Goal: Information Seeking & Learning: Learn about a topic

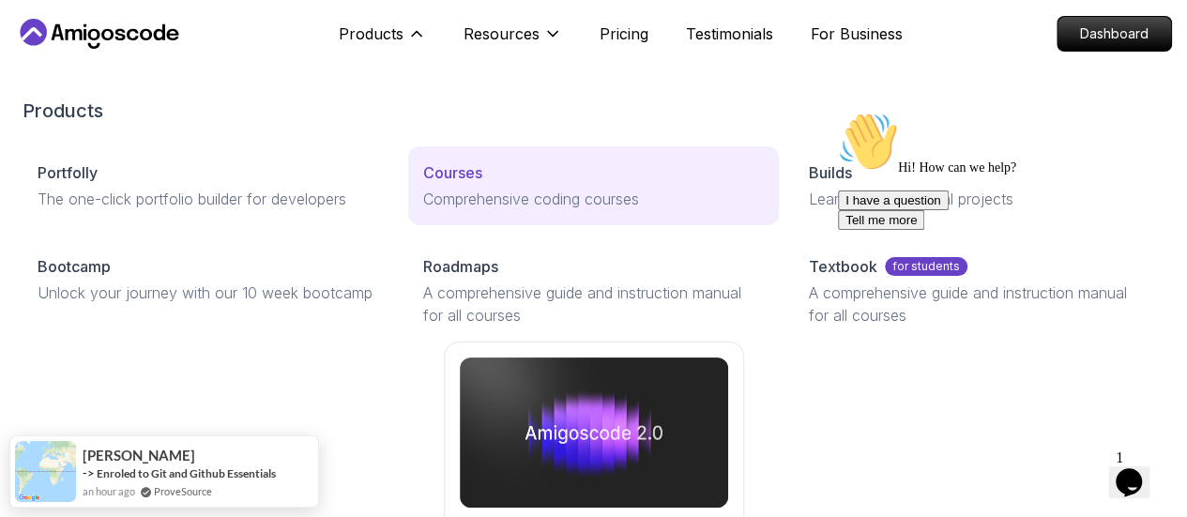
click at [423, 184] on p "Courses" at bounding box center [452, 172] width 59 height 23
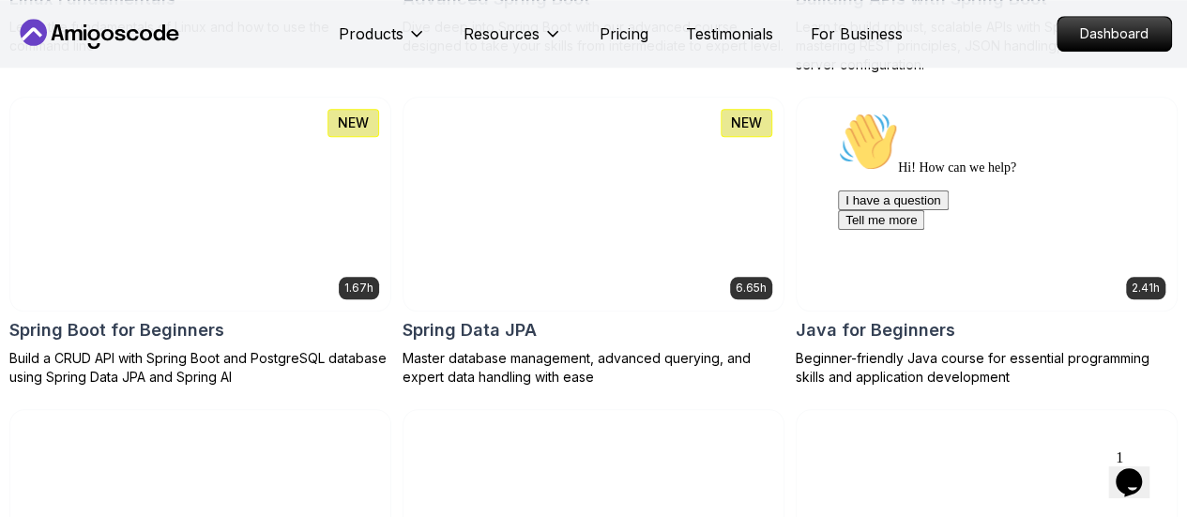
scroll to position [892, 0]
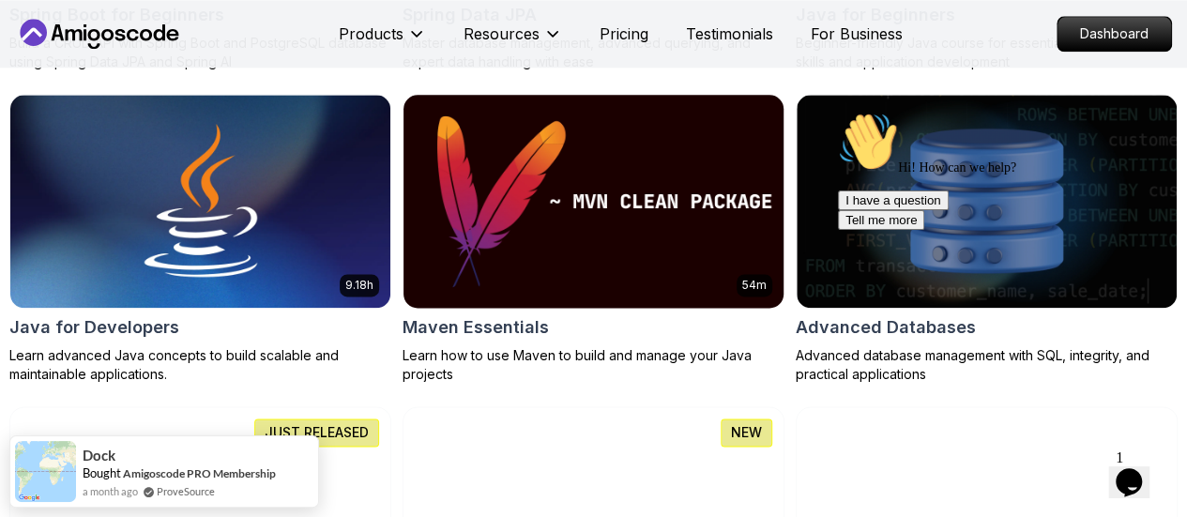
scroll to position [1206, 0]
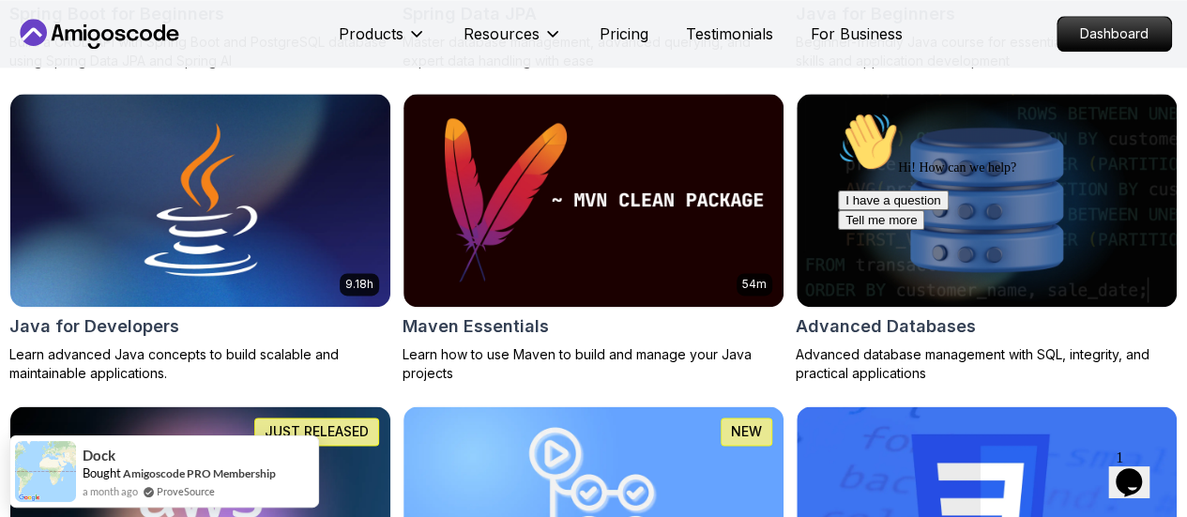
click at [838, 112] on icon "Chat attention grabber" at bounding box center [838, 112] width 0 height 0
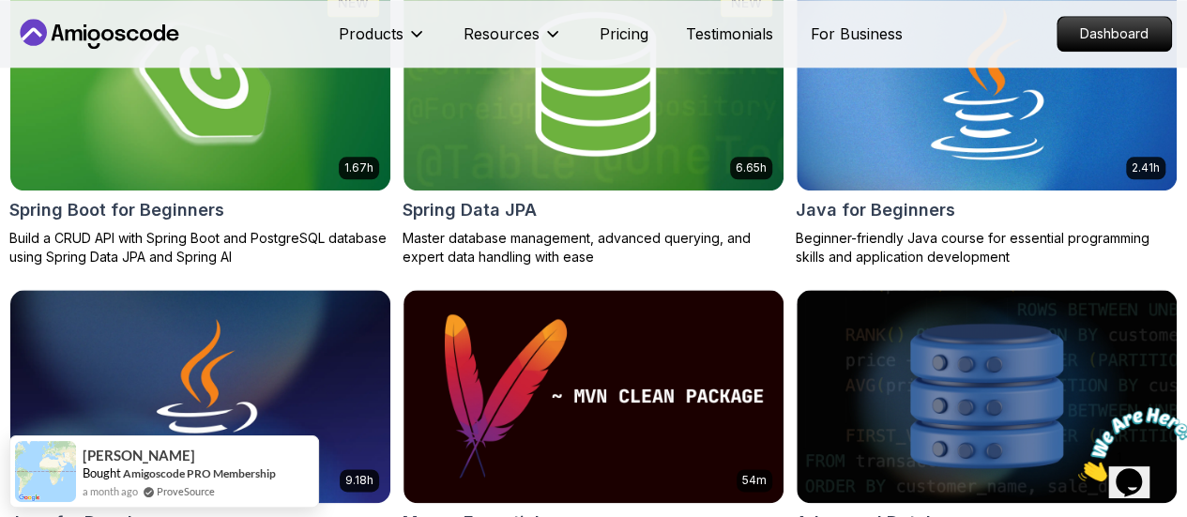
scroll to position [1031, 0]
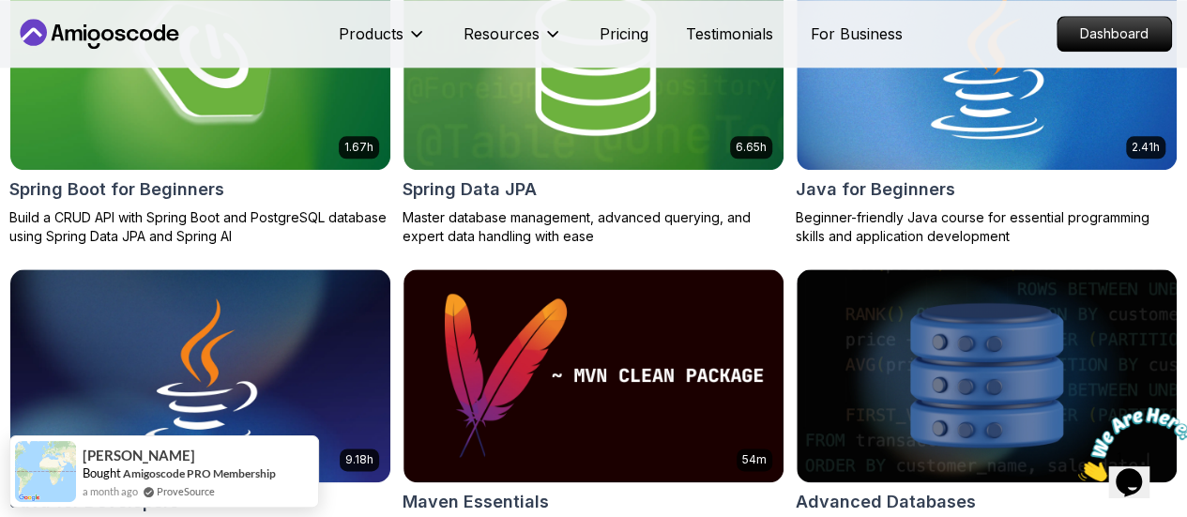
click at [1062, 269] on img at bounding box center [987, 375] width 380 height 213
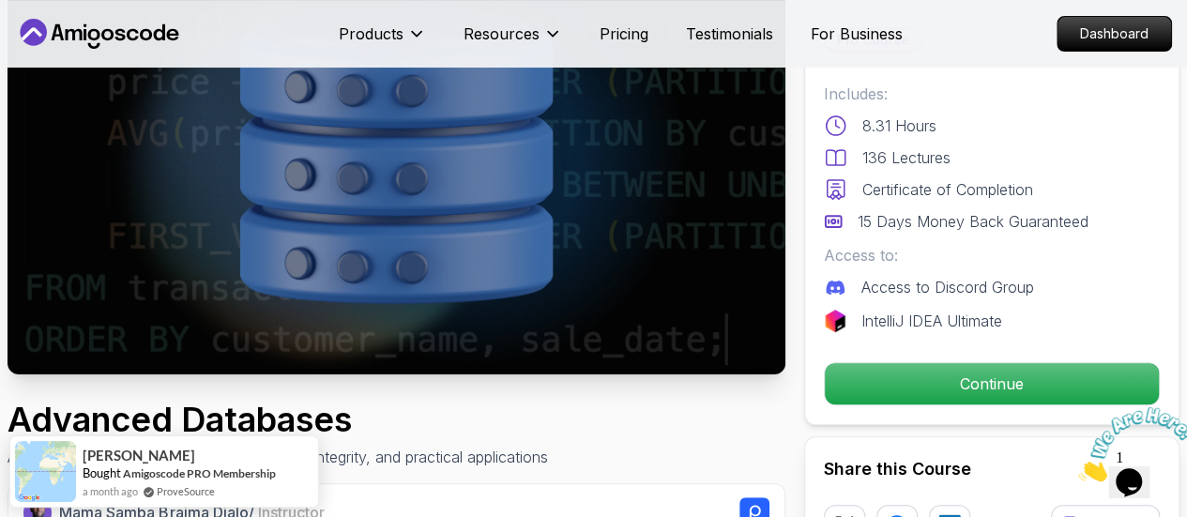
scroll to position [184, 0]
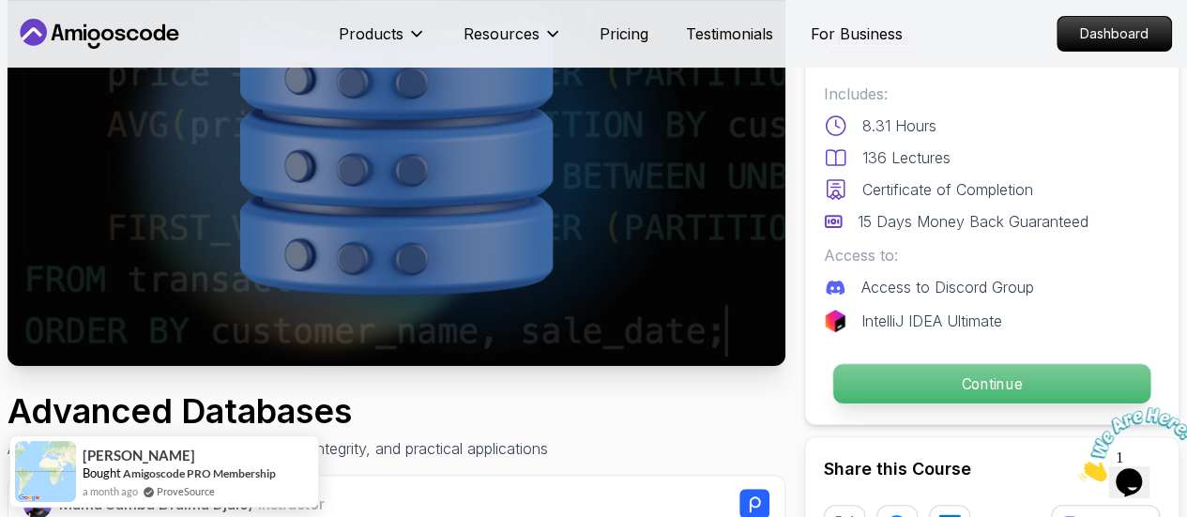
click at [896, 383] on p "Continue" at bounding box center [992, 383] width 317 height 39
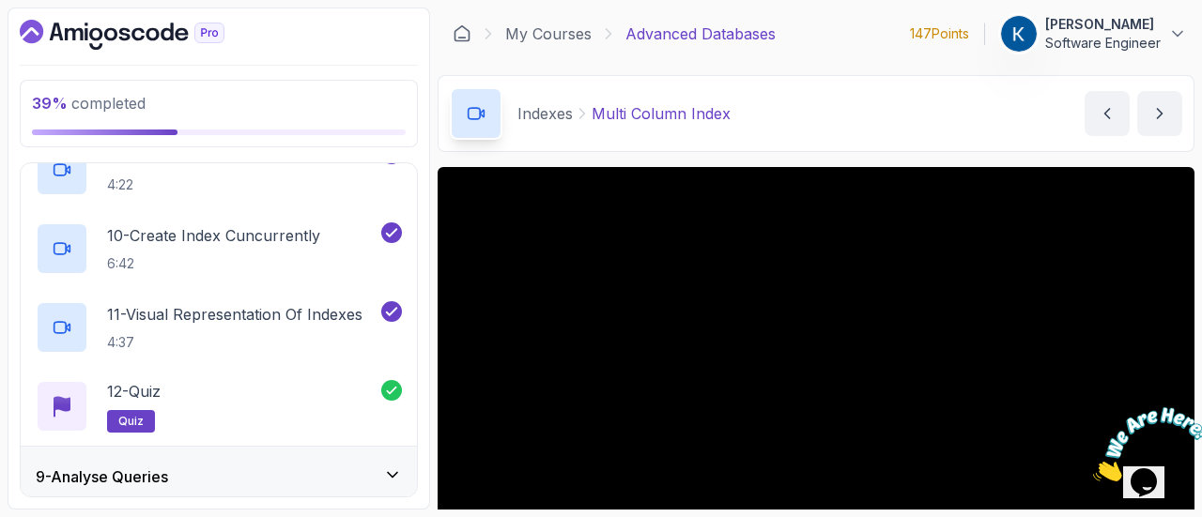
scroll to position [1375, 0]
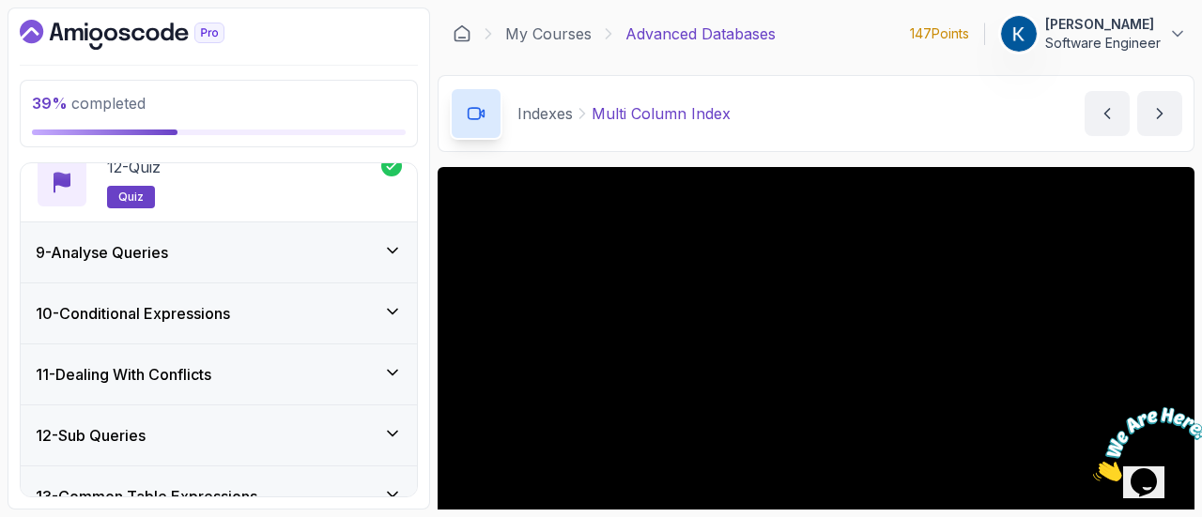
click at [266, 248] on div "9 - Analyse Queries" at bounding box center [219, 252] width 366 height 23
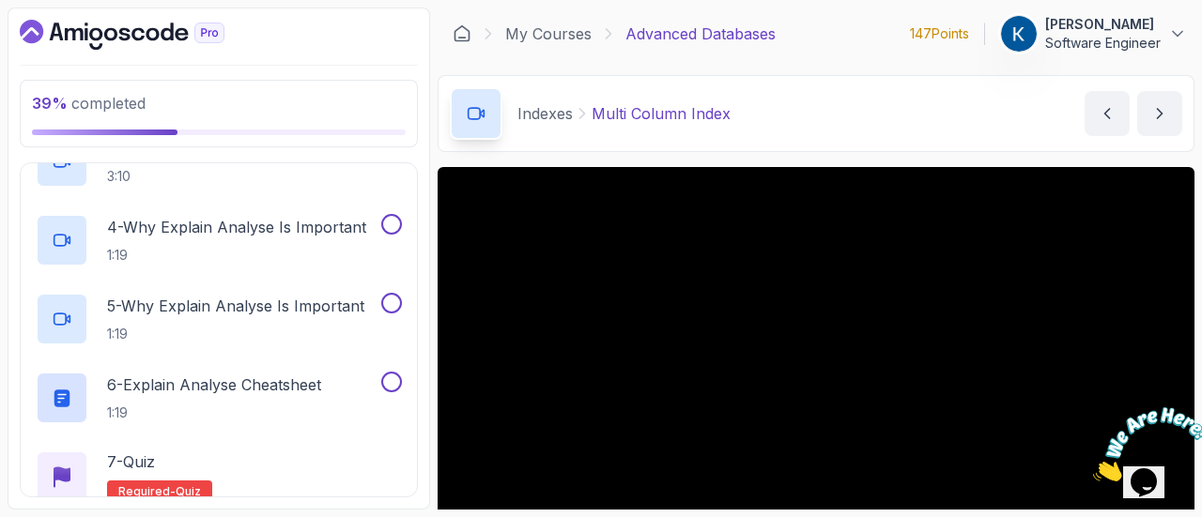
click at [283, 352] on div "5 - Why Explain Analyse Is Important 1:19" at bounding box center [219, 319] width 396 height 79
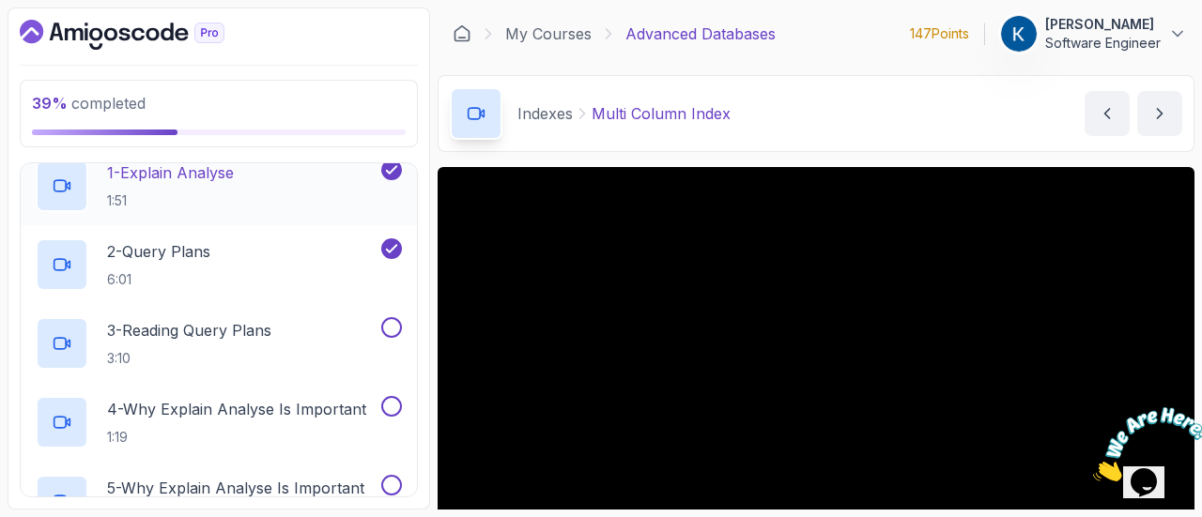
click at [286, 179] on div "1 - Explain Analyse 1:51" at bounding box center [207, 186] width 342 height 53
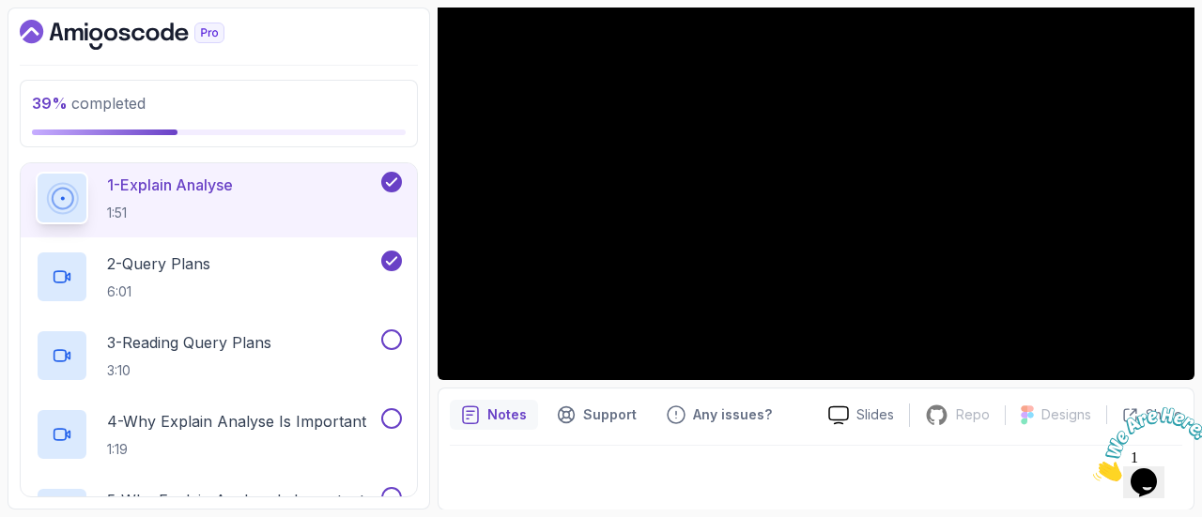
scroll to position [54, 0]
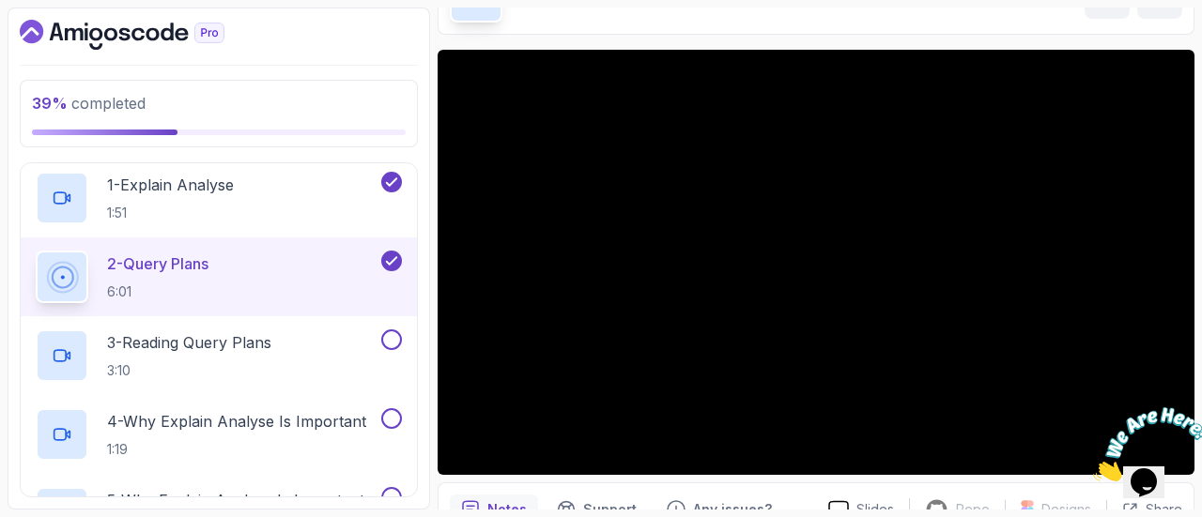
scroll to position [118, 0]
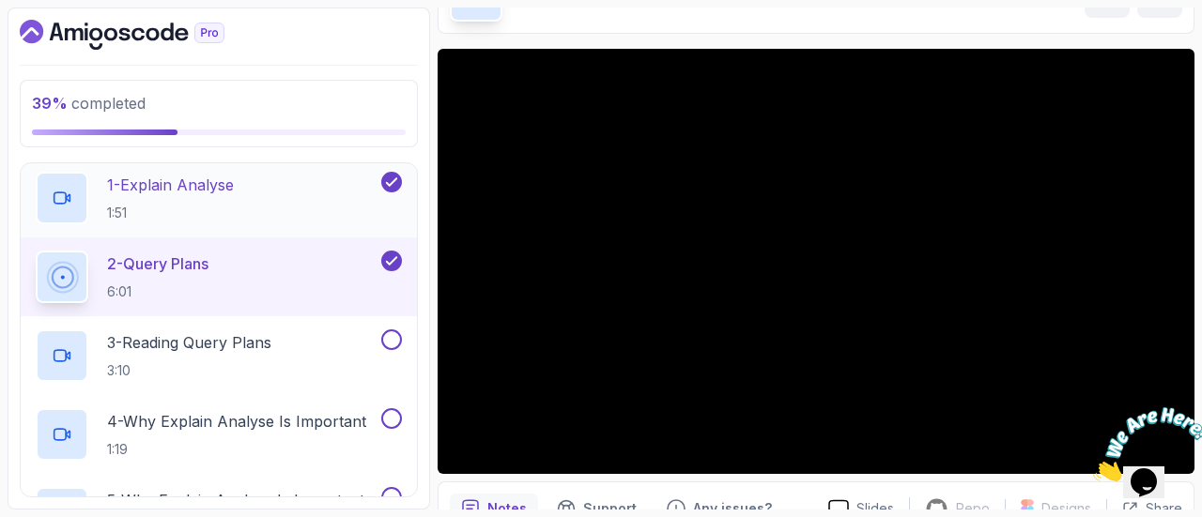
click at [227, 207] on p "1:51" at bounding box center [170, 213] width 127 height 19
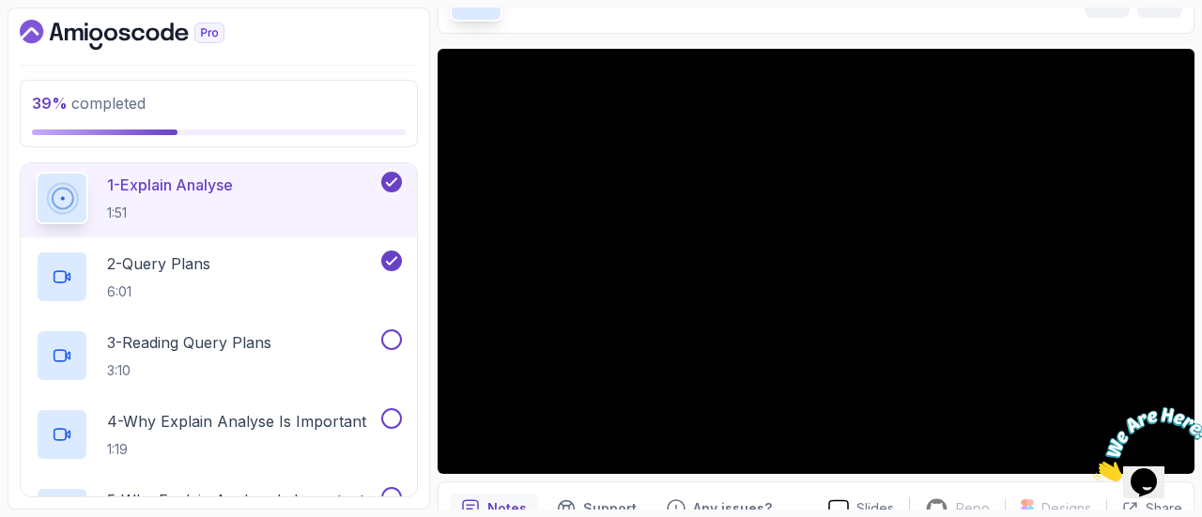
click at [1093, 468] on icon "Close" at bounding box center [1093, 476] width 0 height 16
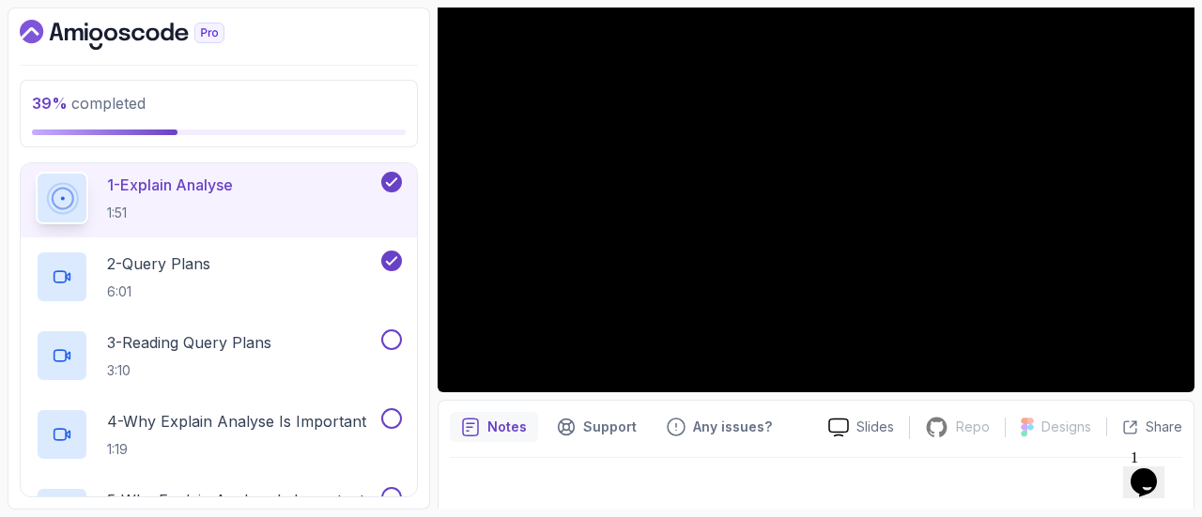
scroll to position [54, 0]
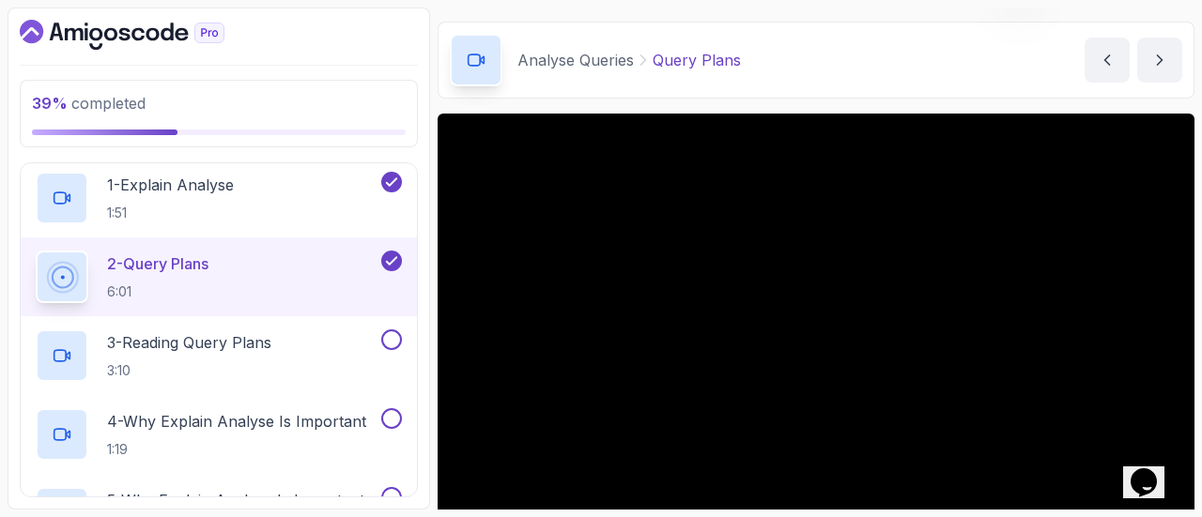
scroll to position [220, 0]
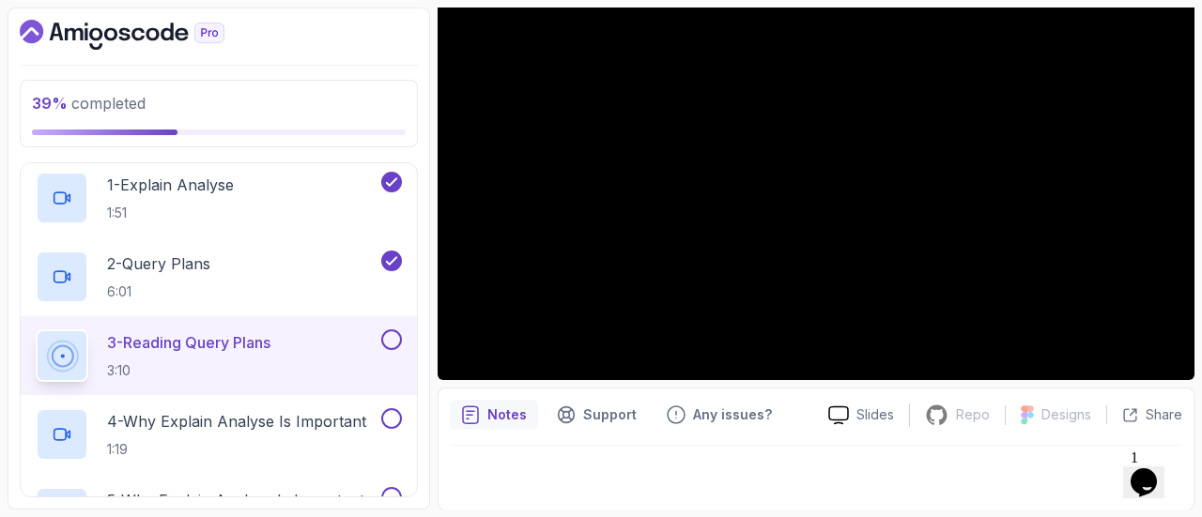
scroll to position [54, 0]
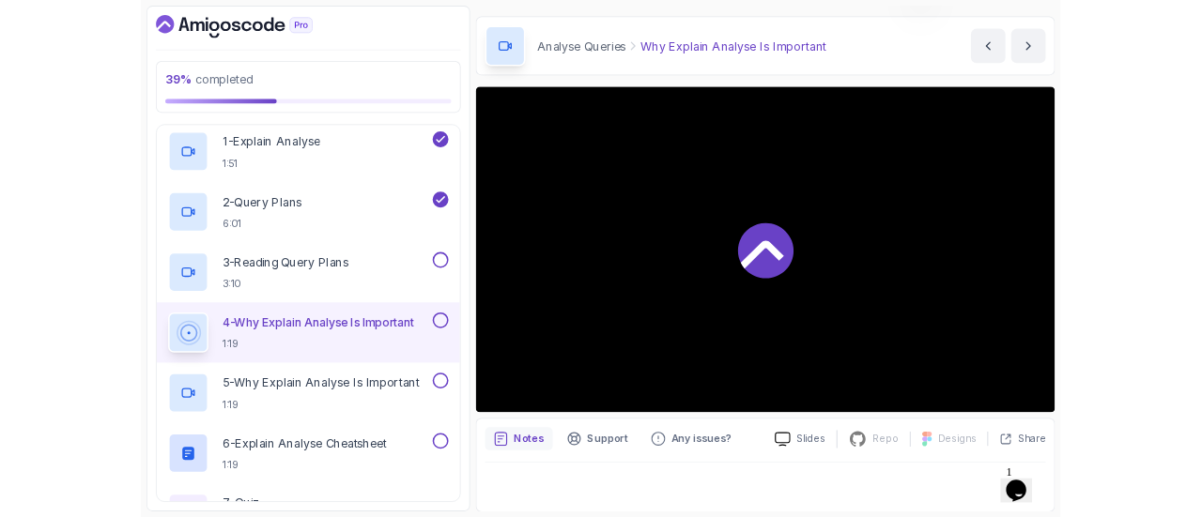
scroll to position [212, 0]
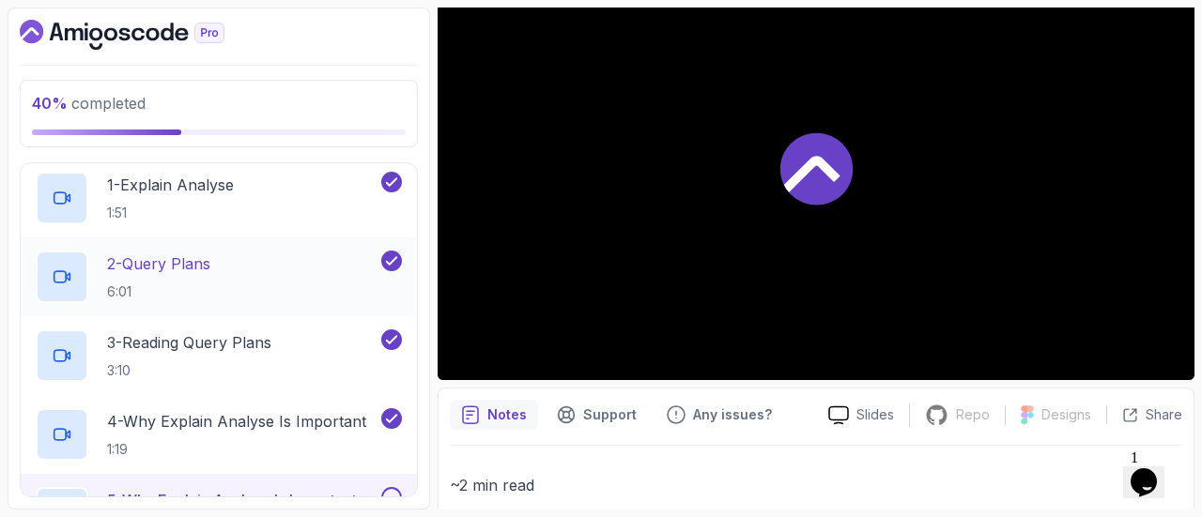
scroll to position [690, 0]
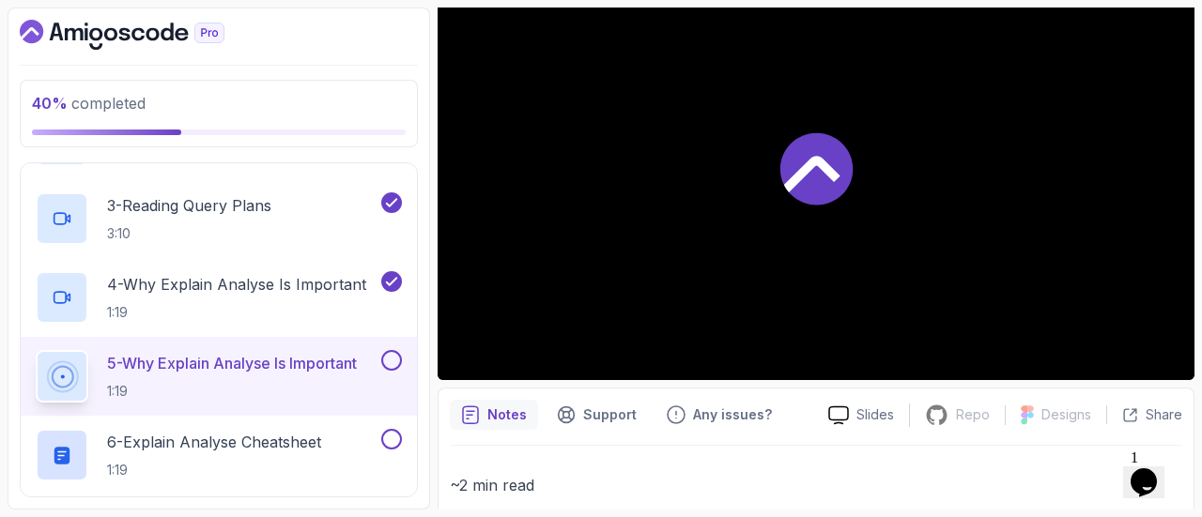
click at [302, 382] on p "1:19" at bounding box center [232, 391] width 250 height 19
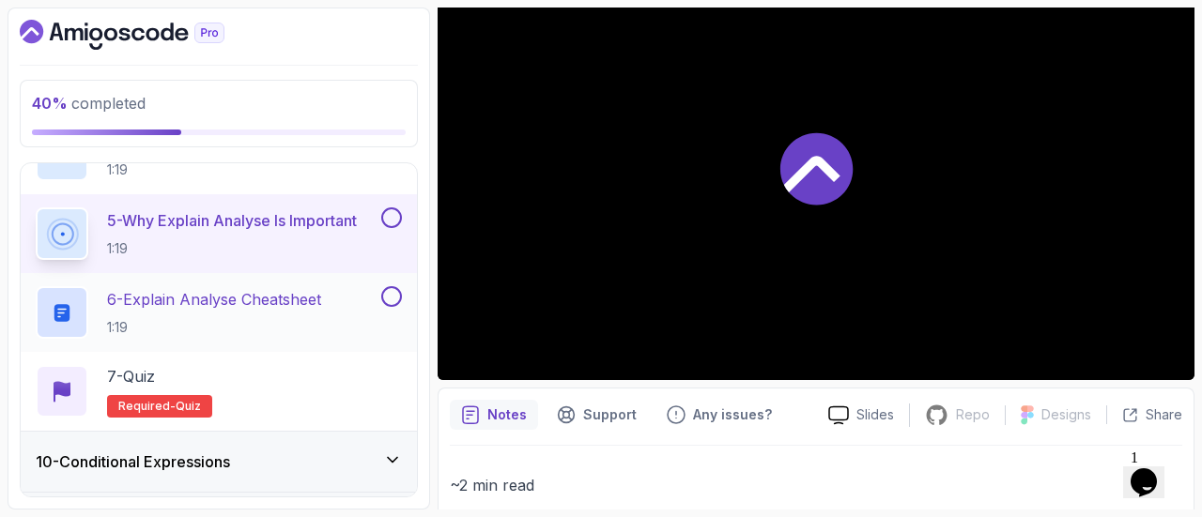
scroll to position [834, 0]
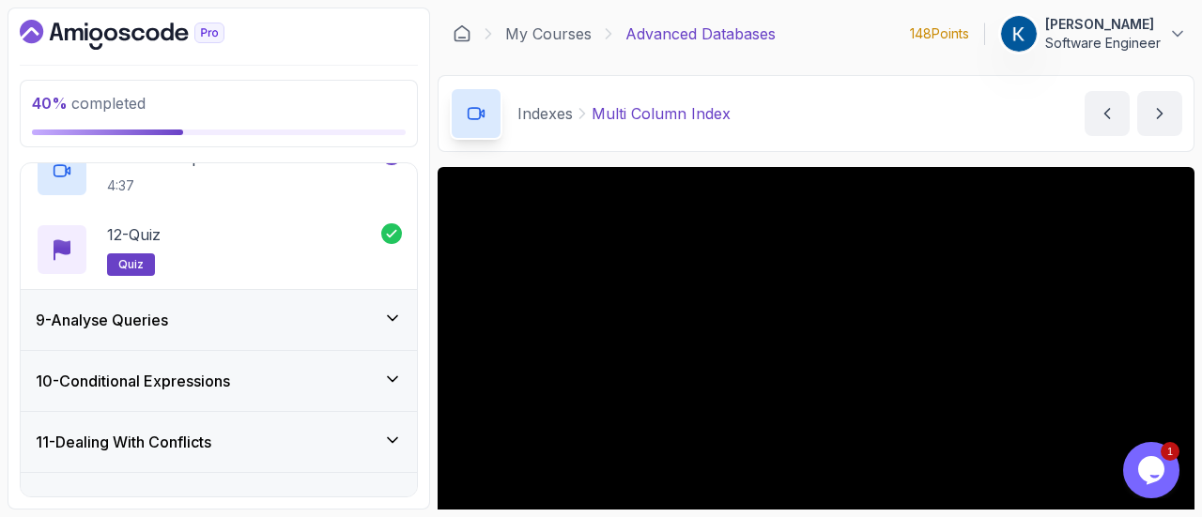
click at [261, 320] on div "9 - Analyse Queries" at bounding box center [219, 320] width 366 height 23
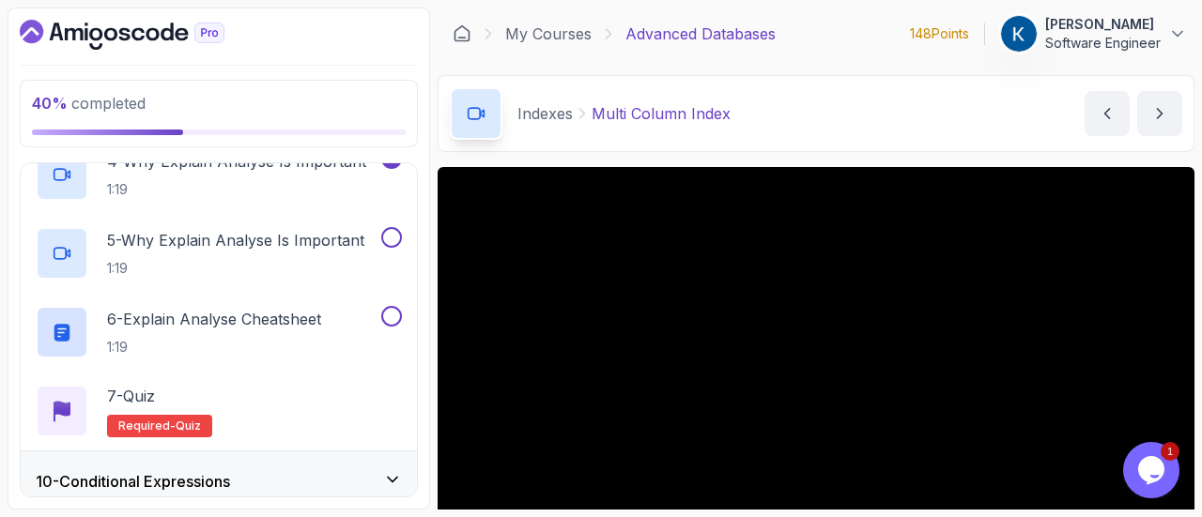
scroll to position [813, 0]
click at [321, 265] on p "1:19" at bounding box center [235, 268] width 257 height 19
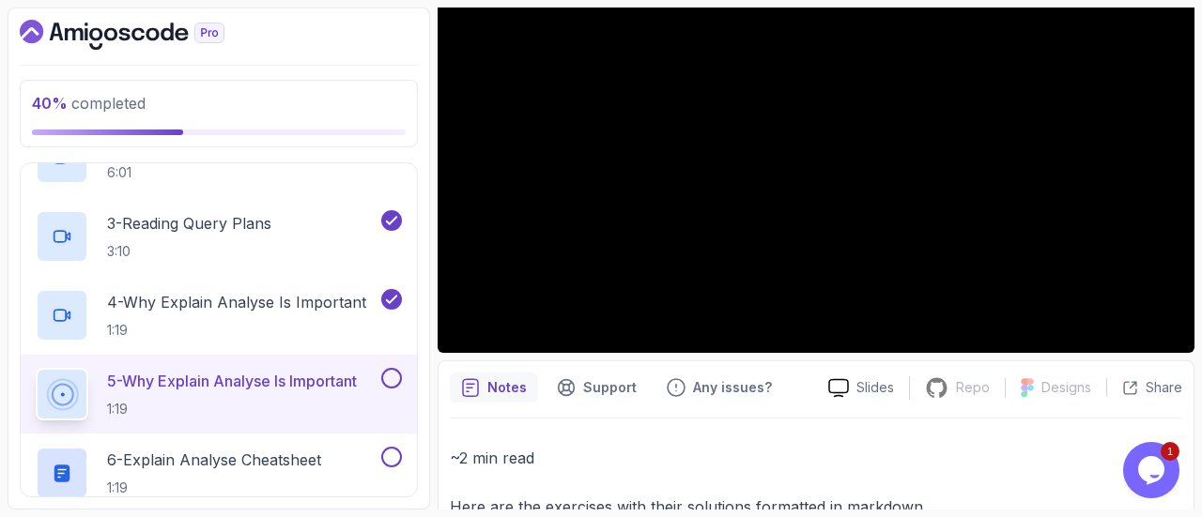
scroll to position [240, 0]
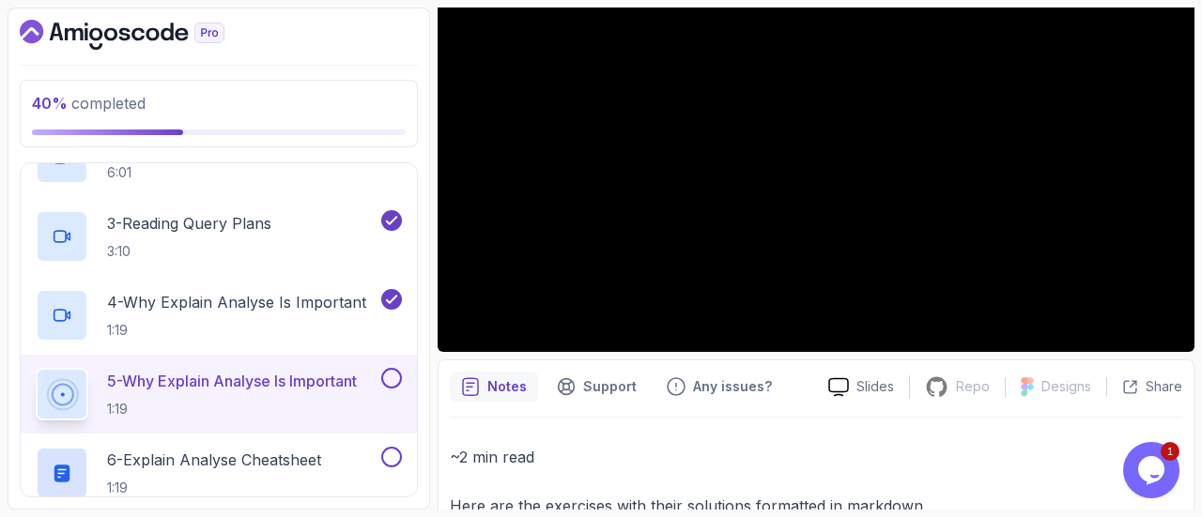
click at [389, 373] on button at bounding box center [391, 378] width 21 height 21
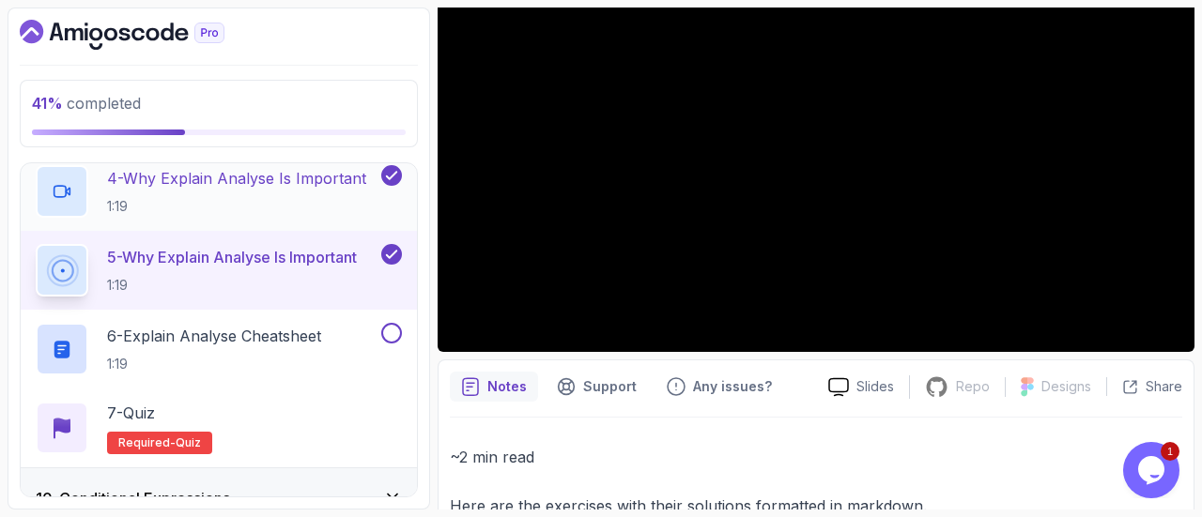
scroll to position [824, 0]
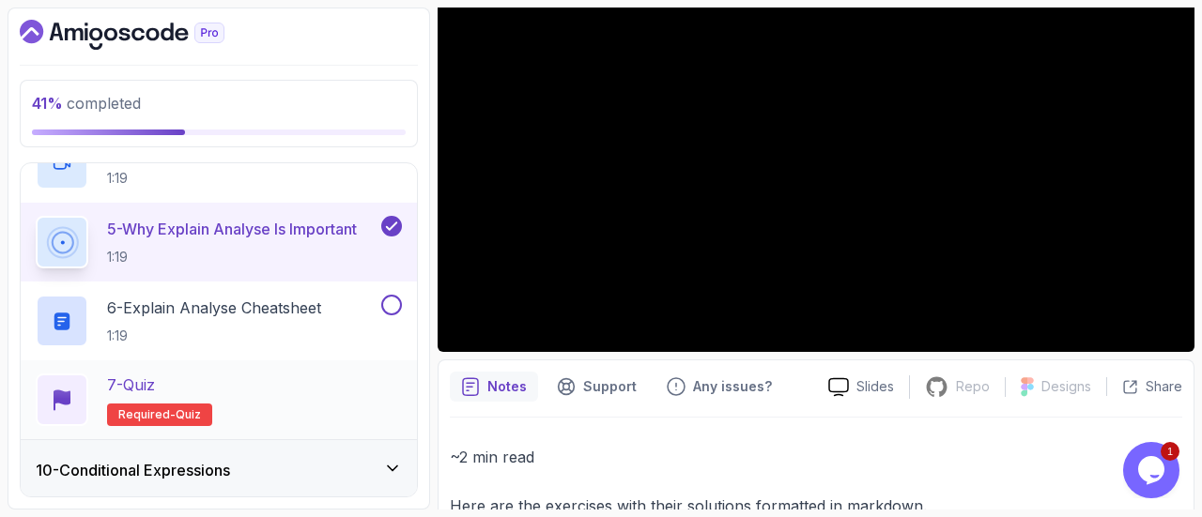
click at [293, 400] on div "7 - Quiz Required- quiz" at bounding box center [219, 400] width 366 height 53
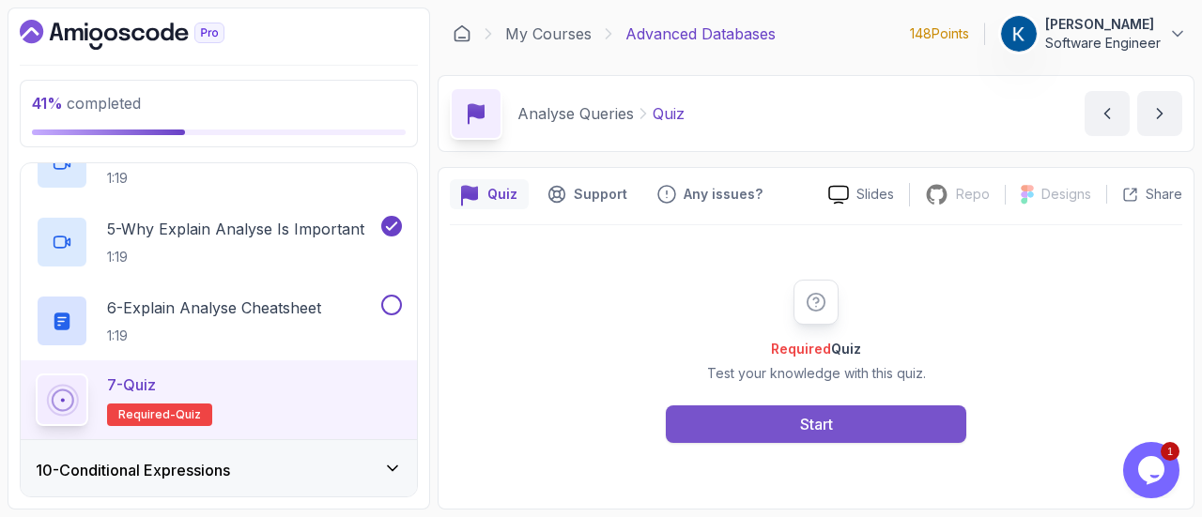
click at [823, 425] on div "Start" at bounding box center [816, 424] width 33 height 23
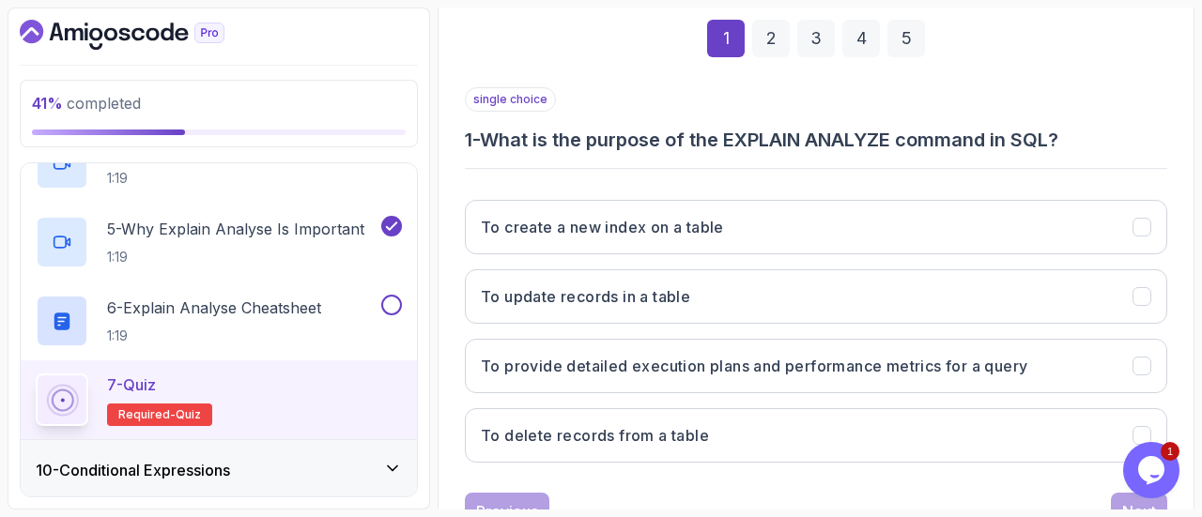
scroll to position [278, 0]
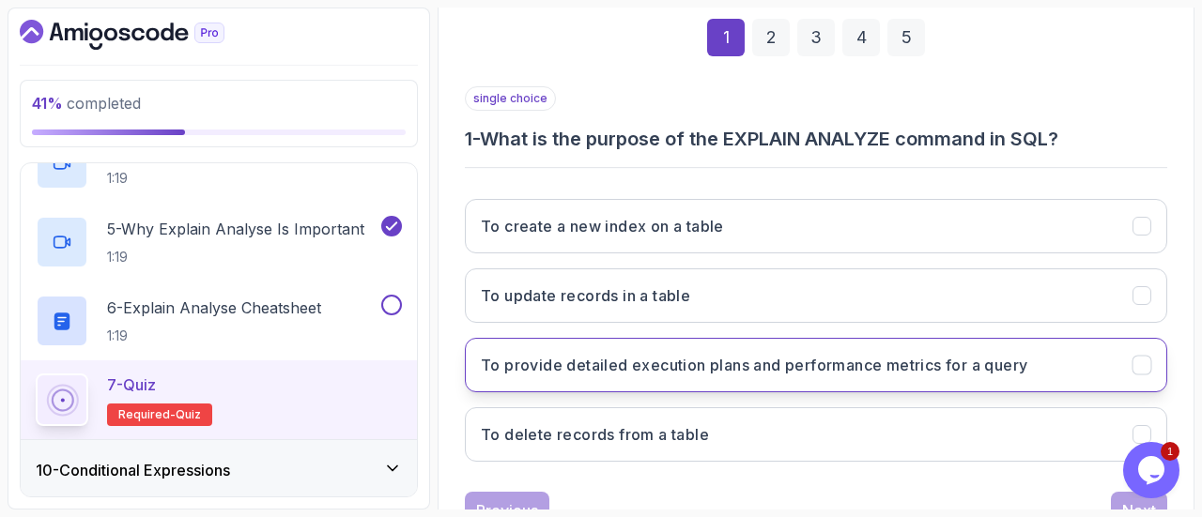
click at [673, 367] on h3 "To provide detailed execution plans and performance metrics for a query" at bounding box center [754, 365] width 546 height 23
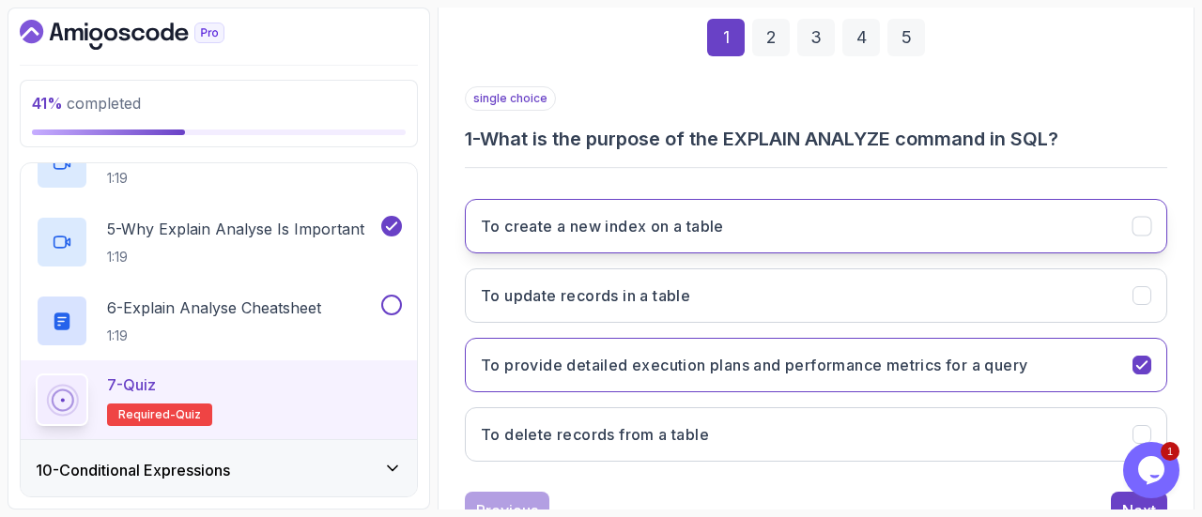
scroll to position [346, 0]
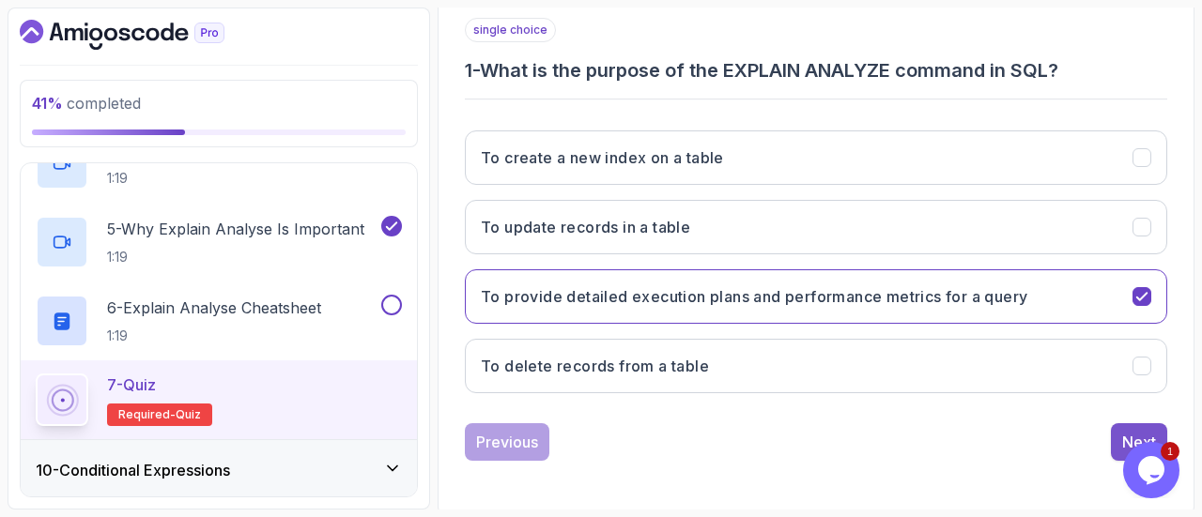
click at [1120, 428] on button "Next" at bounding box center [1138, 442] width 56 height 38
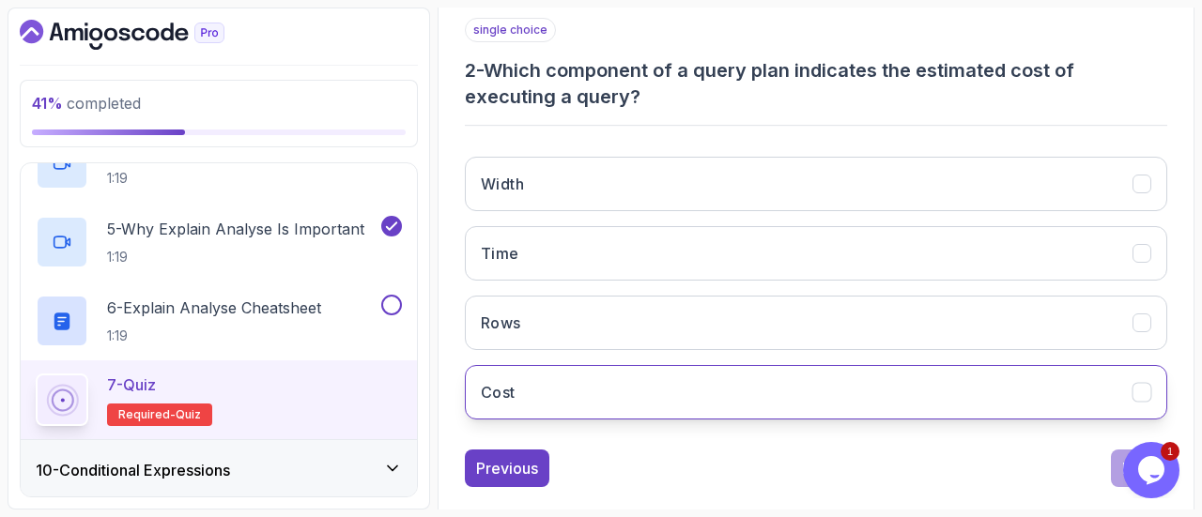
click at [646, 390] on button "Cost" at bounding box center [816, 392] width 702 height 54
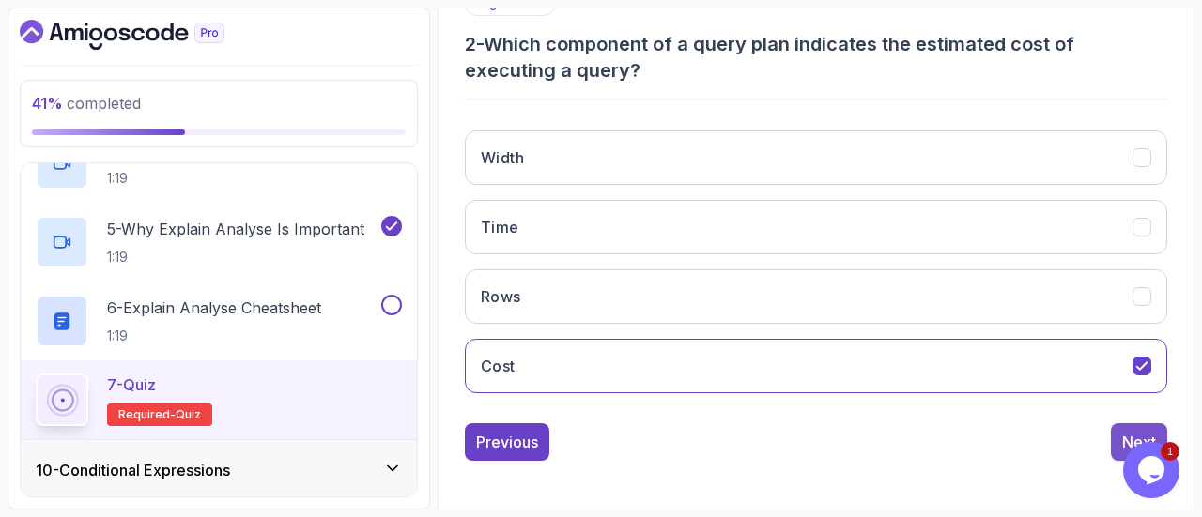
click at [1115, 423] on button "Next" at bounding box center [1138, 442] width 56 height 38
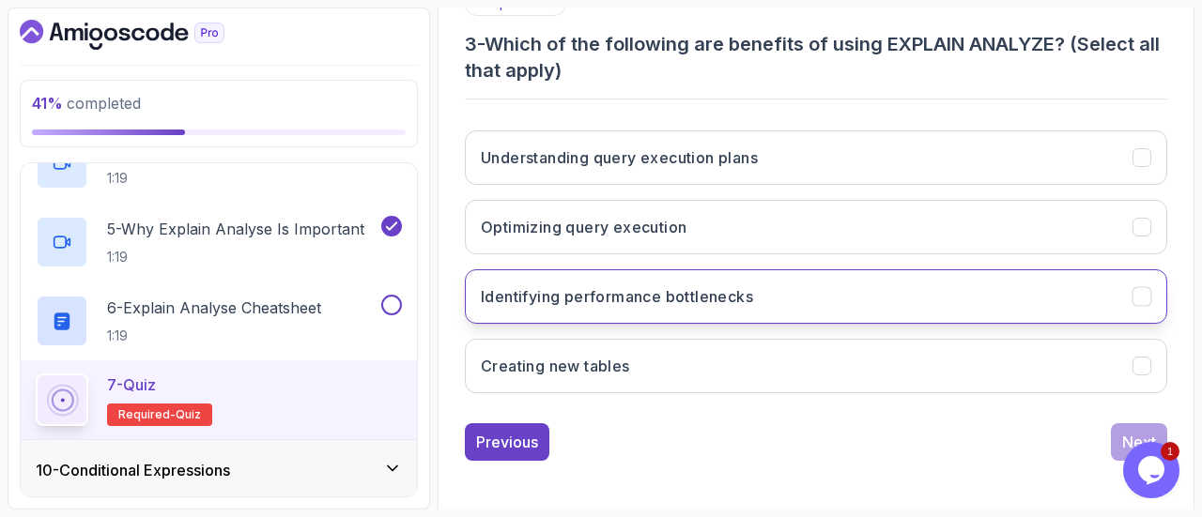
click at [751, 285] on h3 "Identifying performance bottlenecks" at bounding box center [617, 296] width 272 height 23
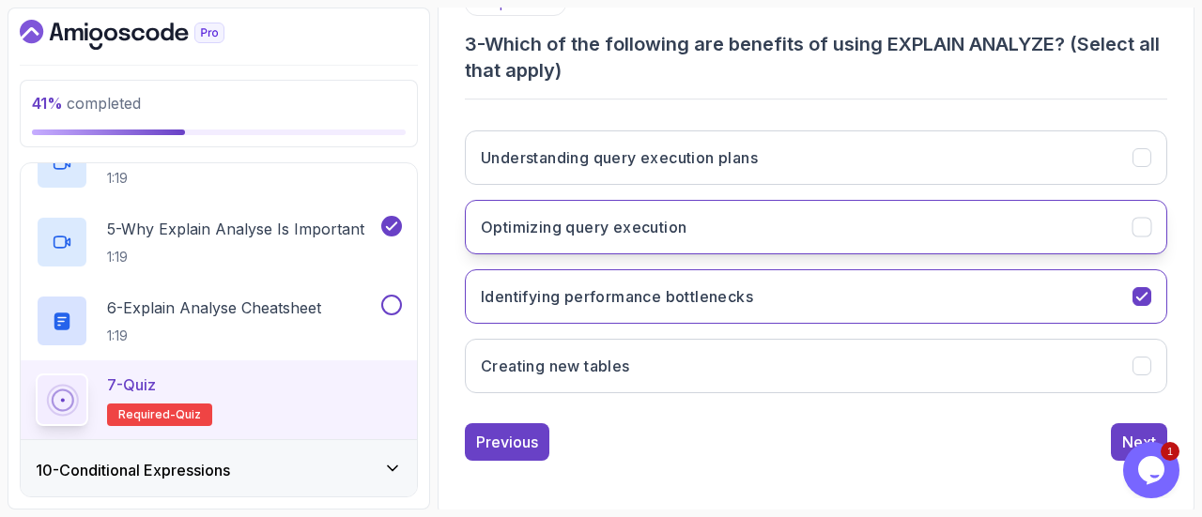
click at [790, 227] on button "Optimizing query execution" at bounding box center [816, 227] width 702 height 54
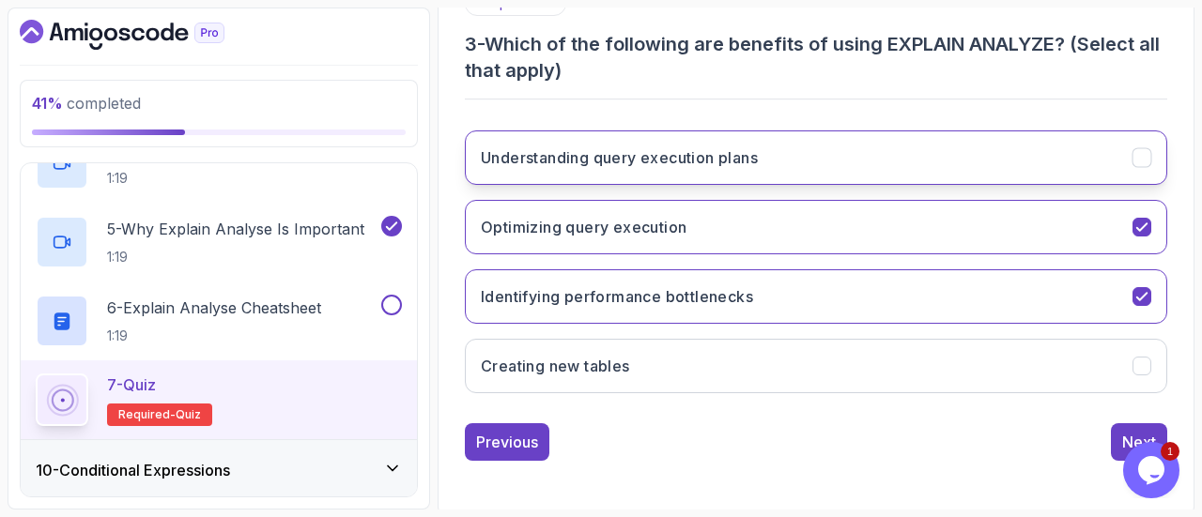
click at [862, 172] on button "Understanding query execution plans" at bounding box center [816, 157] width 702 height 54
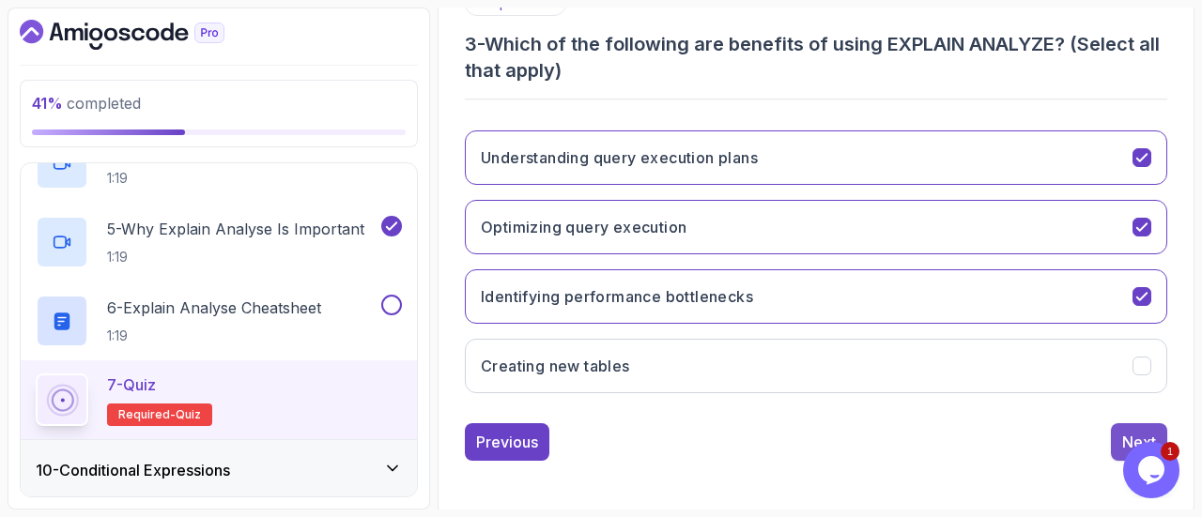
click at [1115, 429] on button "Next" at bounding box center [1138, 442] width 56 height 38
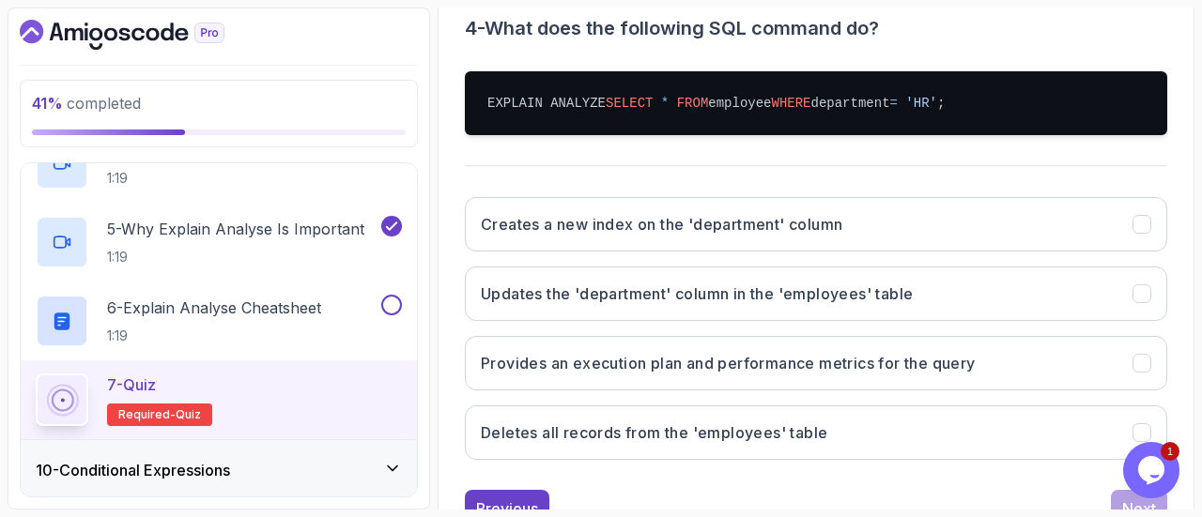
scroll to position [403, 0]
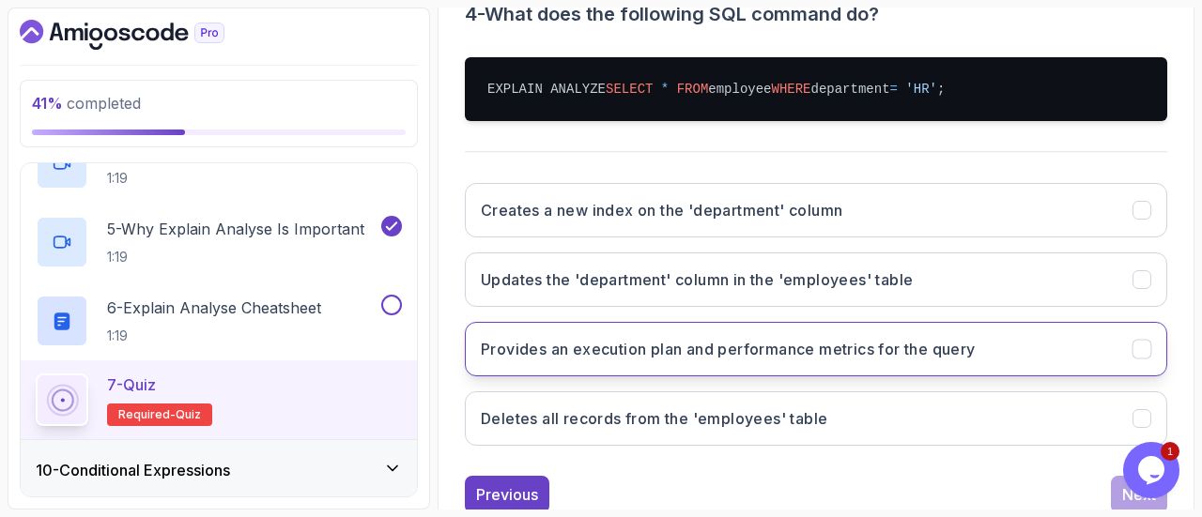
click at [732, 345] on h3 "Provides an execution plan and performance metrics for the query" at bounding box center [728, 349] width 495 height 23
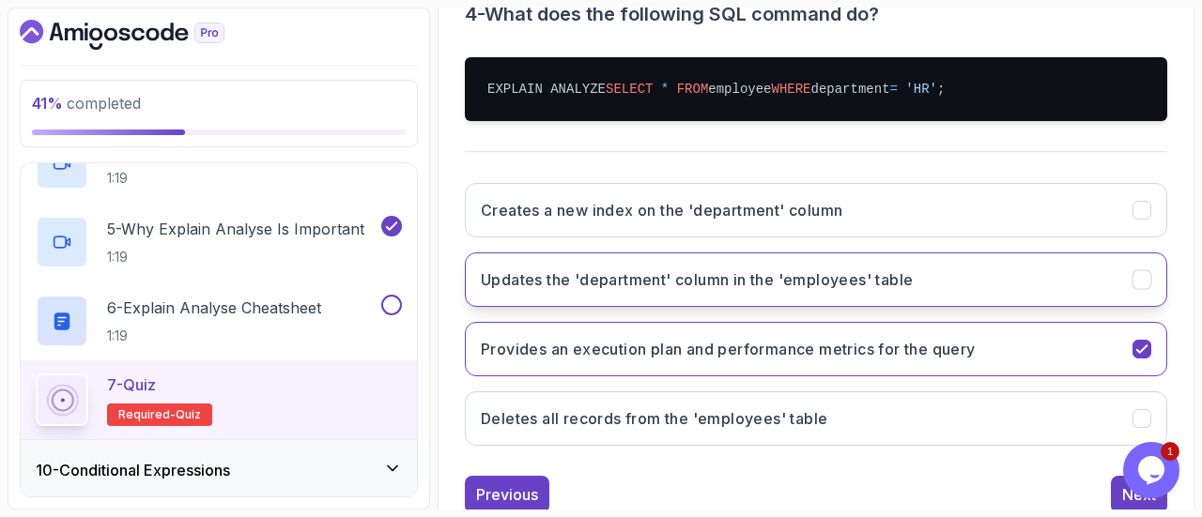
scroll to position [455, 0]
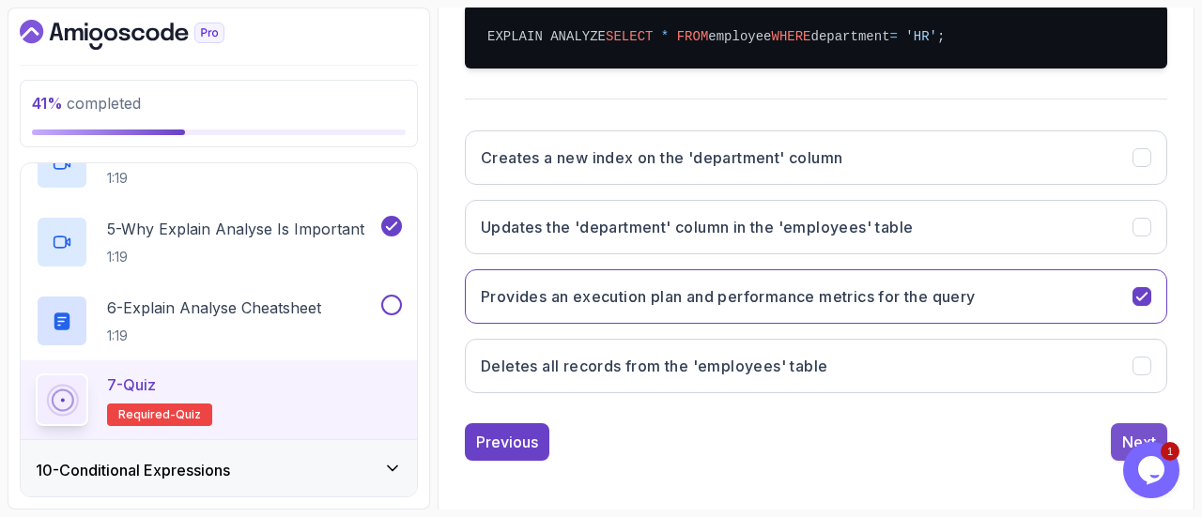
click at [1119, 437] on button "Next" at bounding box center [1138, 442] width 56 height 38
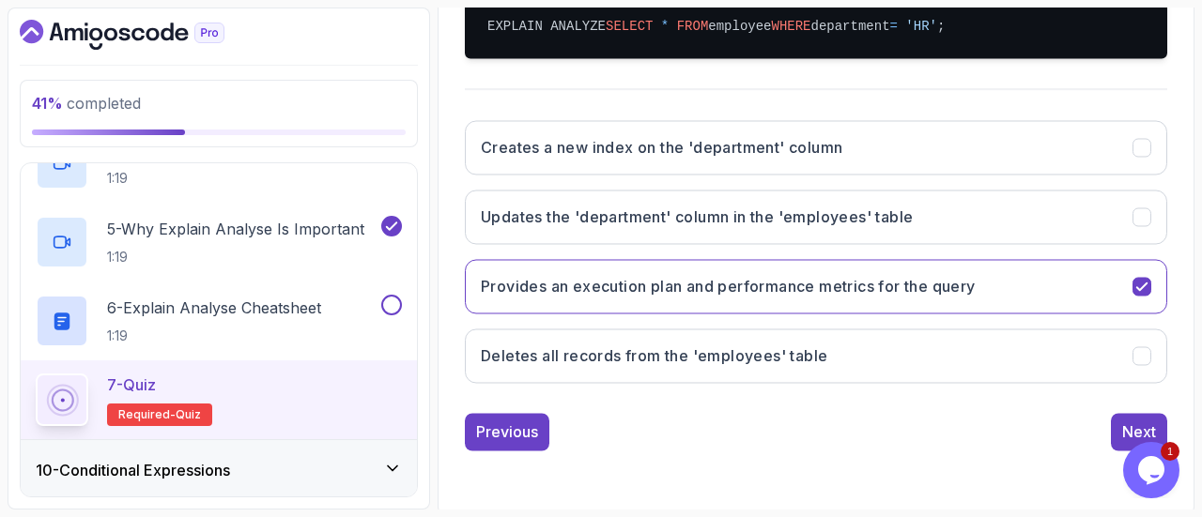
scroll to position [346, 0]
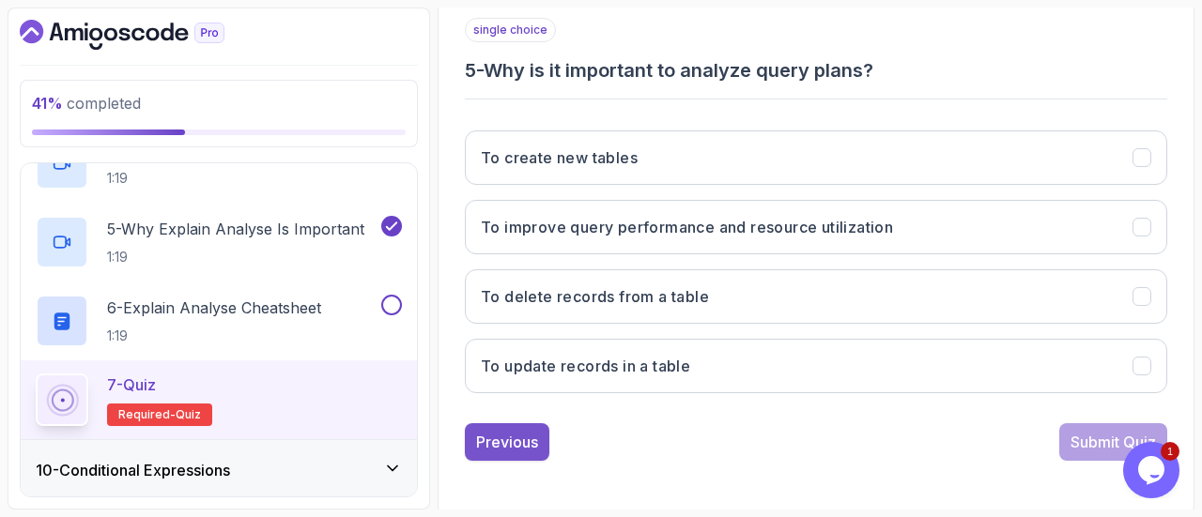
click at [522, 431] on div "Previous" at bounding box center [507, 442] width 62 height 23
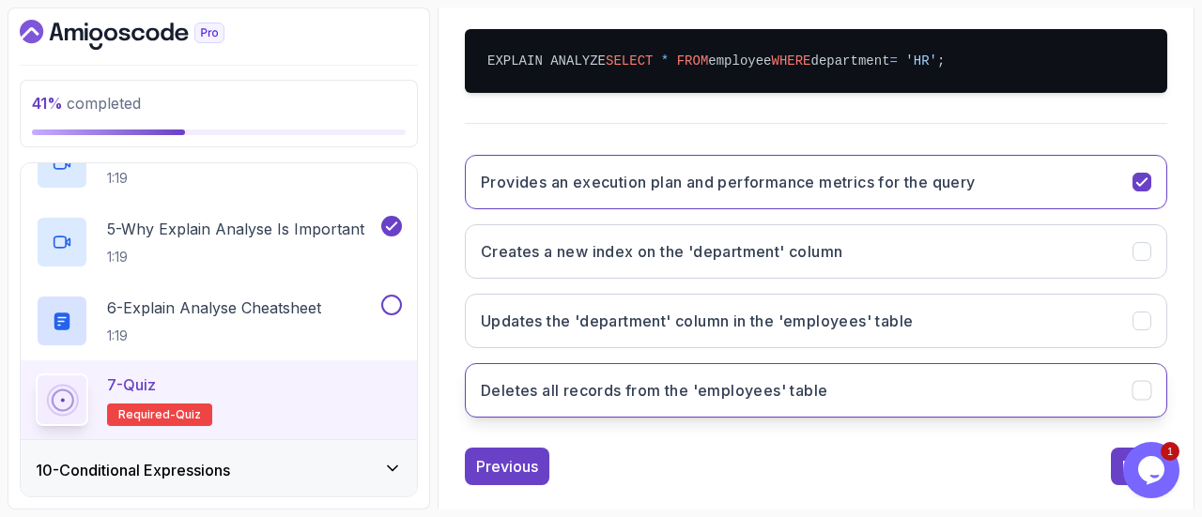
scroll to position [455, 0]
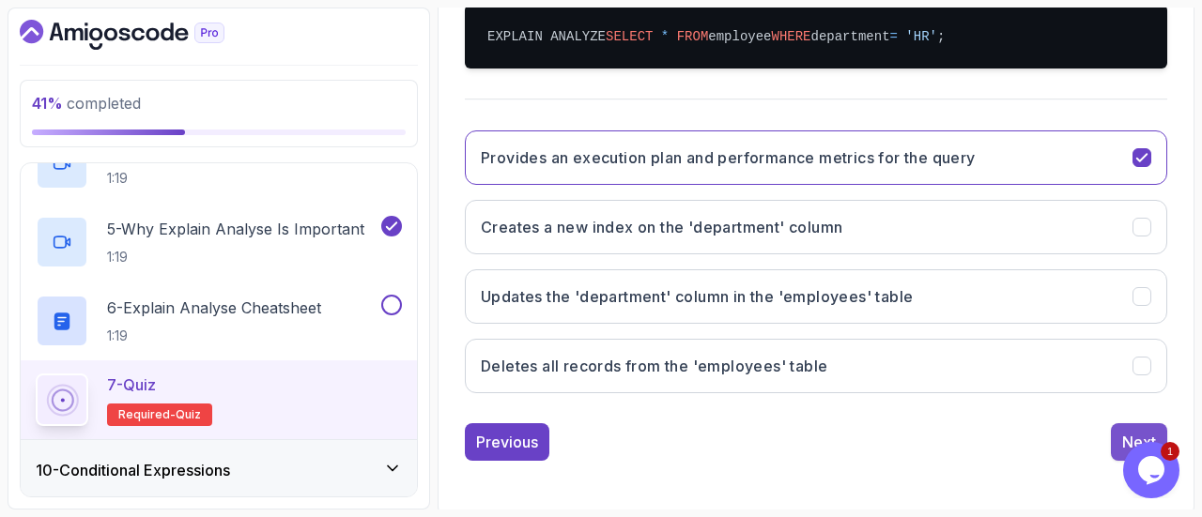
click at [1123, 440] on div "Next" at bounding box center [1139, 442] width 34 height 23
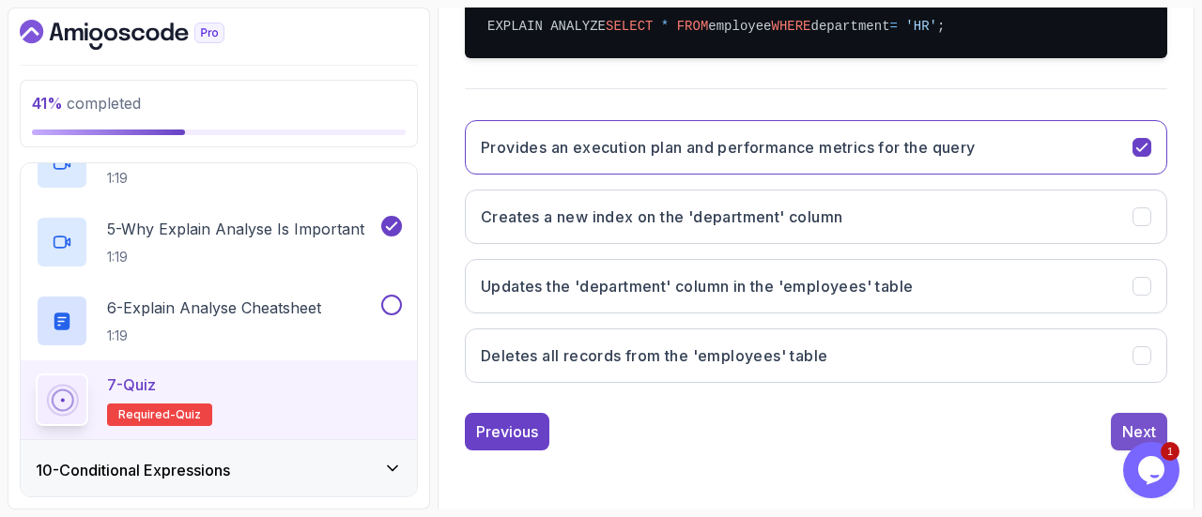
scroll to position [346, 0]
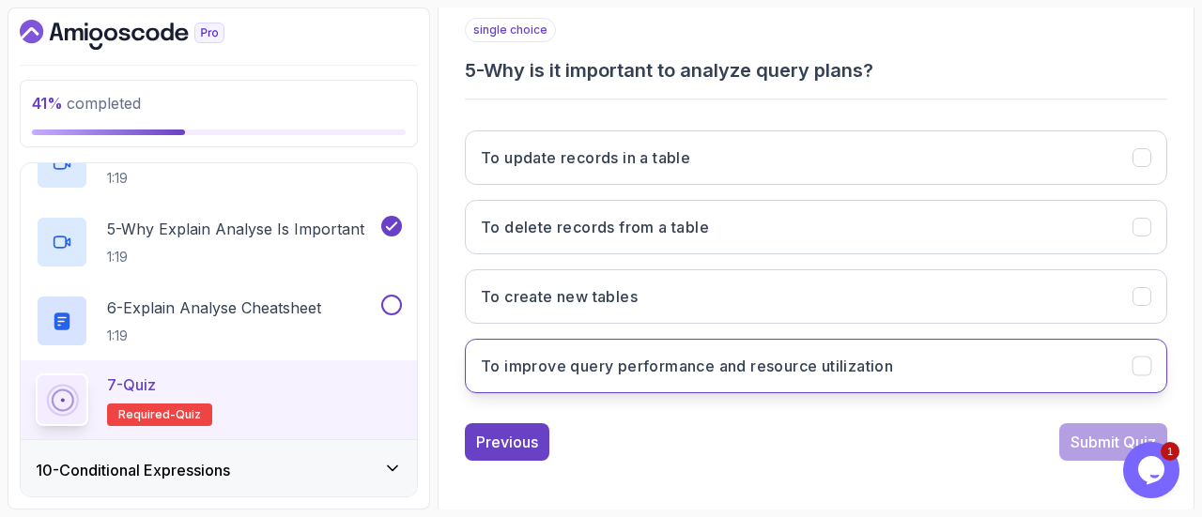
click at [753, 375] on button "To improve query performance and resource utilization" at bounding box center [816, 366] width 702 height 54
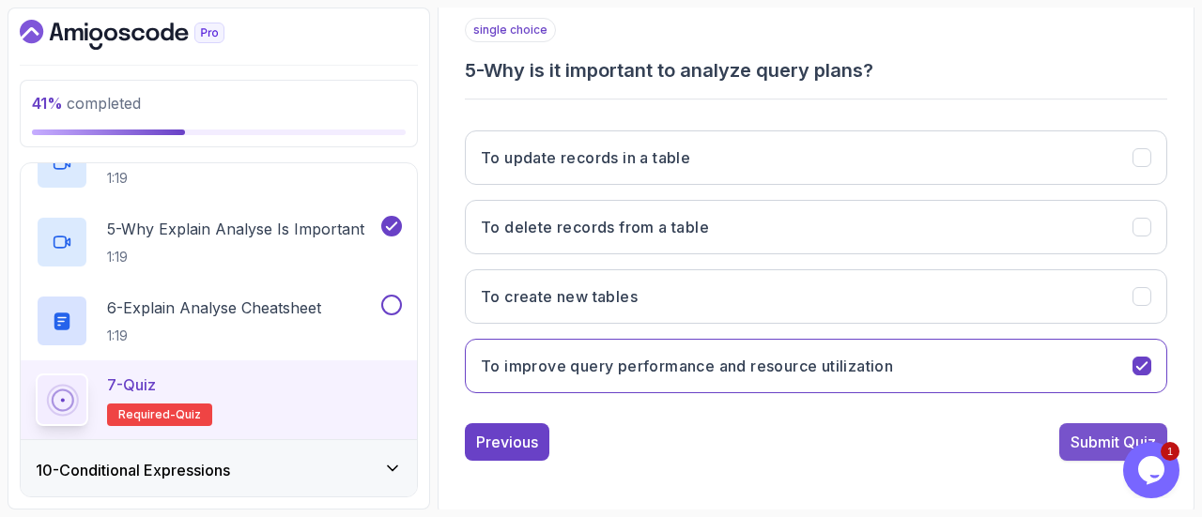
click at [1077, 423] on button "Submit Quiz" at bounding box center [1113, 442] width 108 height 38
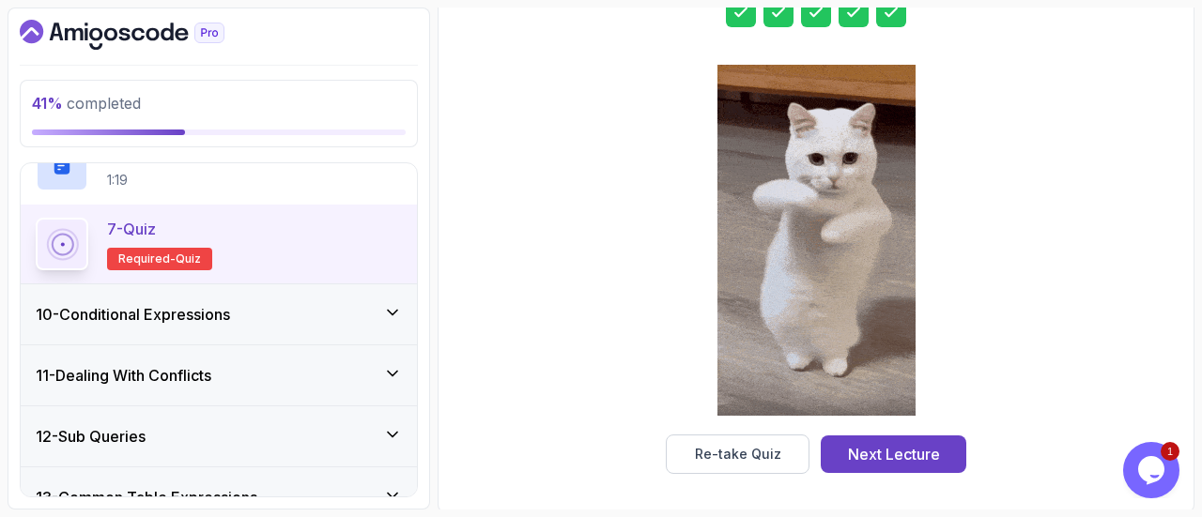
scroll to position [980, 0]
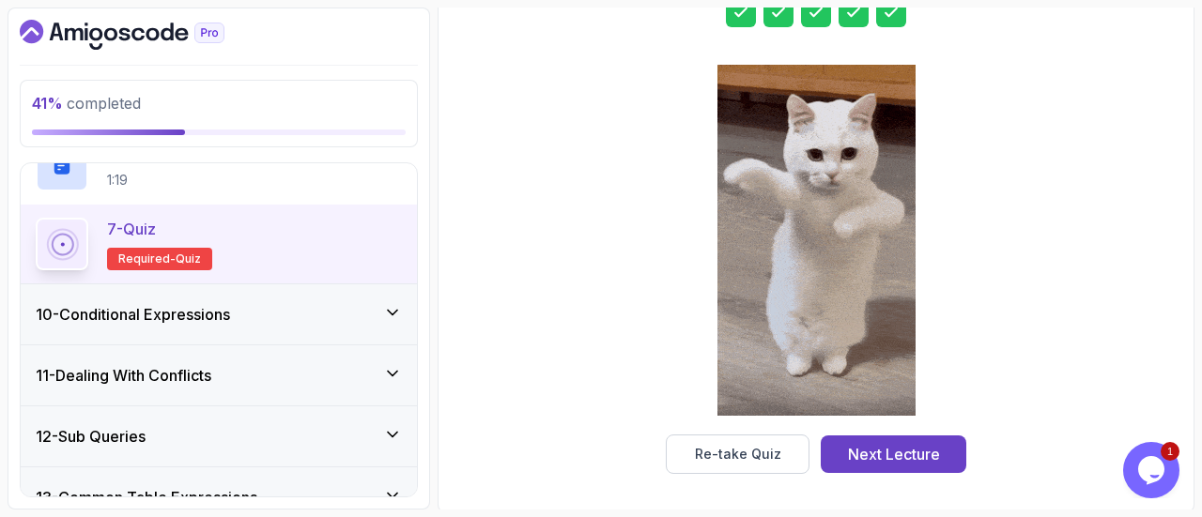
click at [902, 482] on div "You're score is 100 % Great Job! You answered all questions correctly Re-take Q…" at bounding box center [816, 172] width 732 height 655
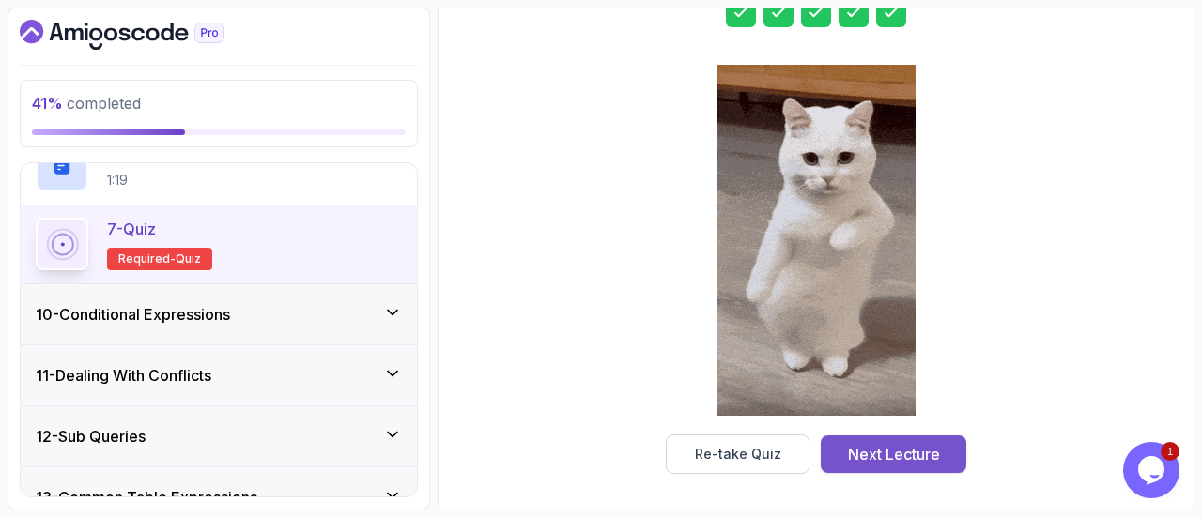
click at [914, 459] on div "Next Lecture" at bounding box center [894, 454] width 92 height 23
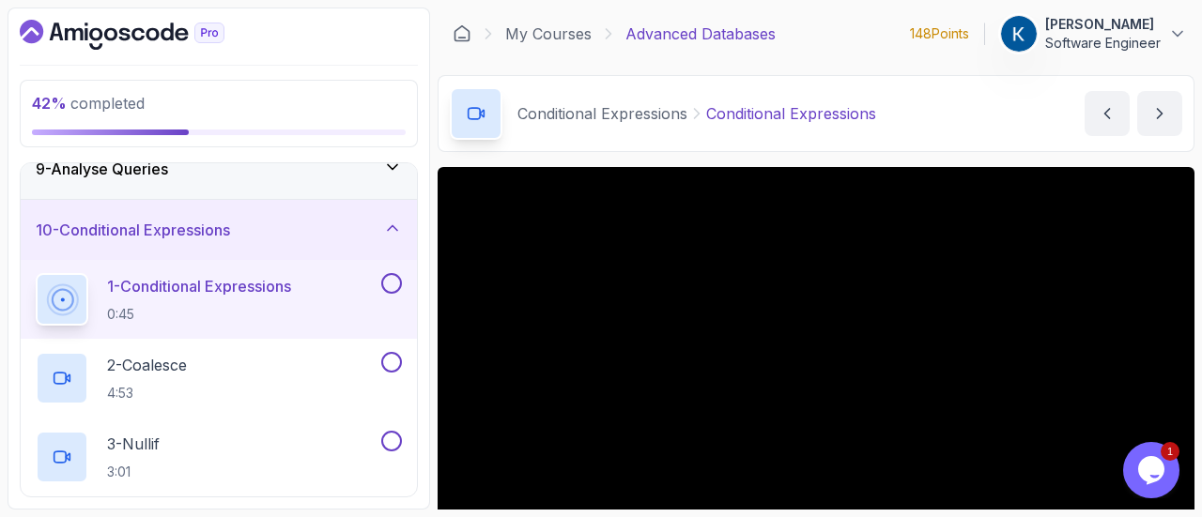
scroll to position [351, 0]
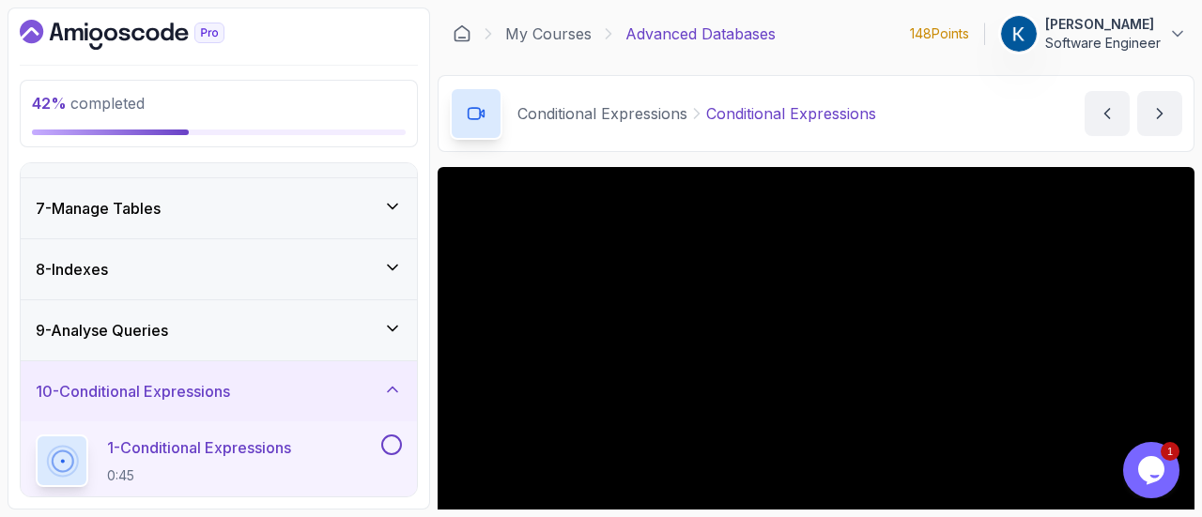
click at [394, 319] on icon at bounding box center [392, 328] width 19 height 19
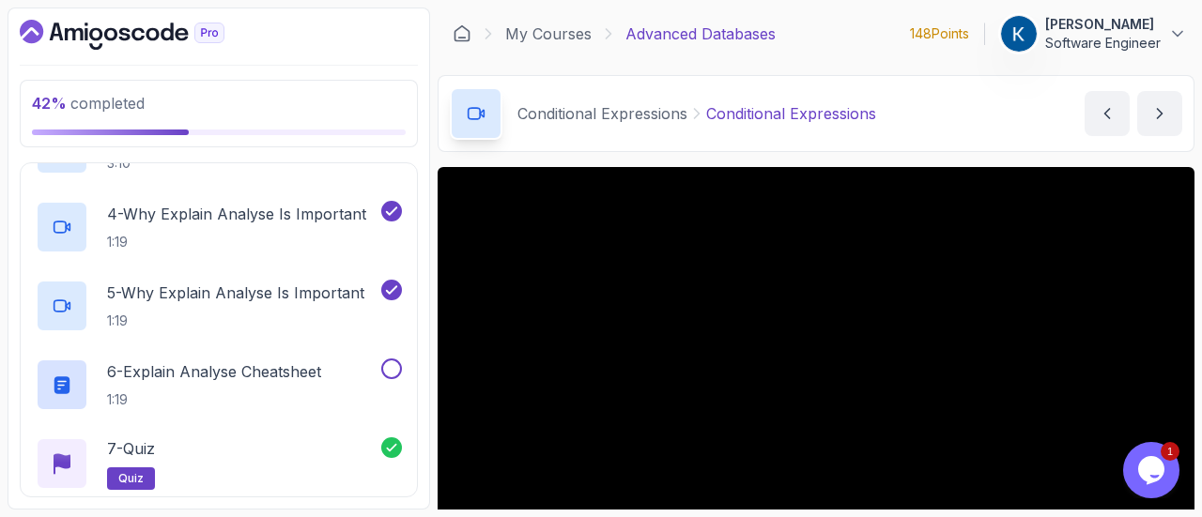
scroll to position [760, 0]
click at [393, 359] on button at bounding box center [391, 369] width 21 height 21
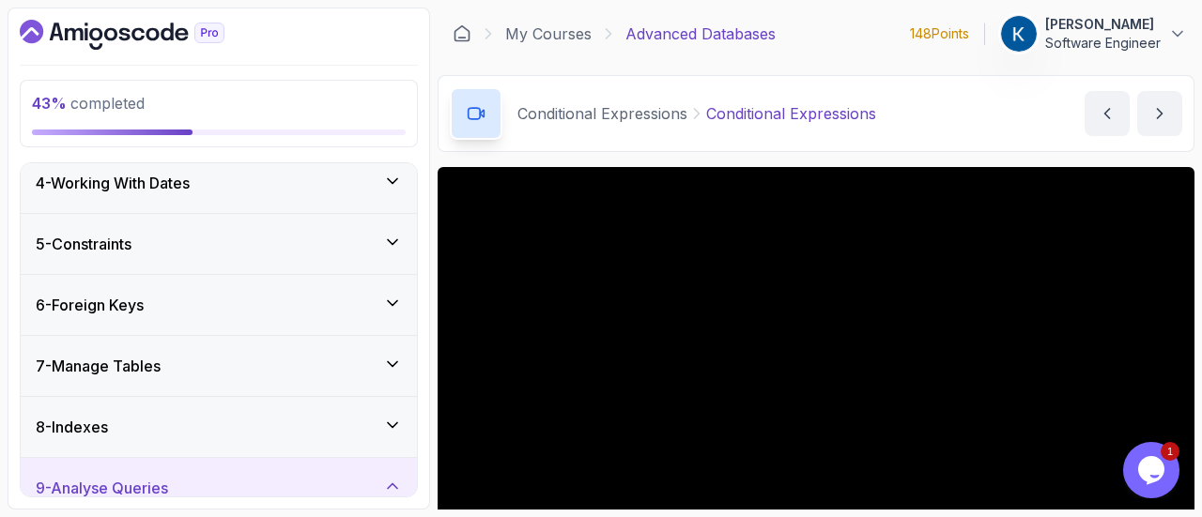
scroll to position [191, 0]
click at [362, 423] on div "8 - Indexes" at bounding box center [219, 429] width 366 height 23
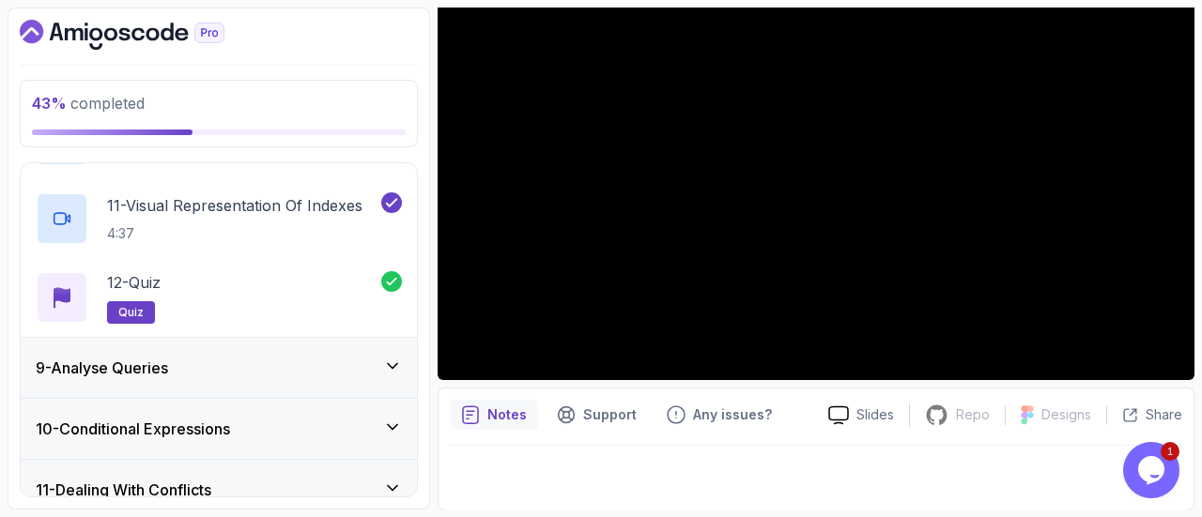
scroll to position [1292, 0]
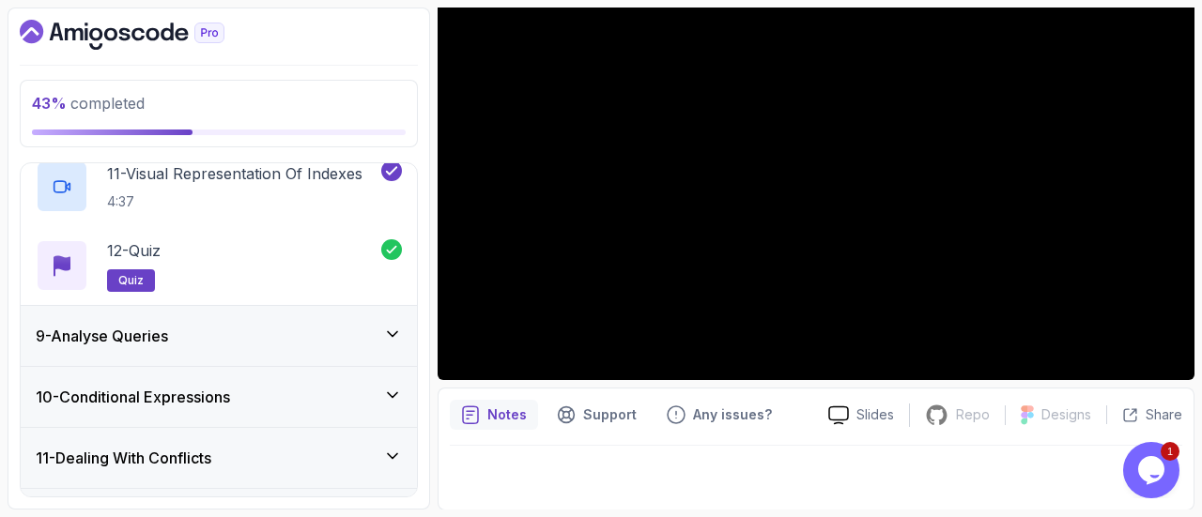
click at [387, 341] on div "9 - Analyse Queries" at bounding box center [219, 336] width 366 height 23
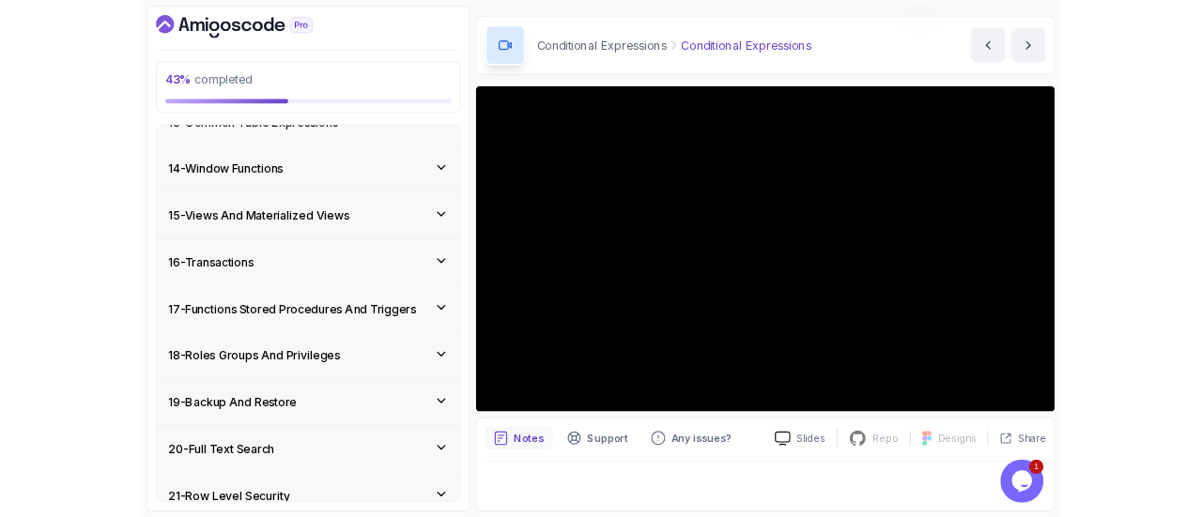
scroll to position [54, 0]
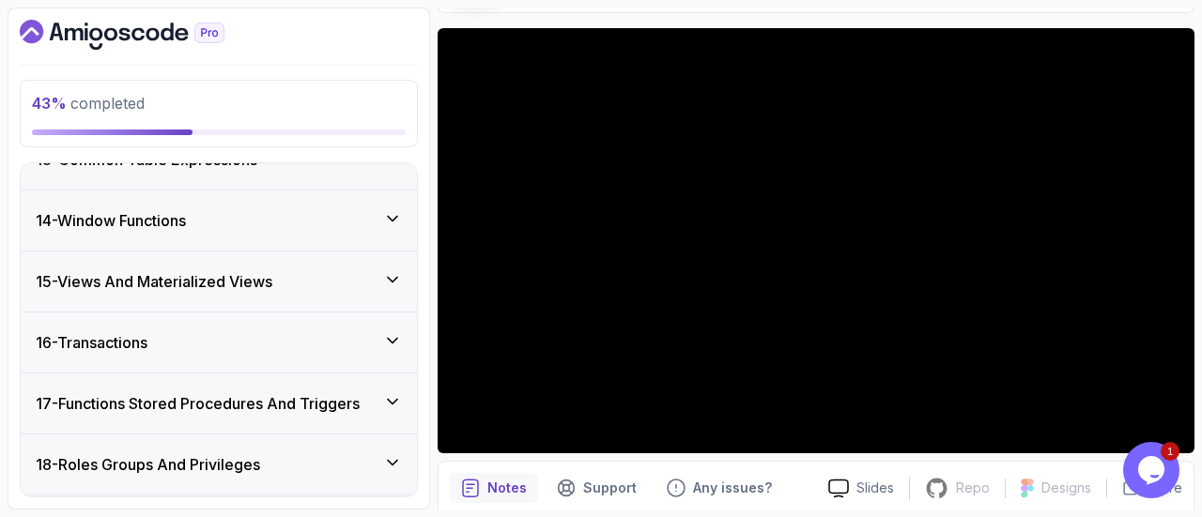
scroll to position [152, 0]
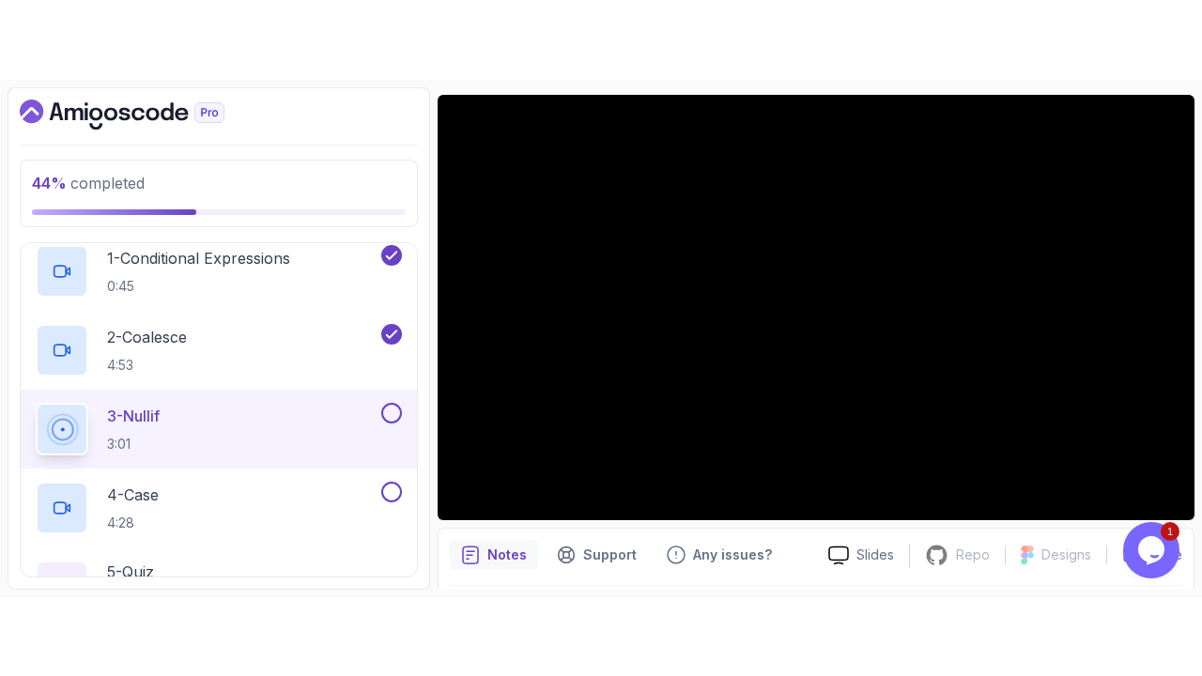
scroll to position [621, 0]
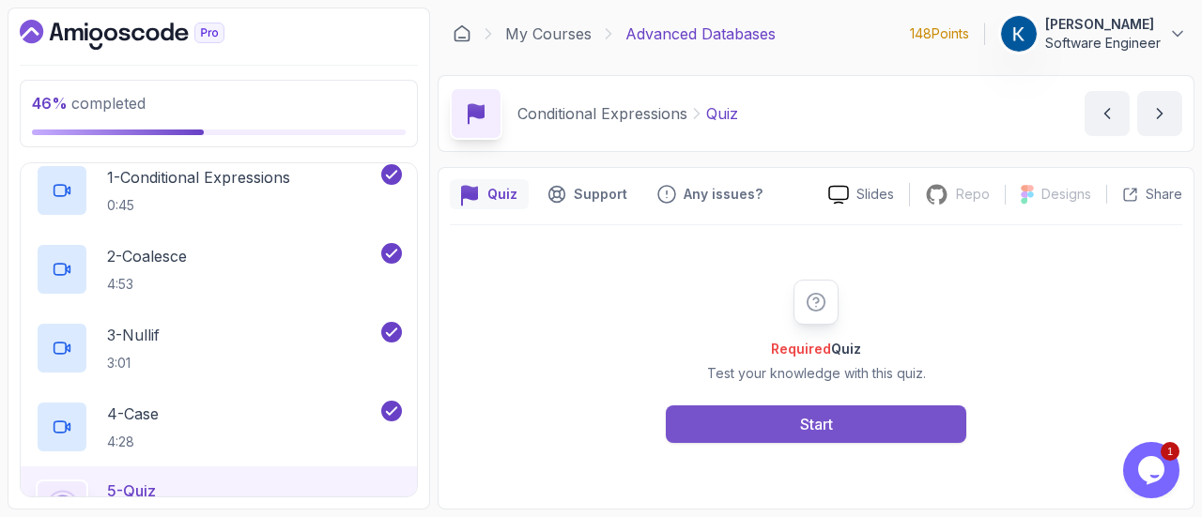
click at [892, 411] on button "Start" at bounding box center [816, 425] width 300 height 38
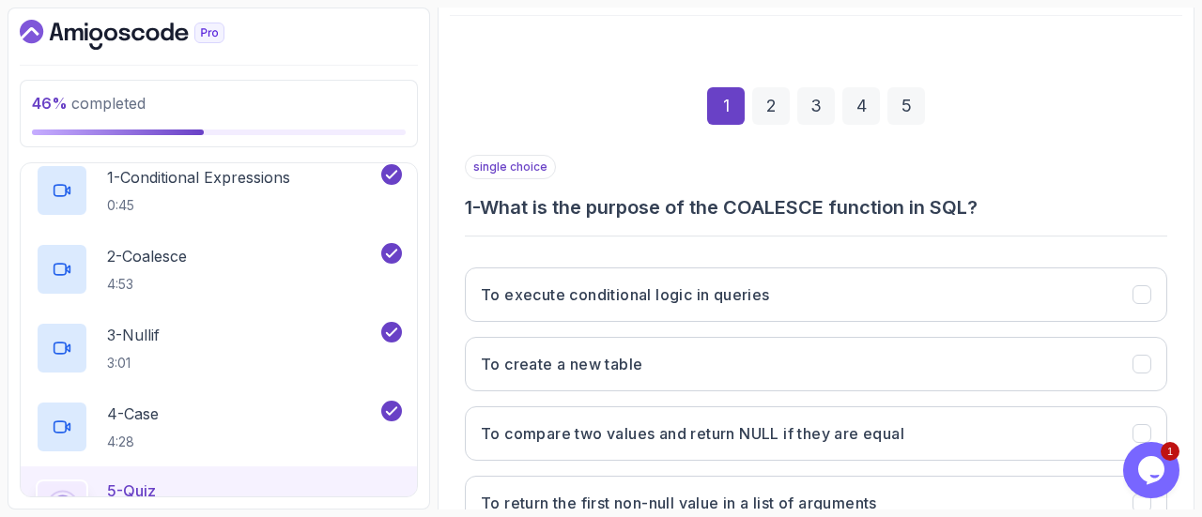
scroll to position [282, 0]
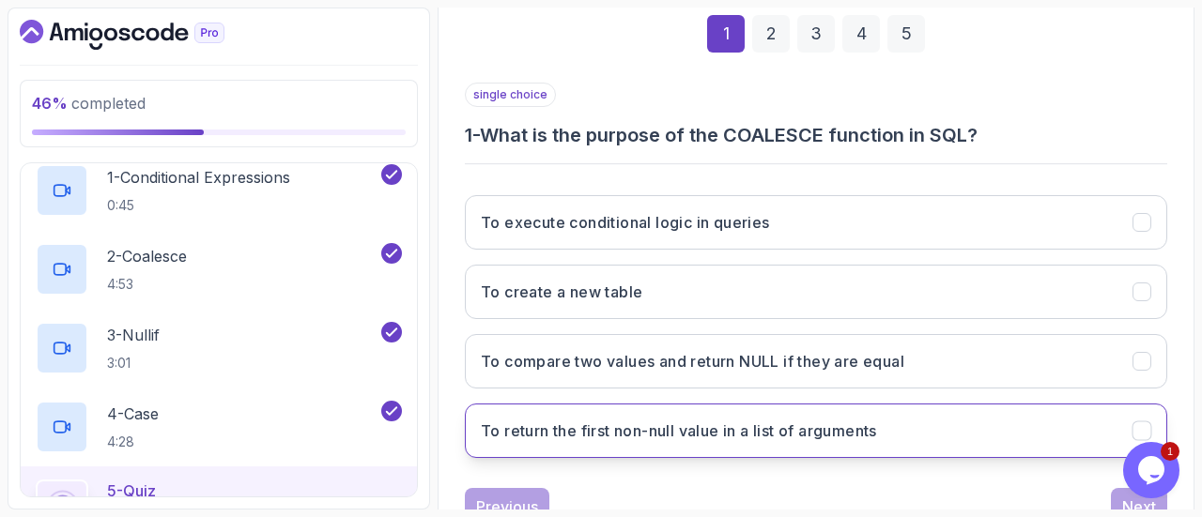
click at [774, 438] on button "To return the first non-null value in a list of arguments" at bounding box center [816, 431] width 702 height 54
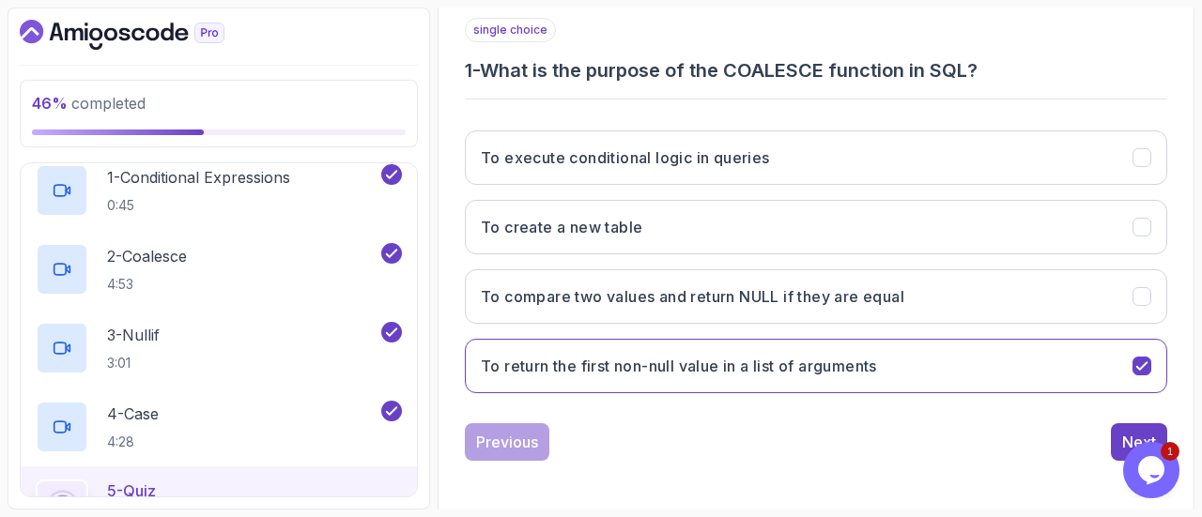
click at [1135, 442] on iframe at bounding box center [1153, 470] width 60 height 56
click at [1134, 435] on div "Next" at bounding box center [1139, 442] width 34 height 23
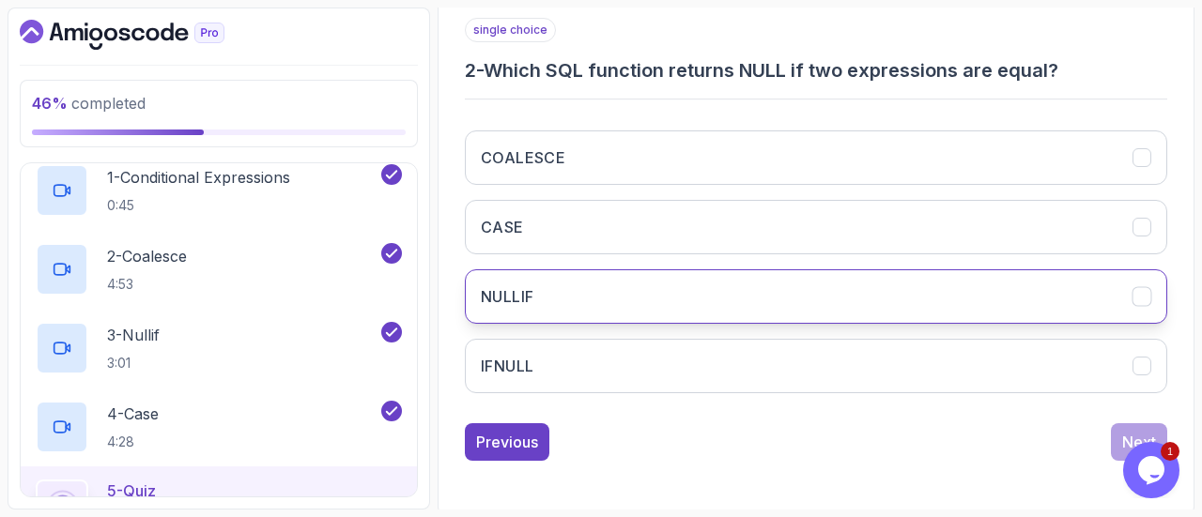
click at [634, 308] on button "NULLIF" at bounding box center [816, 296] width 702 height 54
click at [1130, 431] on div "Next" at bounding box center [1139, 442] width 34 height 23
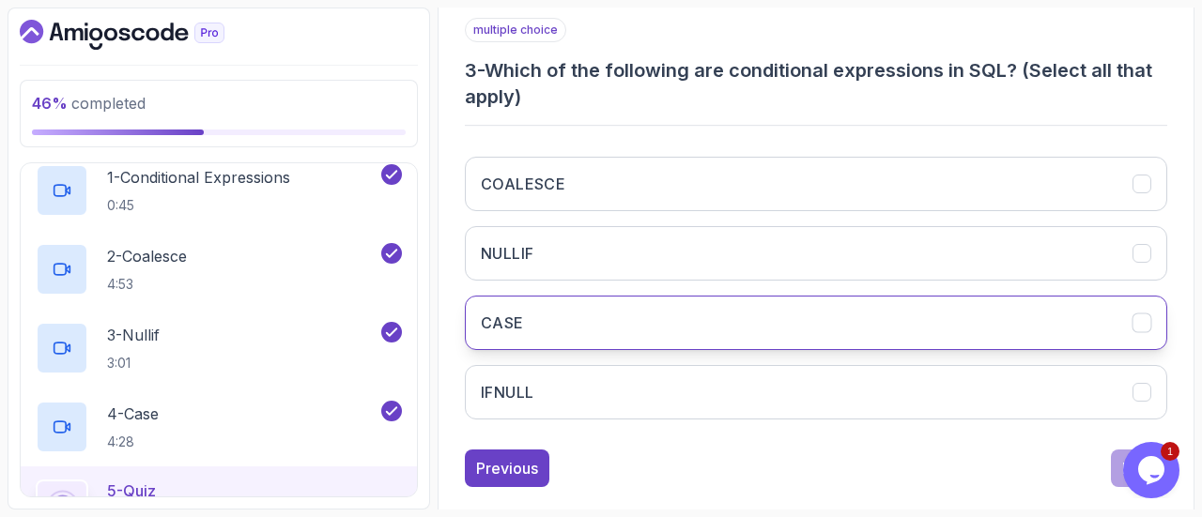
click at [693, 315] on button "CASE" at bounding box center [816, 323] width 702 height 54
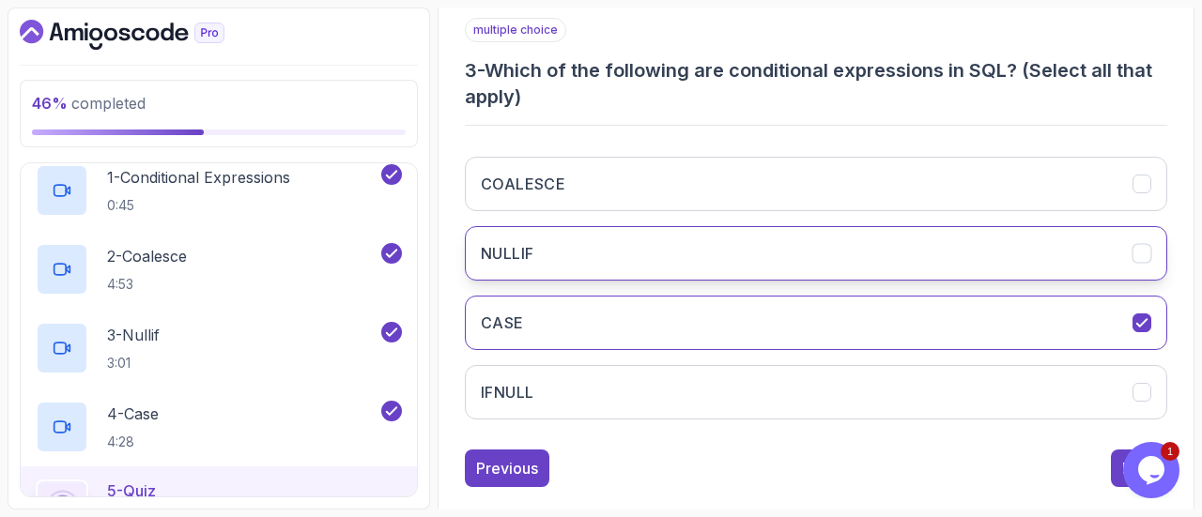
click at [716, 253] on button "NULLIF" at bounding box center [816, 253] width 702 height 54
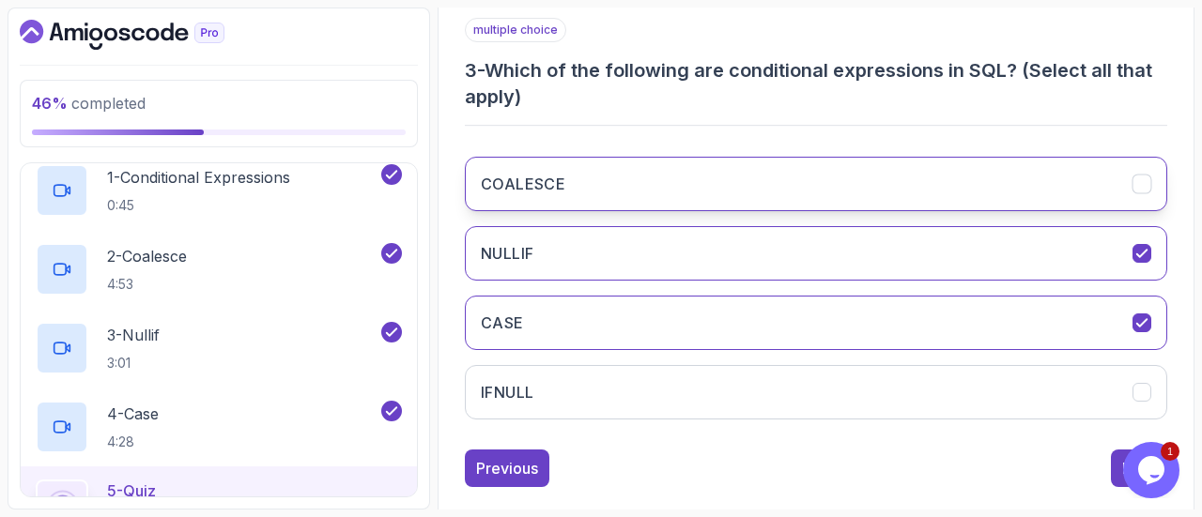
click at [751, 161] on button "COALESCE" at bounding box center [816, 184] width 702 height 54
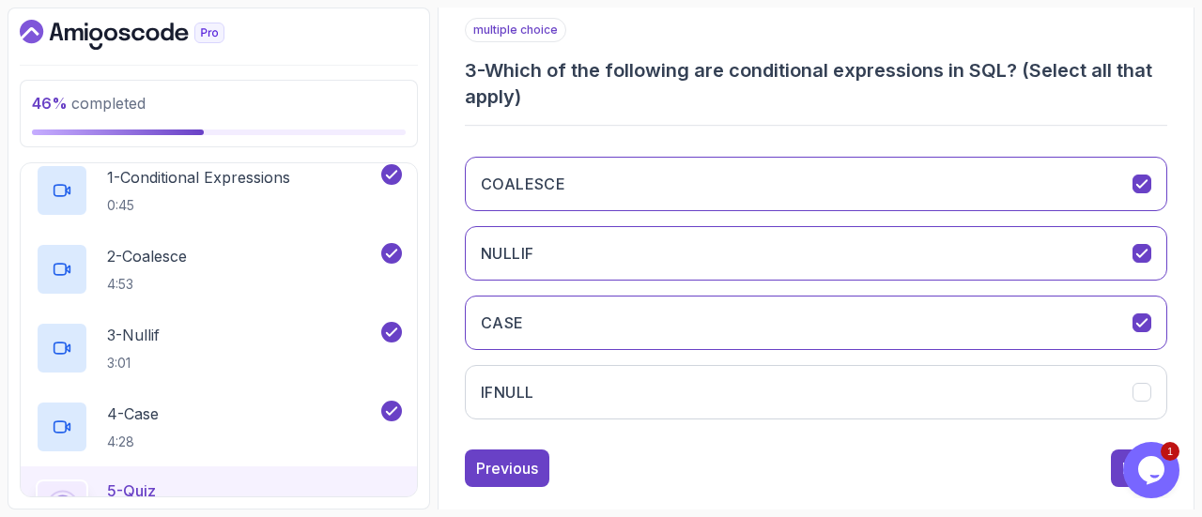
click at [1110, 450] on div "Previous Next" at bounding box center [816, 469] width 702 height 38
click at [1121, 454] on button "Next" at bounding box center [1138, 469] width 56 height 38
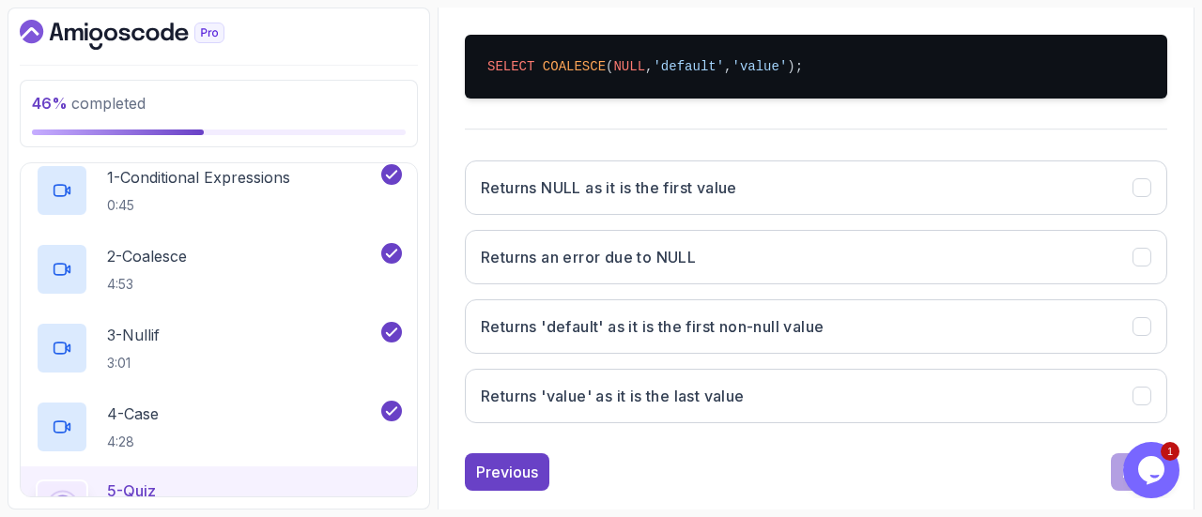
scroll to position [426, 0]
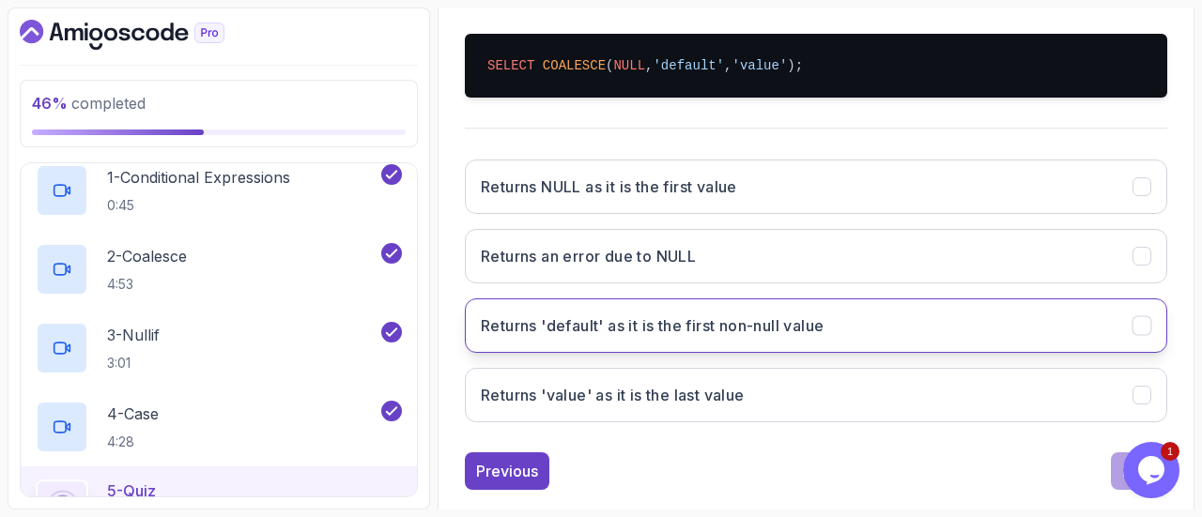
click at [675, 321] on h3 "Returns 'default' as it is the first non-null value" at bounding box center [652, 325] width 343 height 23
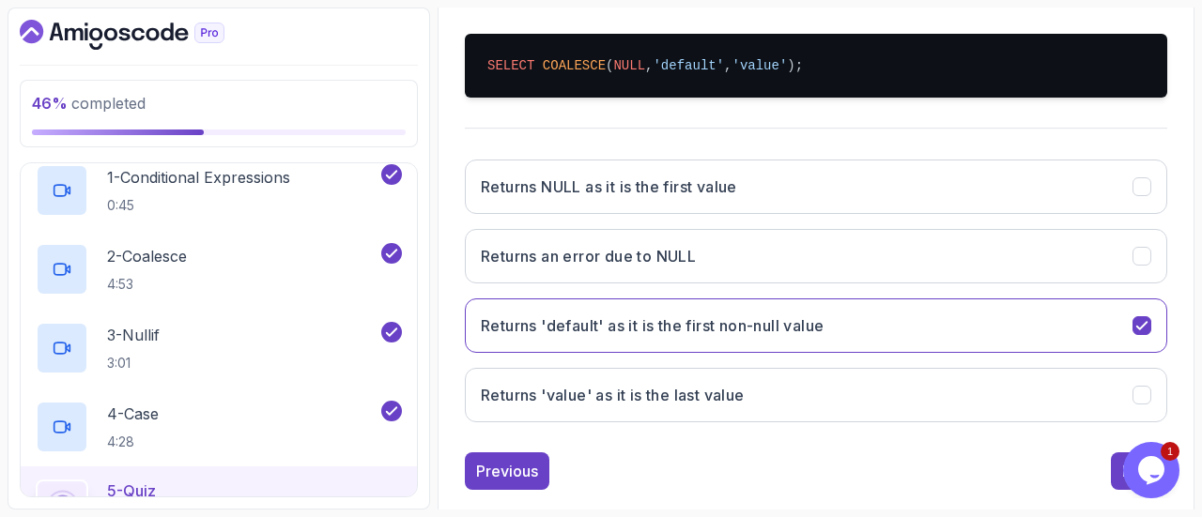
scroll to position [455, 0]
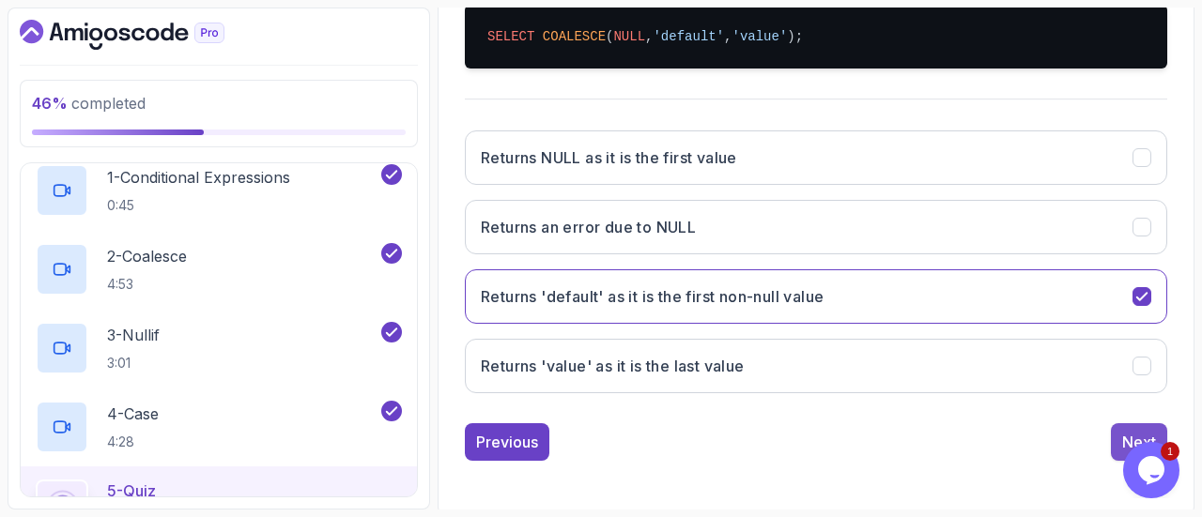
click at [1122, 433] on div "Next" at bounding box center [1139, 442] width 34 height 23
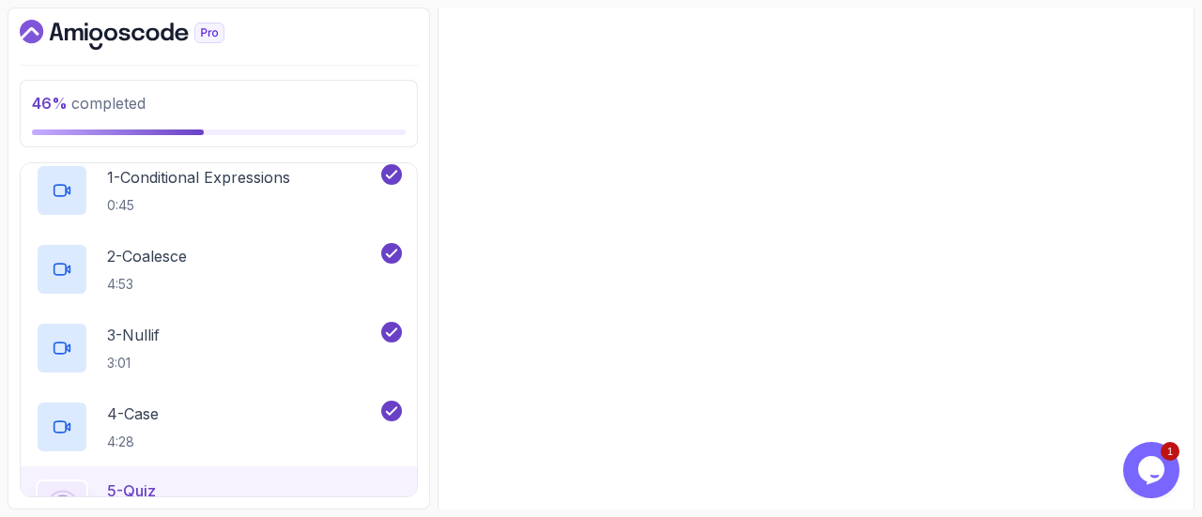
click at [1122, 433] on div "Next" at bounding box center [1139, 433] width 34 height 23
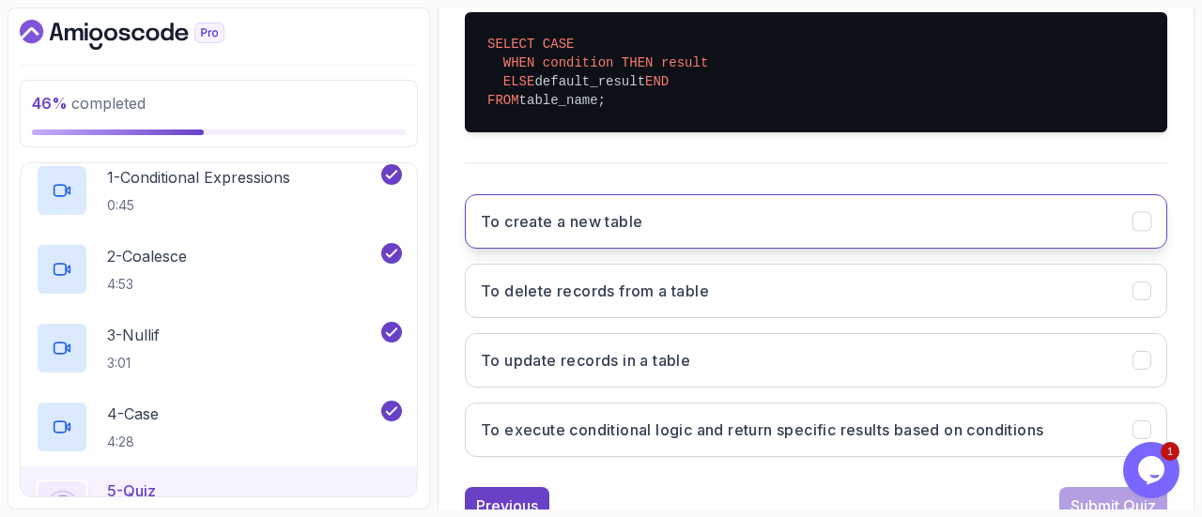
scroll to position [490, 0]
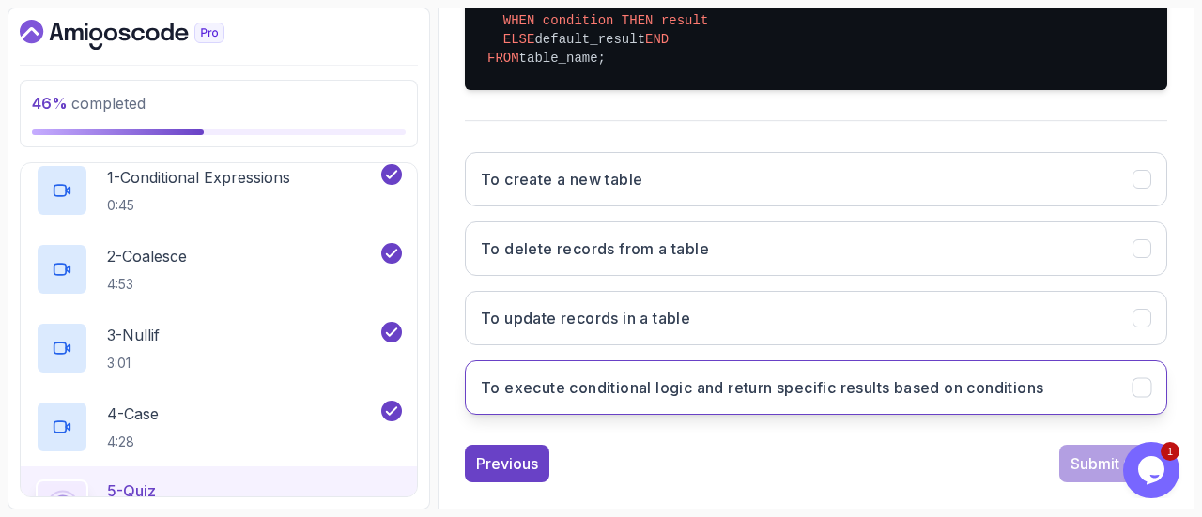
click at [834, 399] on h3 "To execute conditional logic and return specific results based on conditions" at bounding box center [762, 387] width 562 height 23
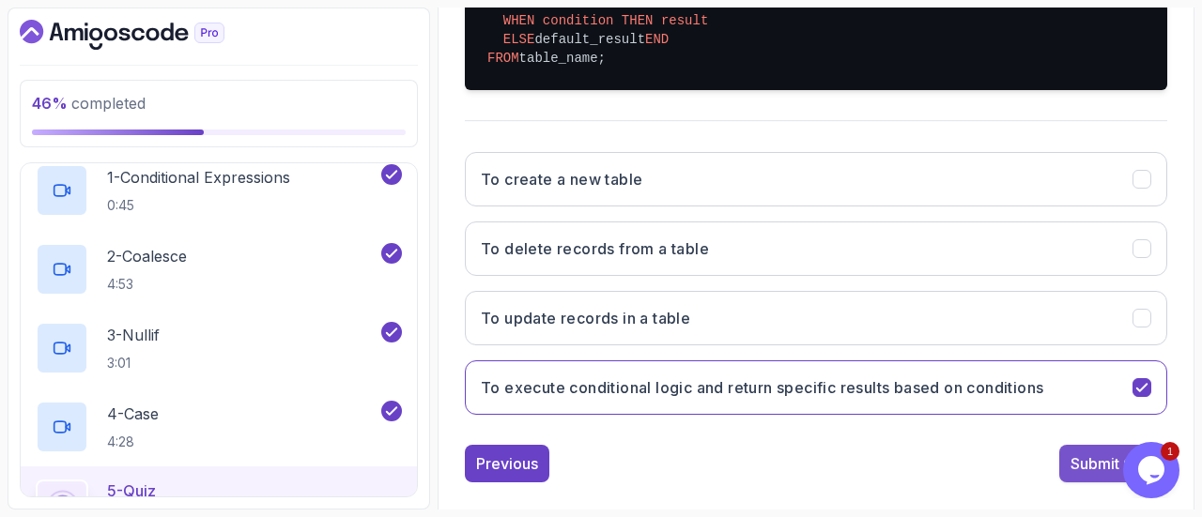
click at [1081, 475] on div "Submit Quiz" at bounding box center [1112, 463] width 85 height 23
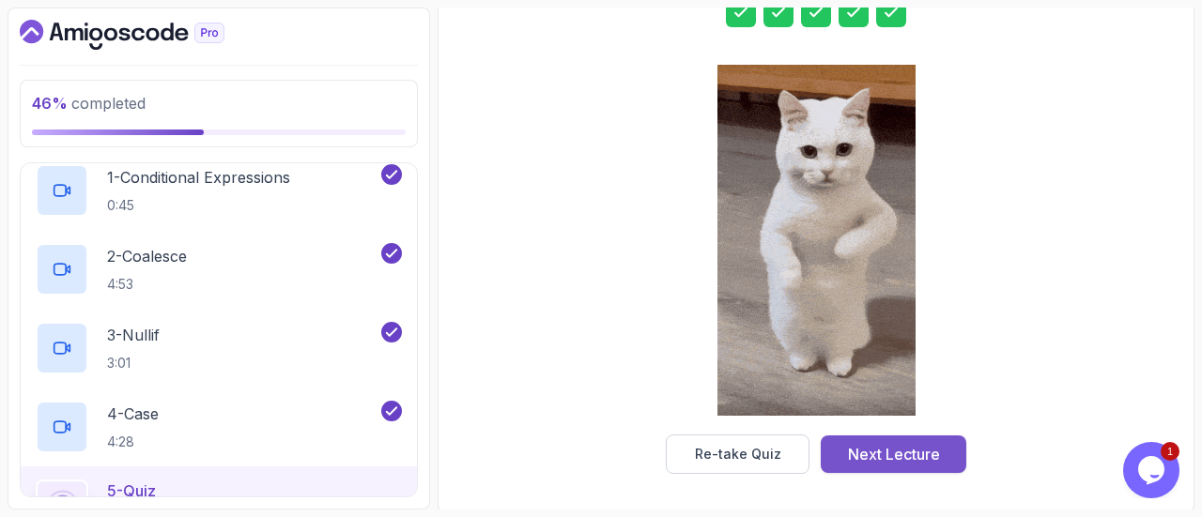
click at [904, 444] on div "Next Lecture" at bounding box center [894, 454] width 92 height 23
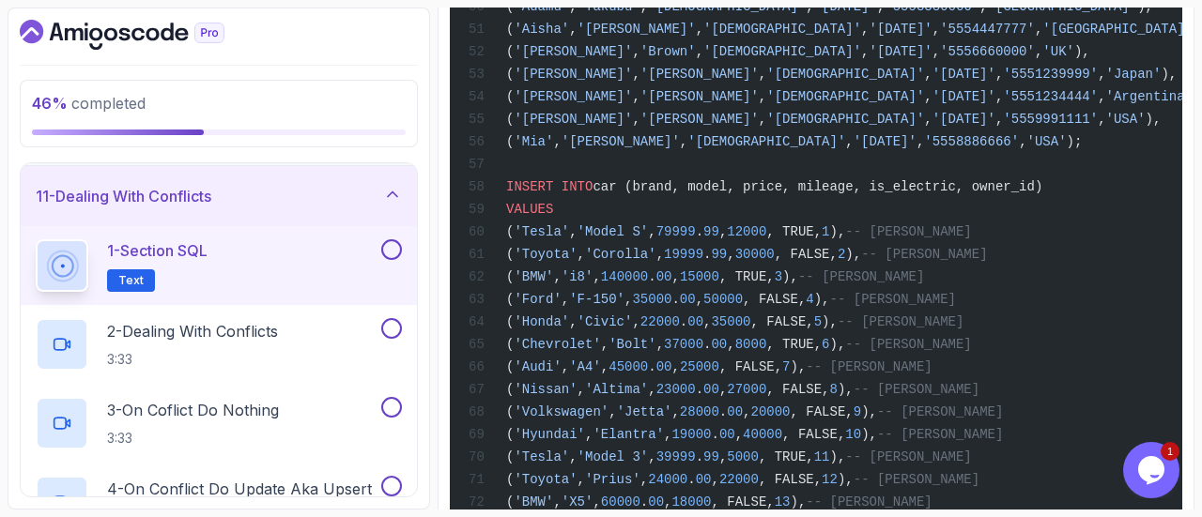
scroll to position [1680, 0]
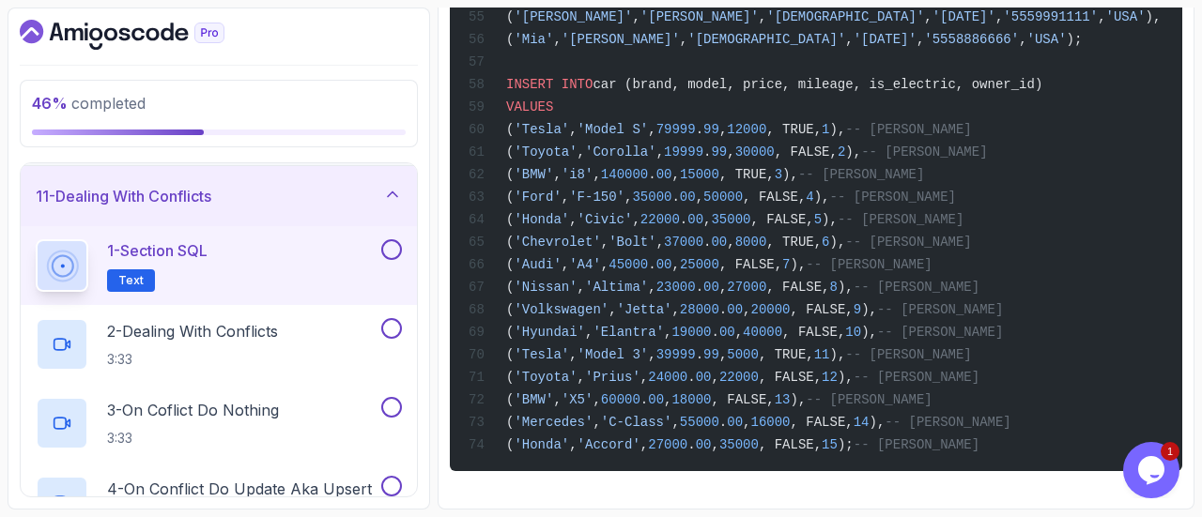
click at [399, 234] on div "1 - Section SQL Text" at bounding box center [219, 265] width 396 height 79
click at [397, 250] on button at bounding box center [391, 249] width 21 height 21
click at [325, 336] on div "2 - Dealing With Conflicts 3:33" at bounding box center [207, 344] width 342 height 53
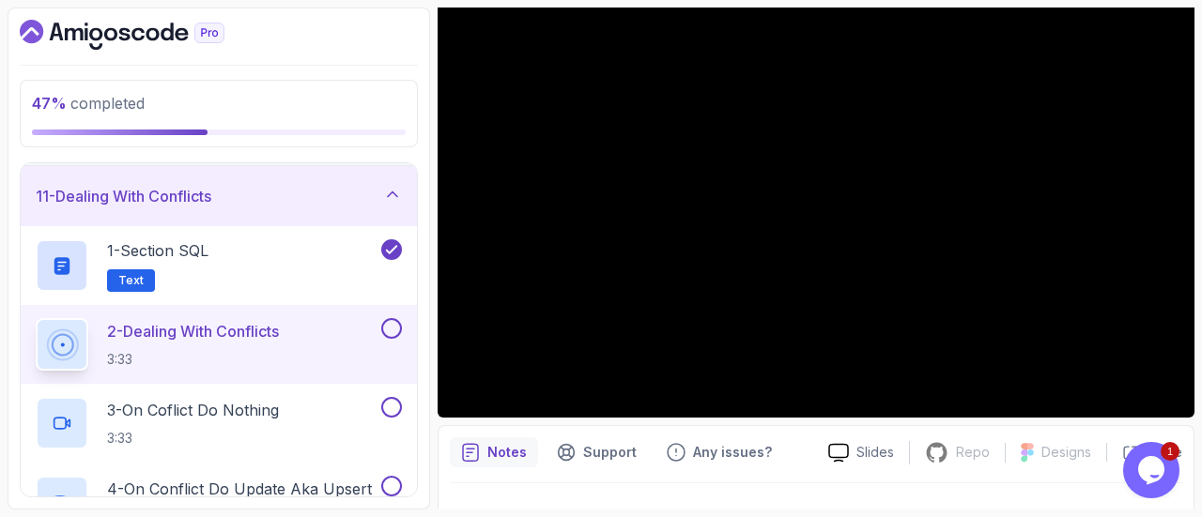
scroll to position [160, 0]
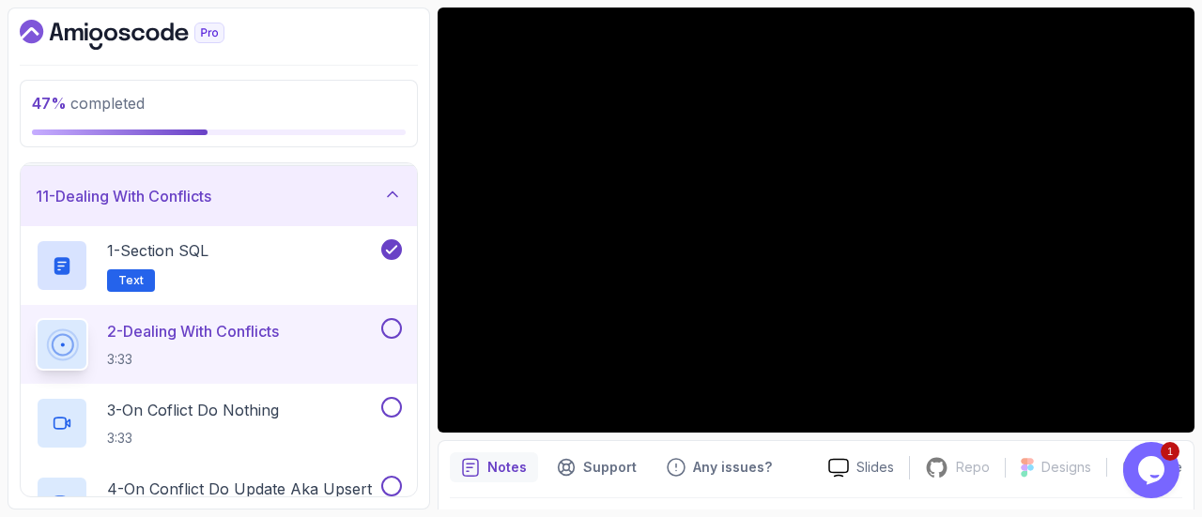
click at [389, 197] on icon at bounding box center [392, 194] width 19 height 19
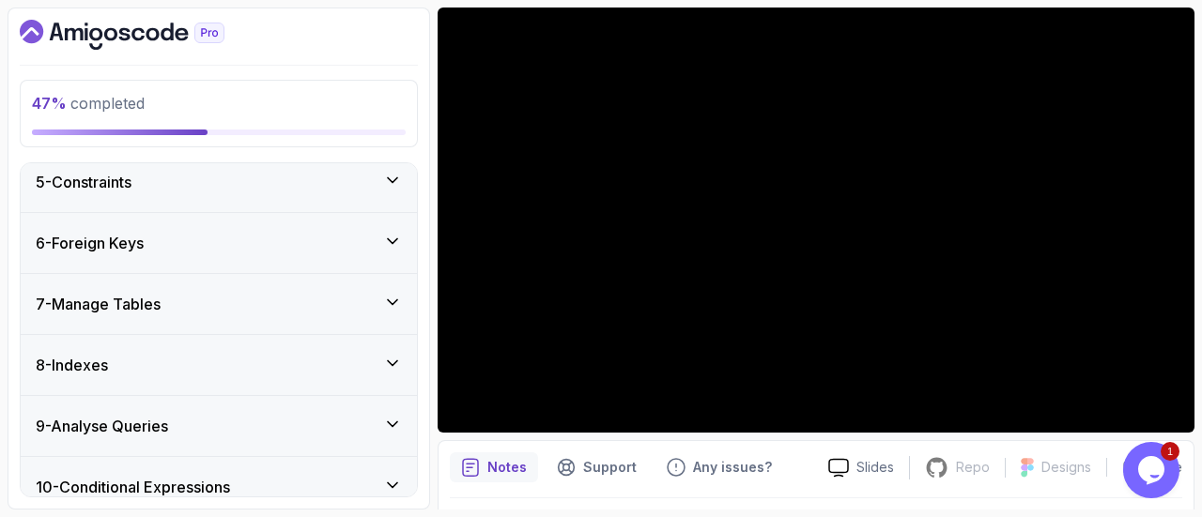
scroll to position [54, 0]
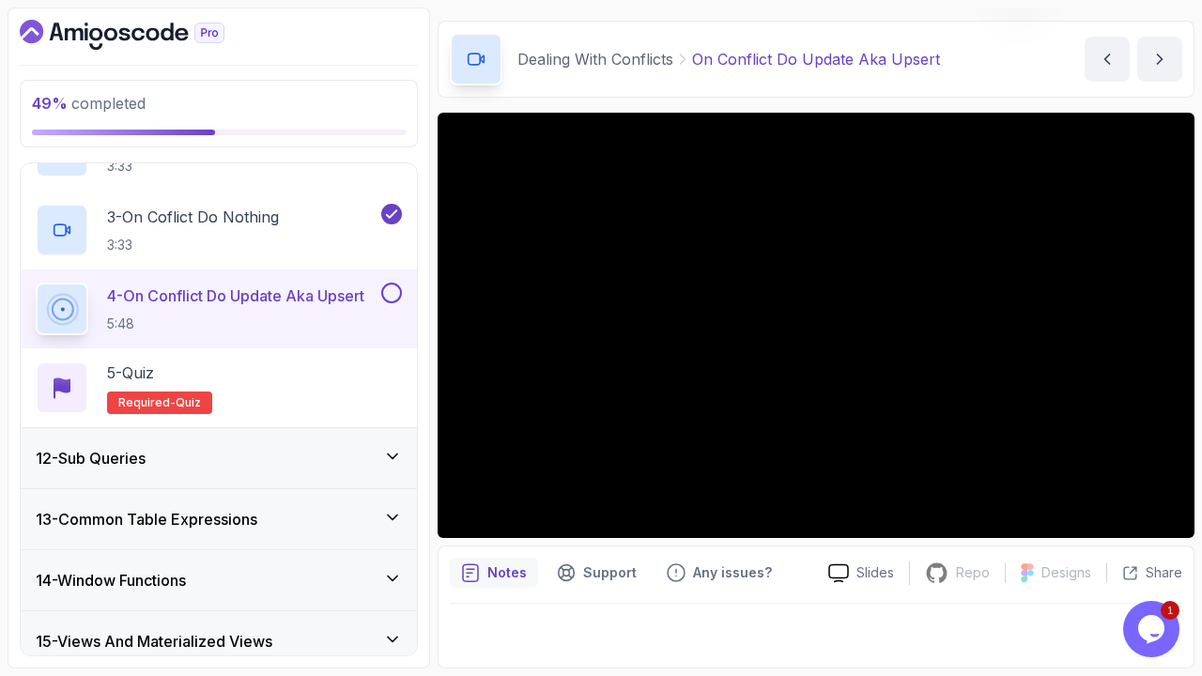
scroll to position [54, 0]
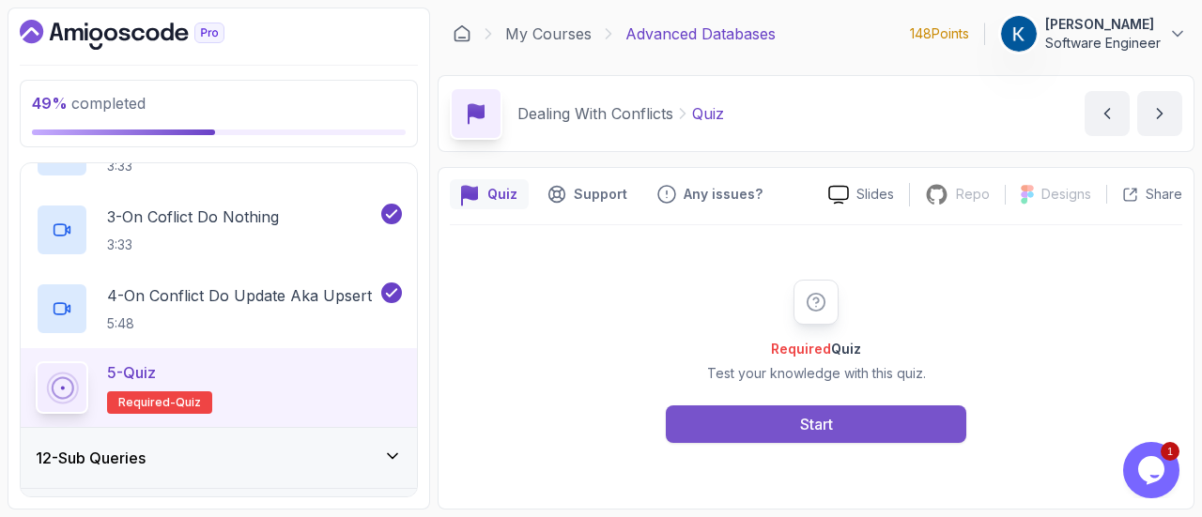
click at [850, 427] on button "Start" at bounding box center [816, 425] width 300 height 38
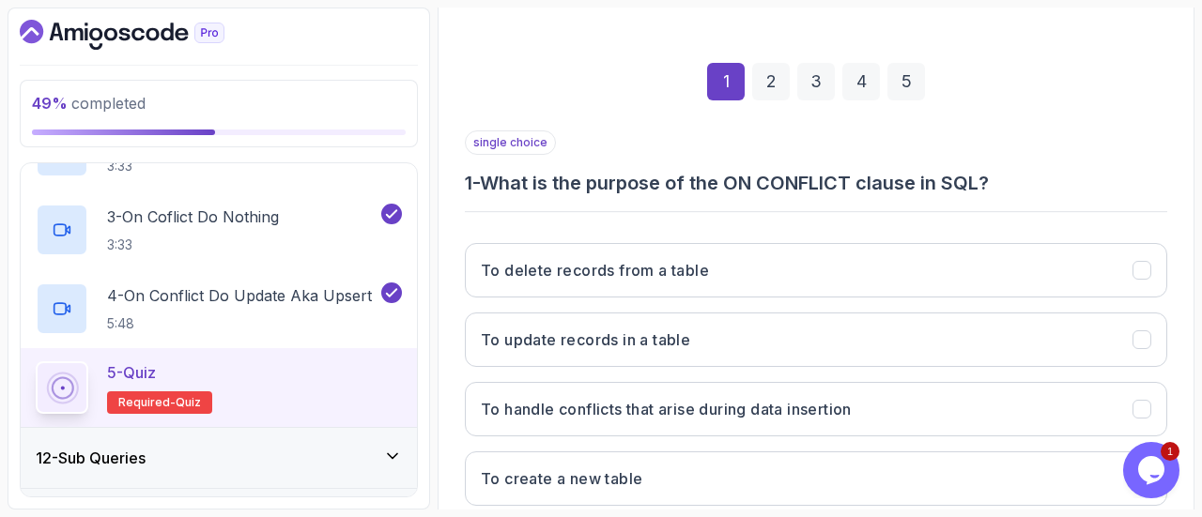
scroll to position [308, 0]
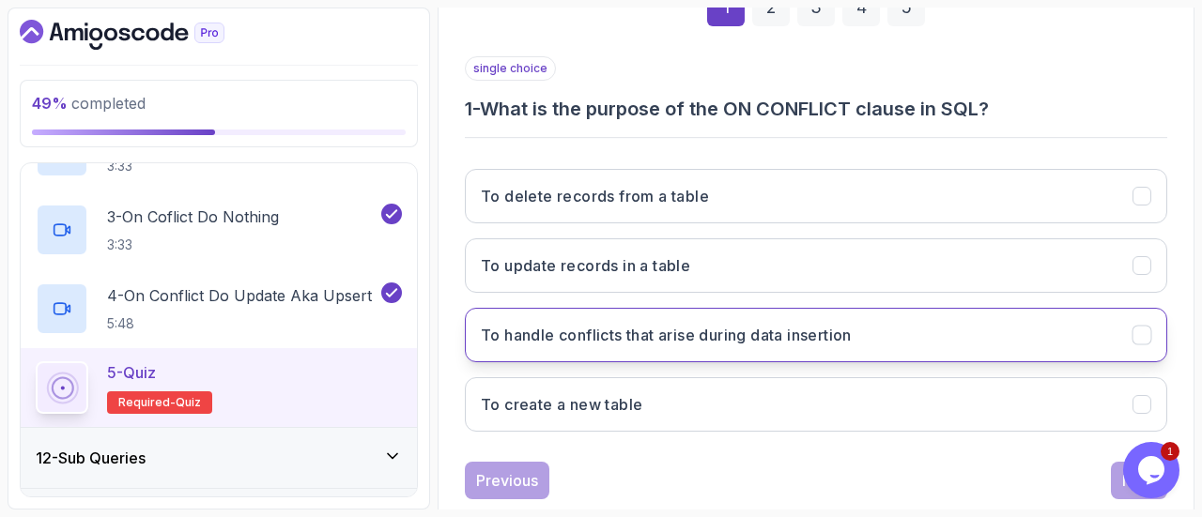
click at [800, 311] on button "To handle conflicts that arise during data insertion" at bounding box center [816, 335] width 702 height 54
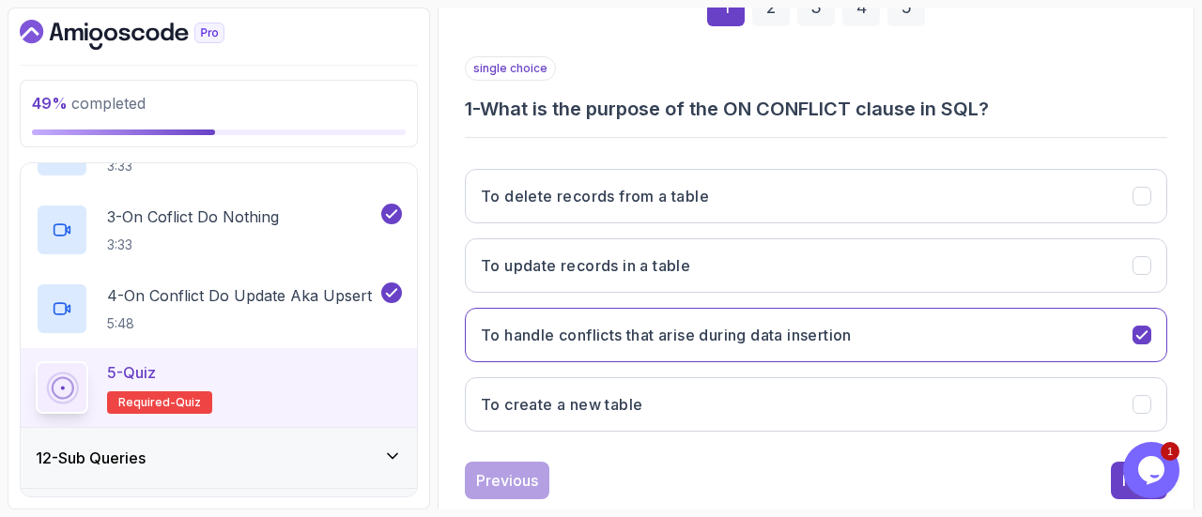
scroll to position [346, 0]
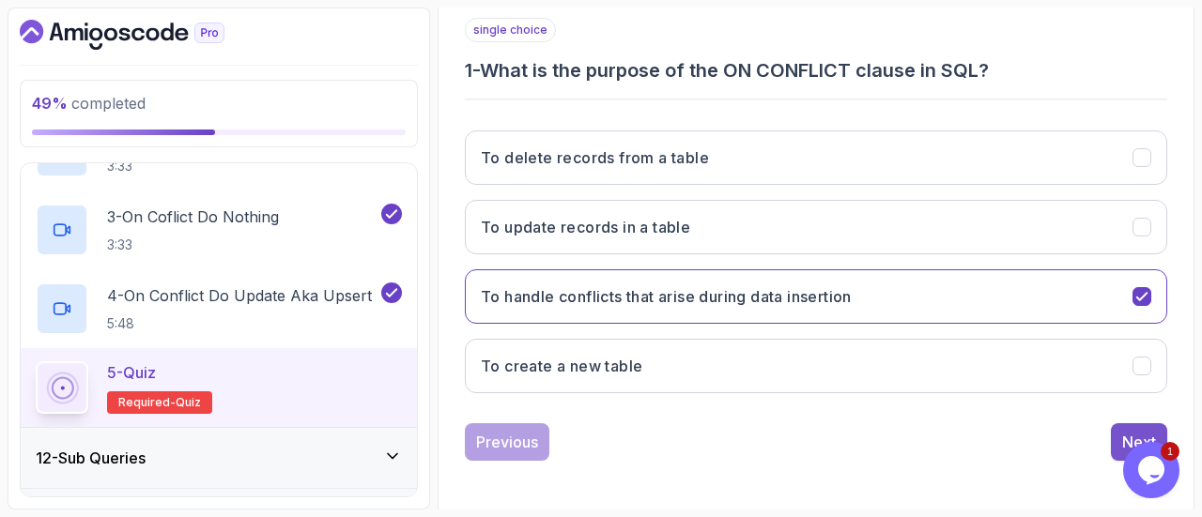
click at [1127, 431] on div "Next" at bounding box center [1139, 442] width 34 height 23
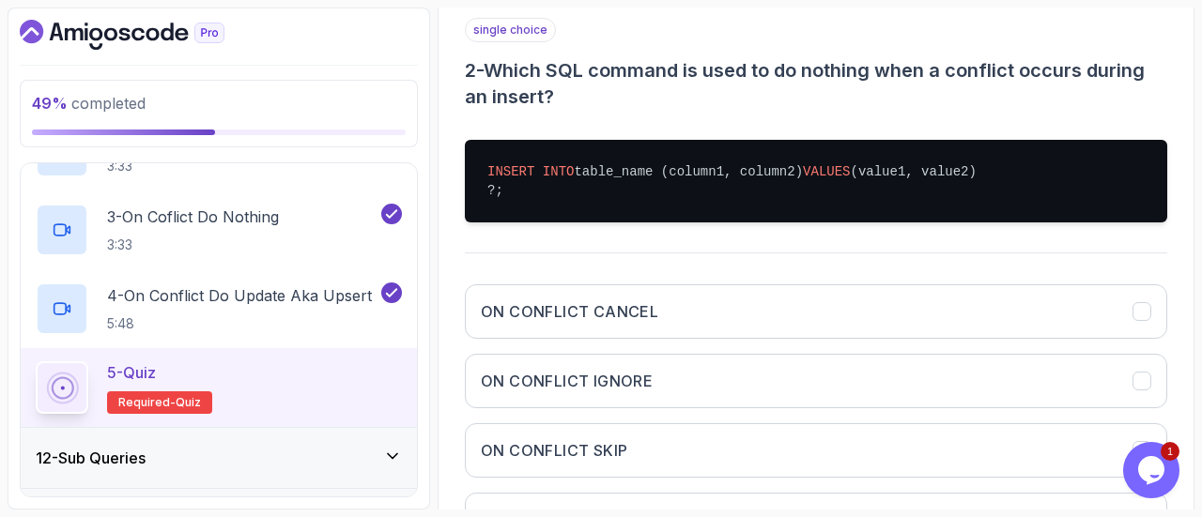
scroll to position [389, 0]
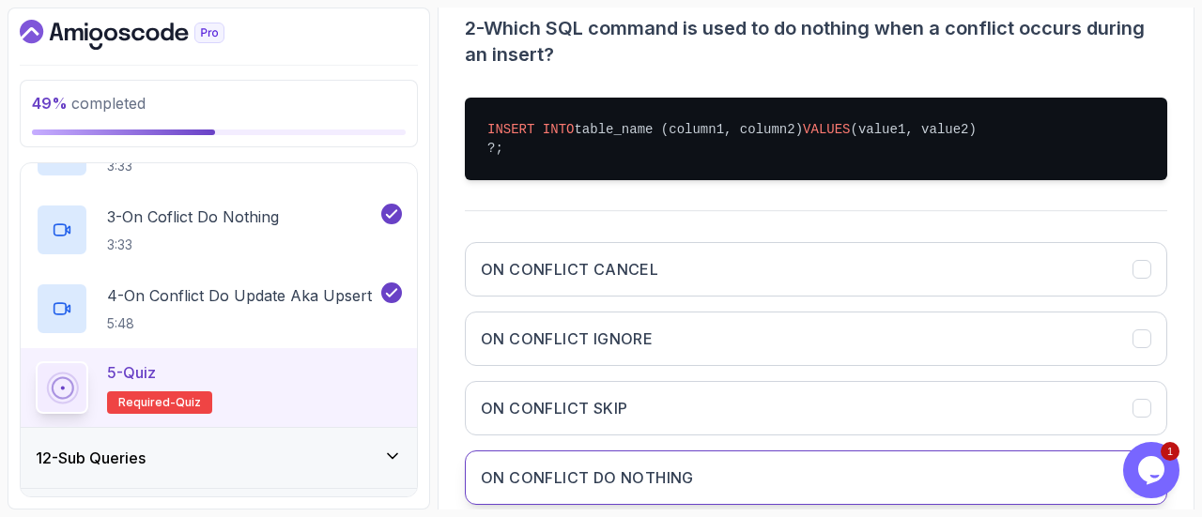
click at [713, 471] on button "ON CONFLICT DO NOTHING" at bounding box center [816, 478] width 702 height 54
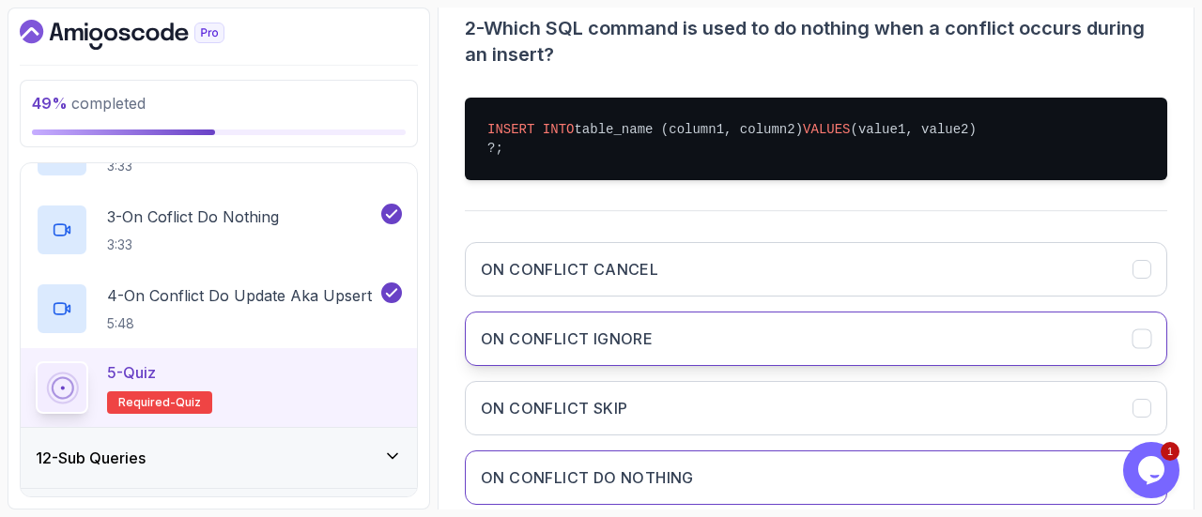
scroll to position [519, 0]
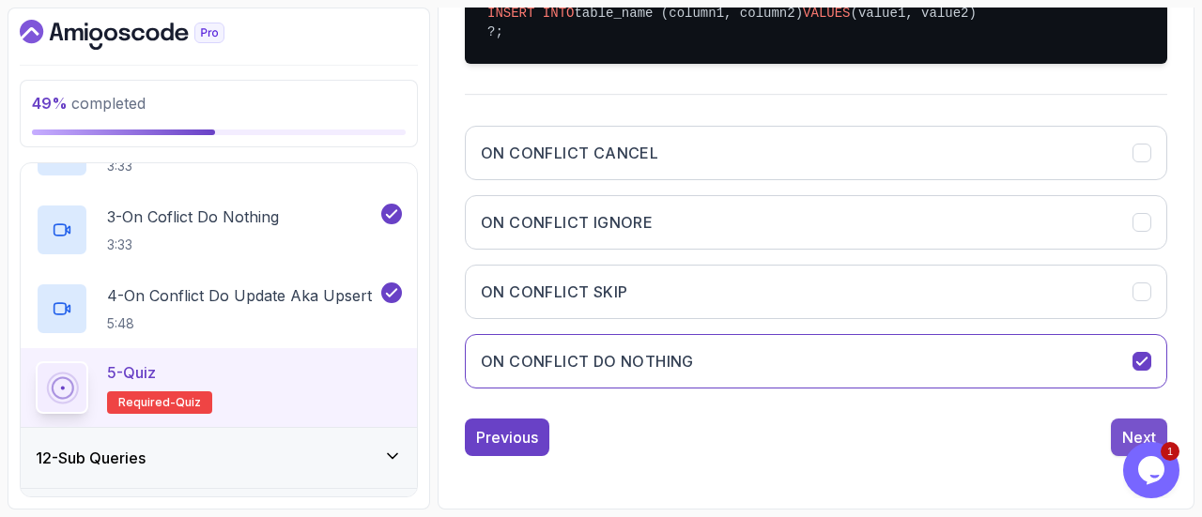
click at [1126, 424] on button "Next" at bounding box center [1138, 438] width 56 height 38
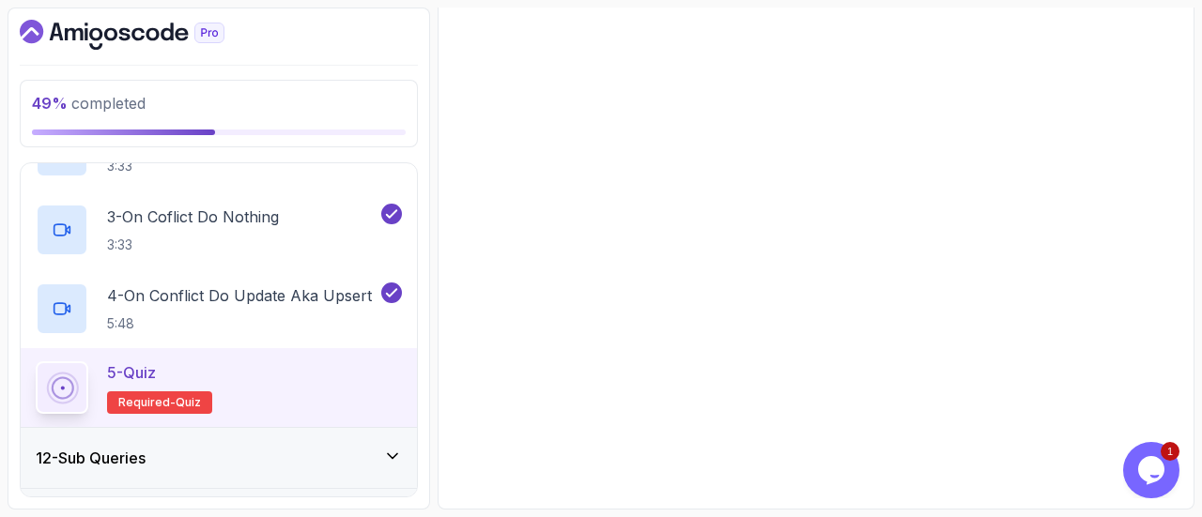
scroll to position [373, 0]
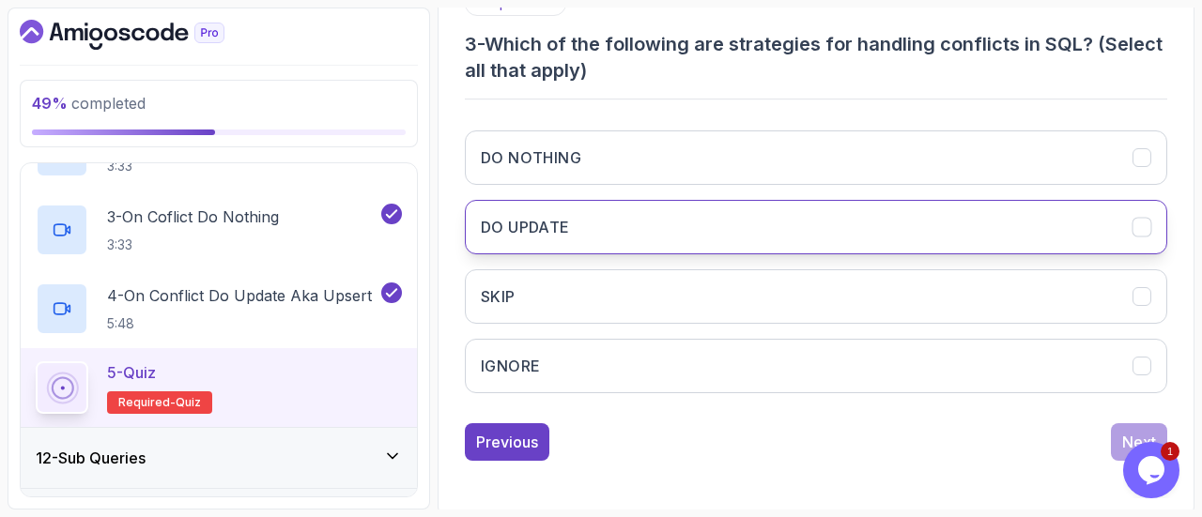
click at [709, 222] on button "DO UPDATE" at bounding box center [816, 227] width 702 height 54
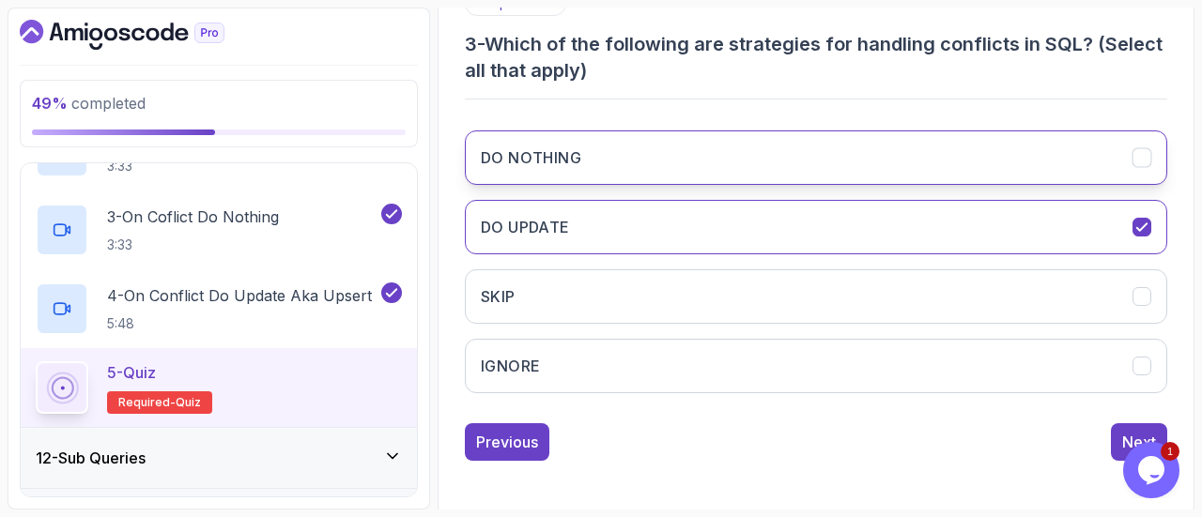
click at [733, 162] on button "DO NOTHING" at bounding box center [816, 157] width 702 height 54
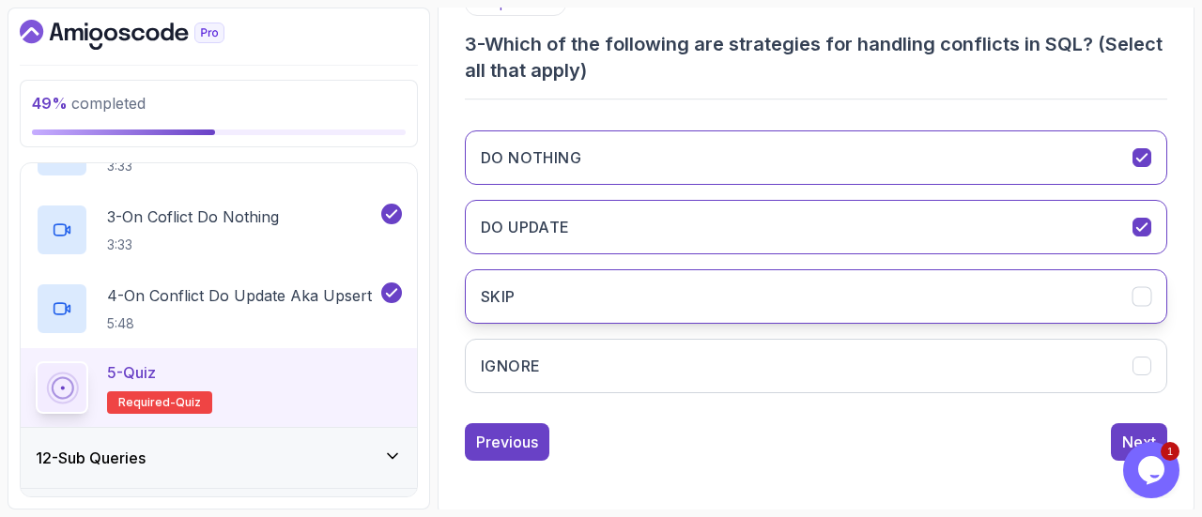
click at [680, 294] on button "SKIP" at bounding box center [816, 296] width 702 height 54
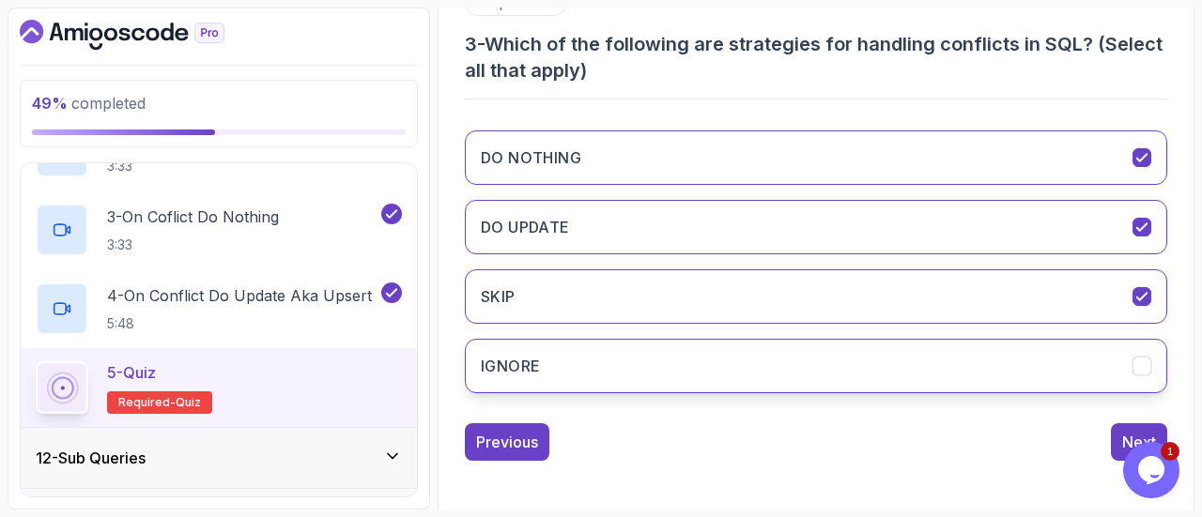
click at [672, 358] on button "IGNORE" at bounding box center [816, 366] width 702 height 54
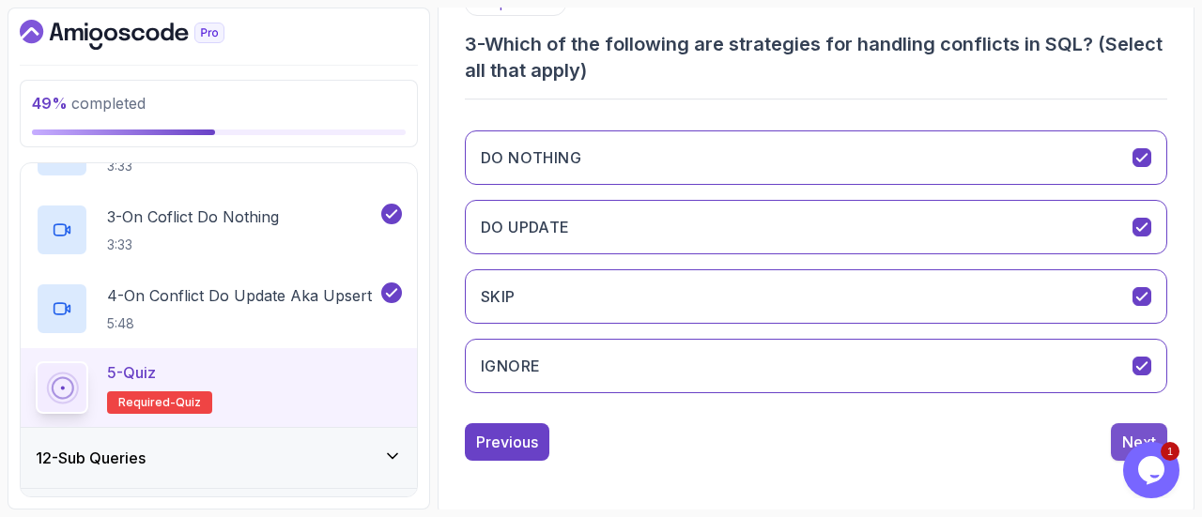
click at [1120, 436] on button "Next" at bounding box center [1138, 442] width 56 height 38
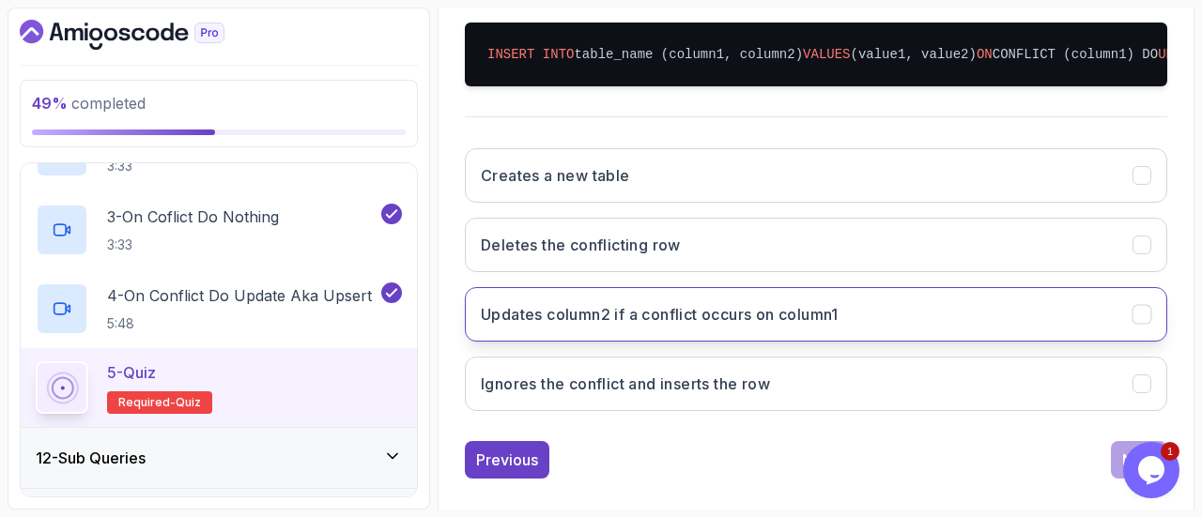
scroll to position [440, 0]
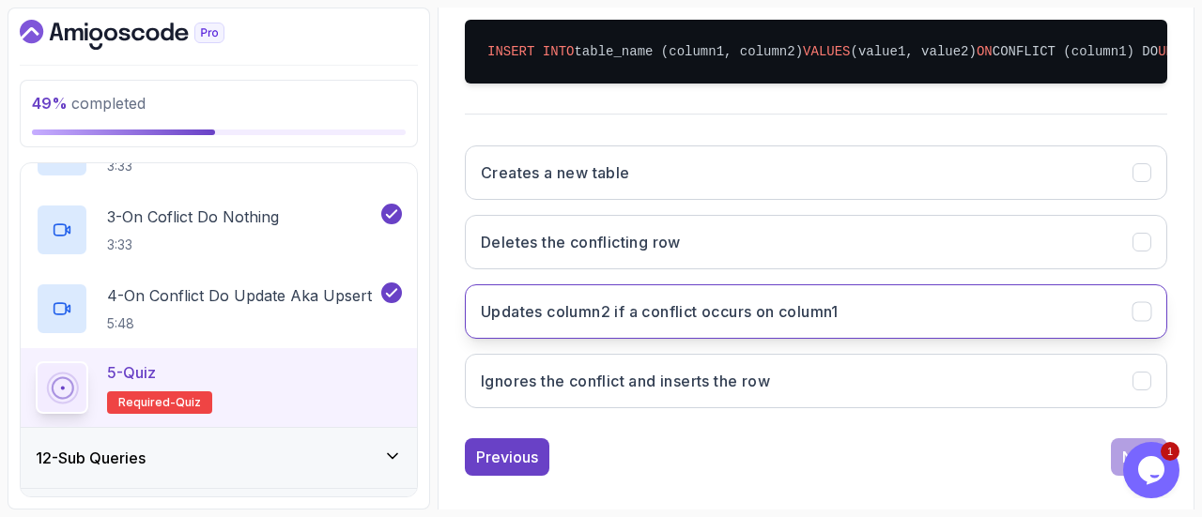
click at [888, 339] on button "Updates column2 if a conflict occurs on column1" at bounding box center [816, 311] width 702 height 54
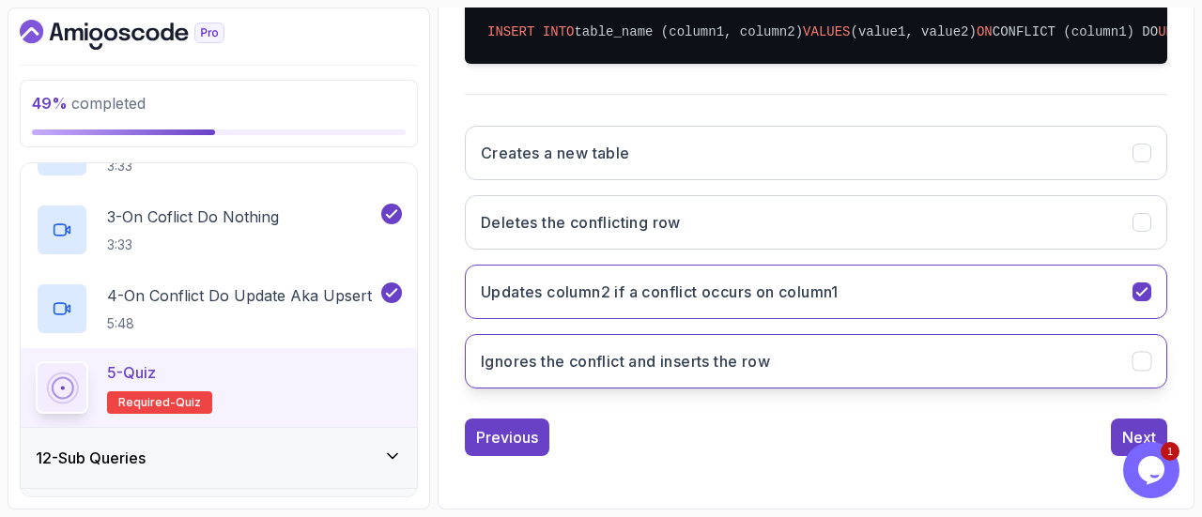
scroll to position [493, 0]
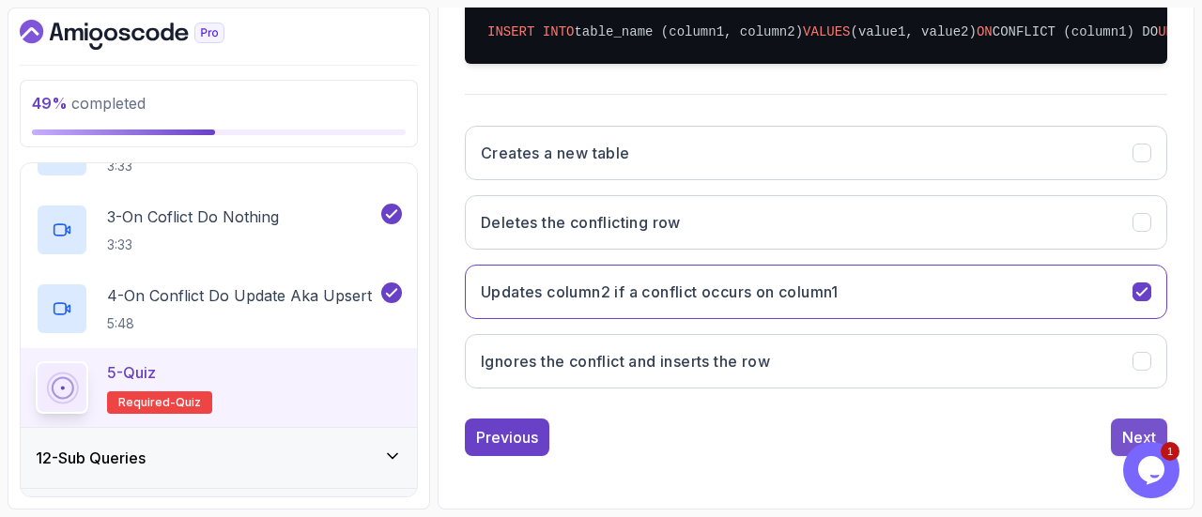
click at [1130, 431] on div "Next" at bounding box center [1139, 437] width 34 height 23
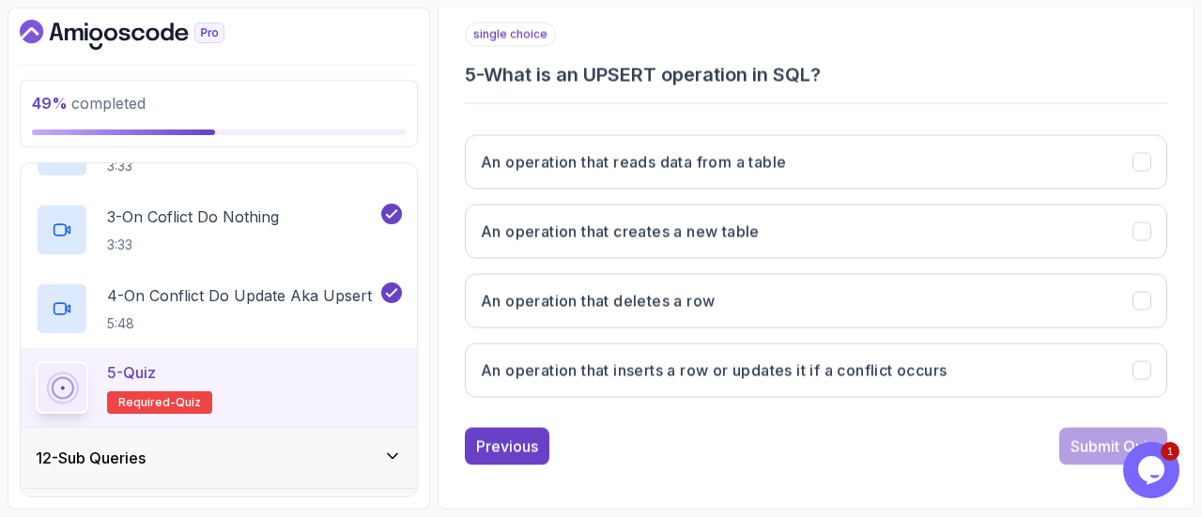
scroll to position [346, 0]
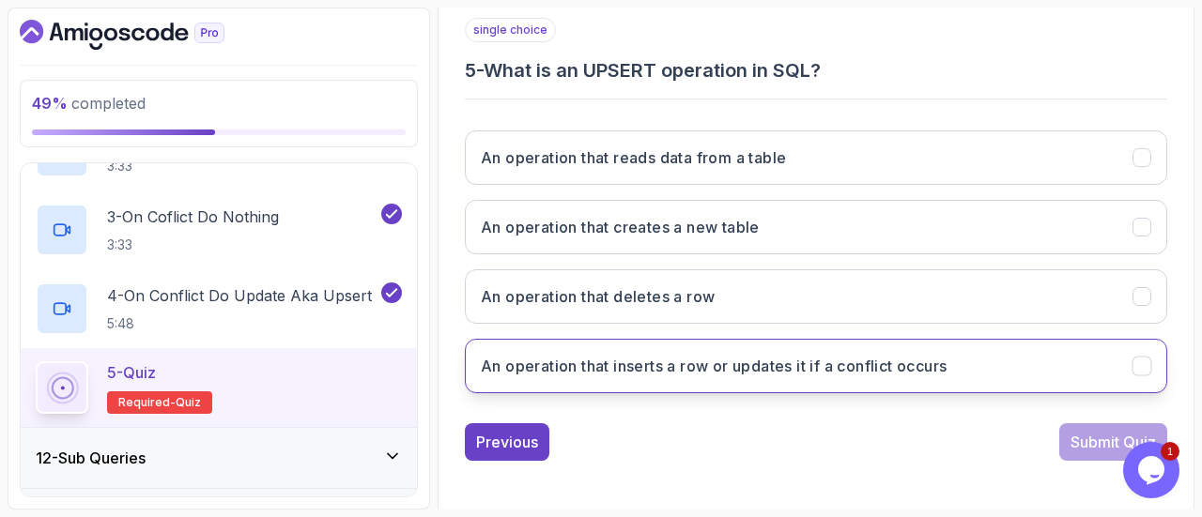
click at [735, 382] on button "An operation that inserts a row or updates it if a conflict occurs" at bounding box center [816, 366] width 702 height 54
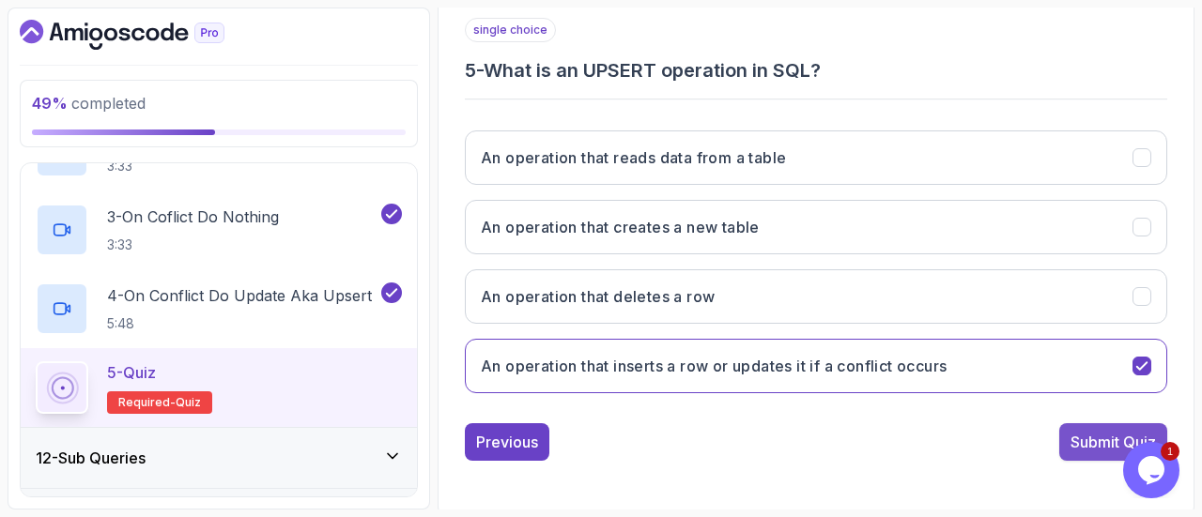
click at [1065, 438] on button "Submit Quiz" at bounding box center [1113, 442] width 108 height 38
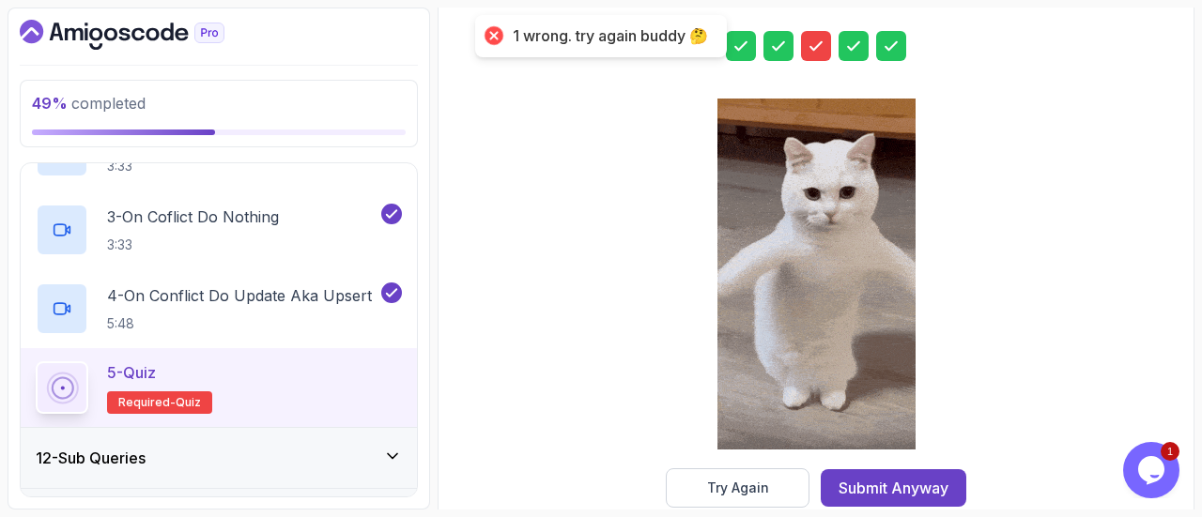
click at [815, 45] on icon at bounding box center [815, 46] width 11 height 8
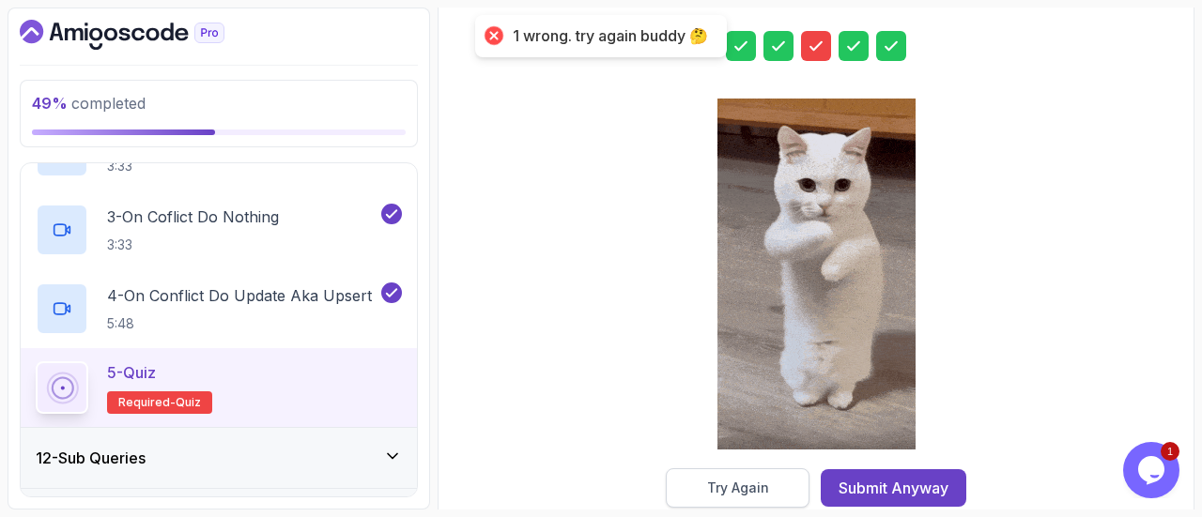
click at [712, 483] on div "Try Again" at bounding box center [738, 488] width 62 height 19
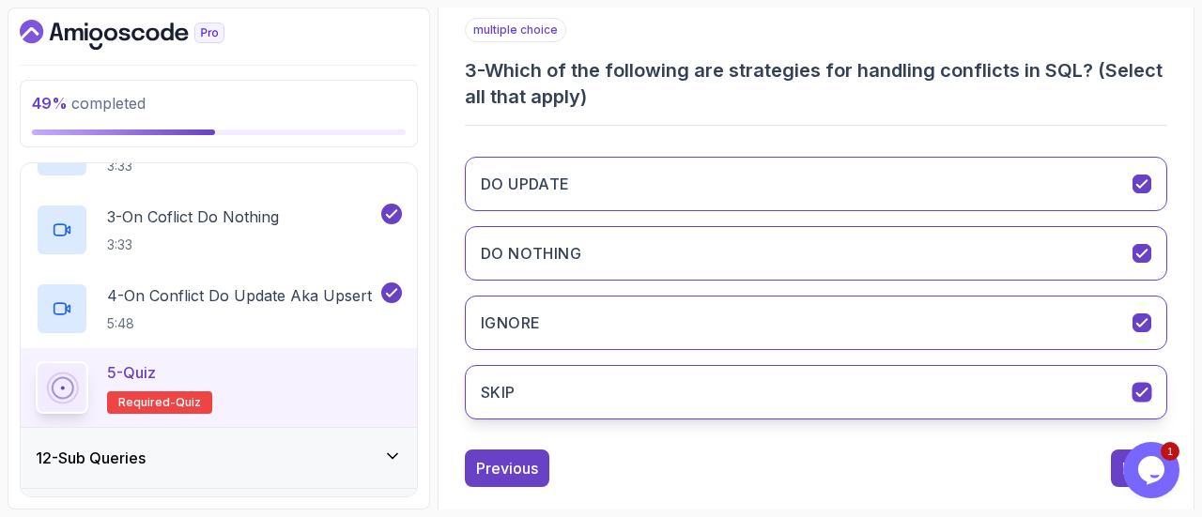
click at [686, 376] on button "SKIP" at bounding box center [816, 392] width 702 height 54
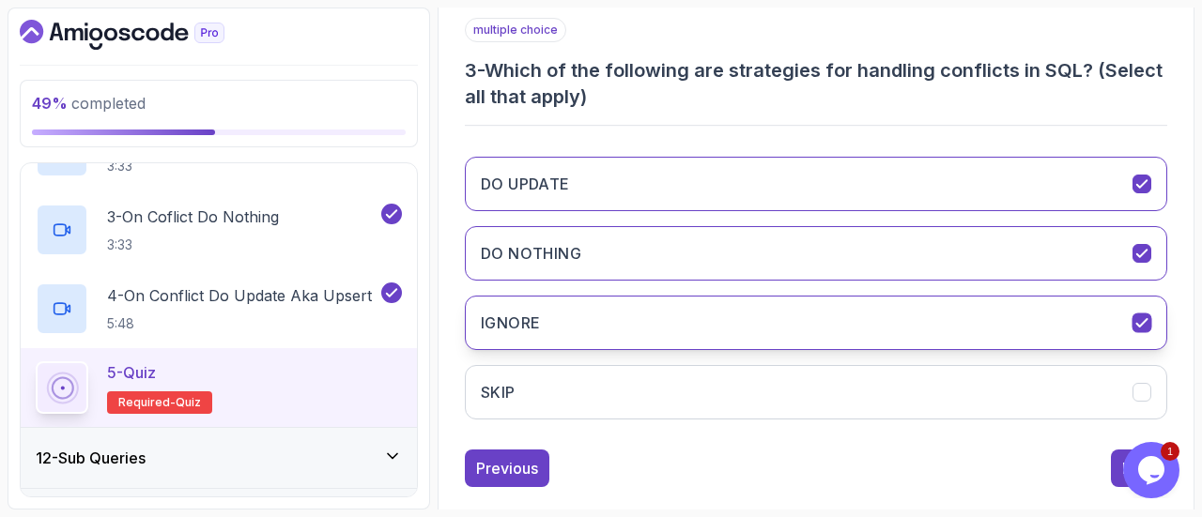
click at [742, 329] on button "IGNORE" at bounding box center [816, 323] width 702 height 54
click at [799, 324] on button "IGNORE" at bounding box center [816, 323] width 702 height 54
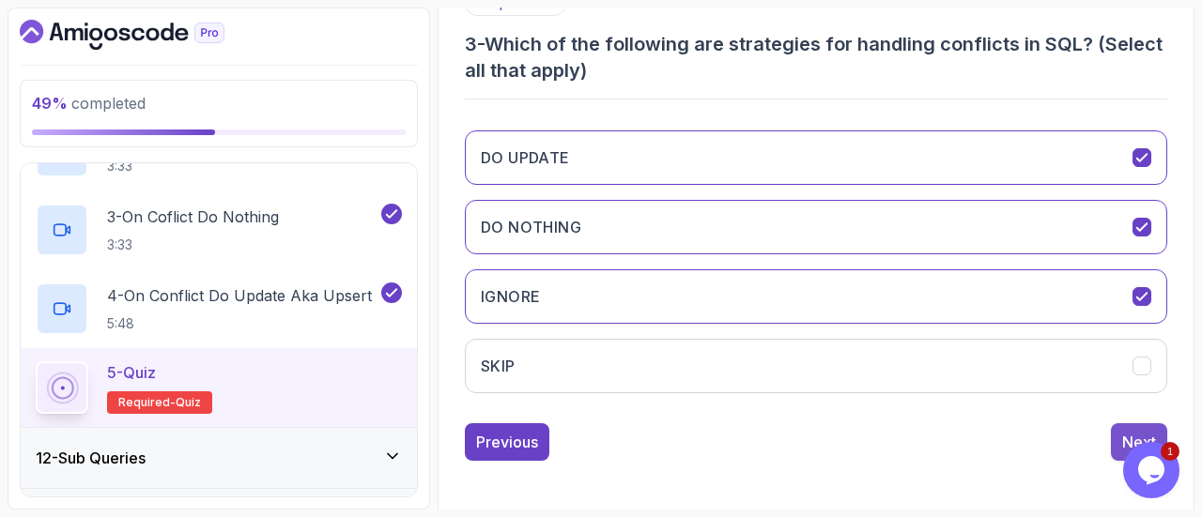
click at [1134, 434] on div "Next" at bounding box center [1139, 442] width 34 height 23
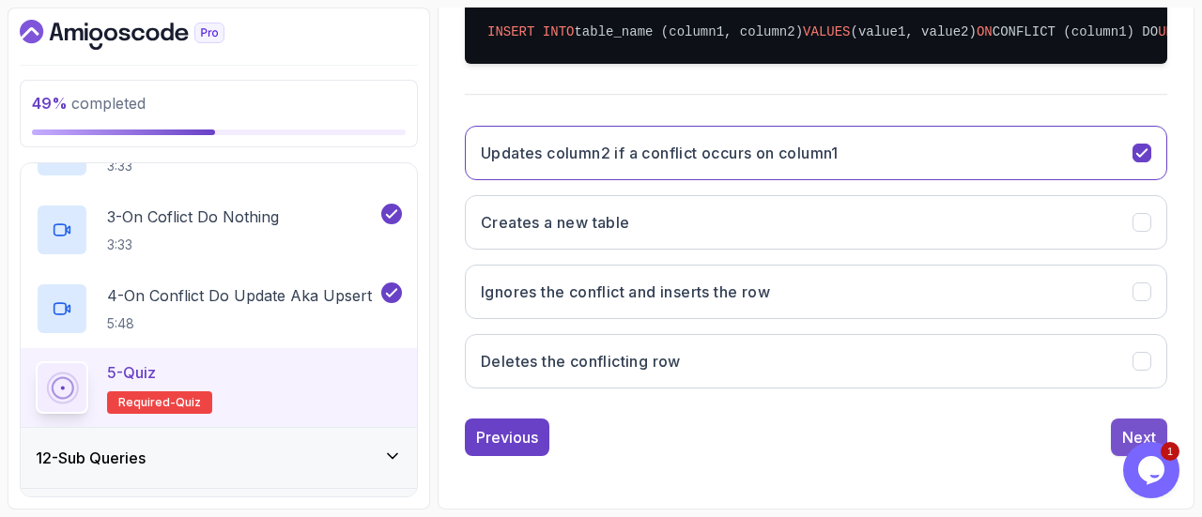
click at [1136, 423] on button "Next" at bounding box center [1138, 438] width 56 height 38
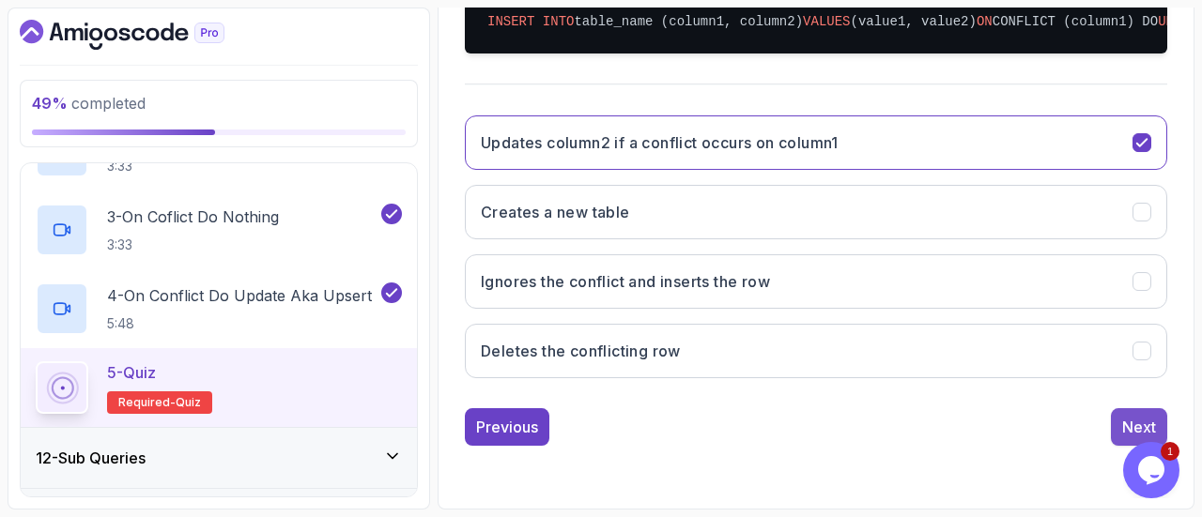
scroll to position [346, 0]
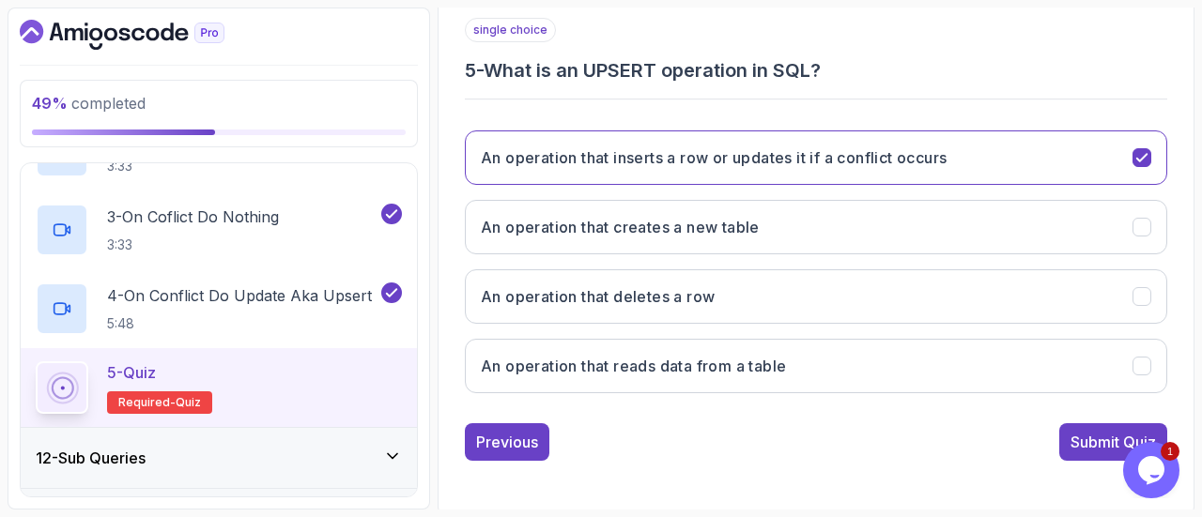
click at [1083, 459] on div "1 2 3 4 5 single choice 5 - What is an UPSERT operation in SQL? An operation th…" at bounding box center [816, 190] width 732 height 571
click at [1083, 446] on div "Submit Quiz" at bounding box center [1112, 442] width 85 height 23
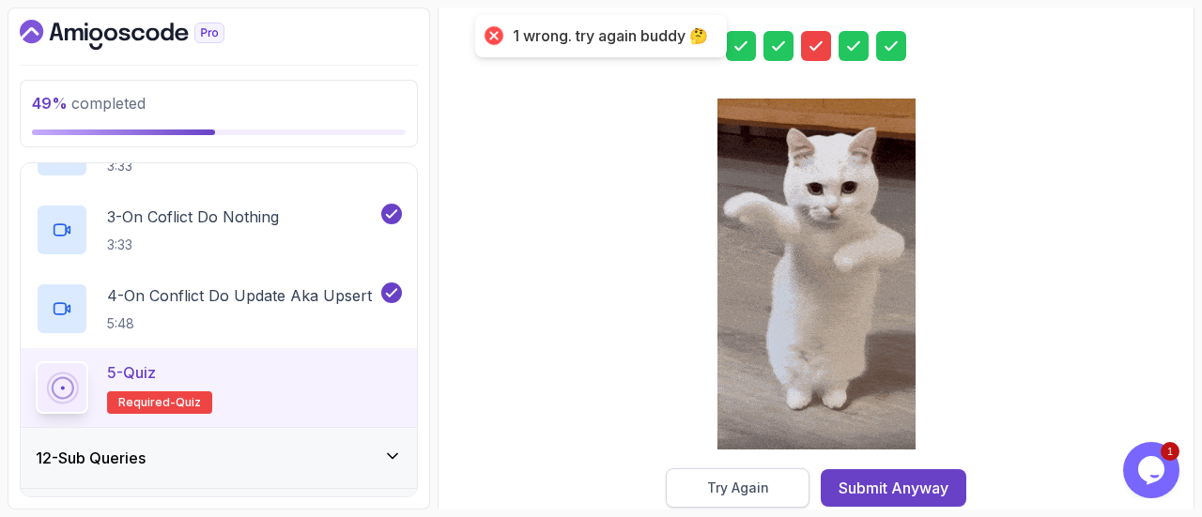
click at [727, 482] on div "Try Again" at bounding box center [738, 488] width 62 height 19
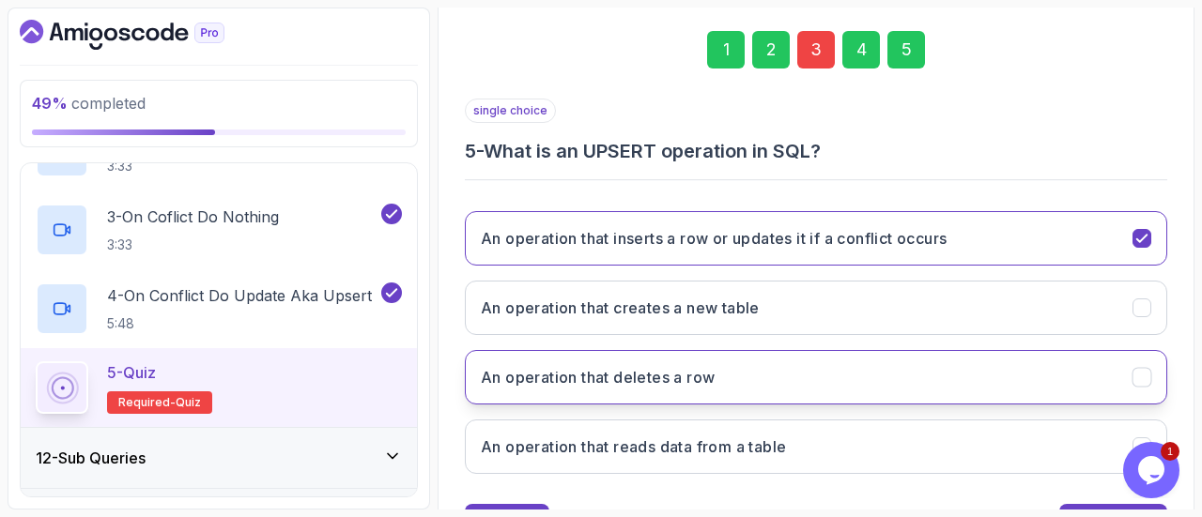
scroll to position [285, 0]
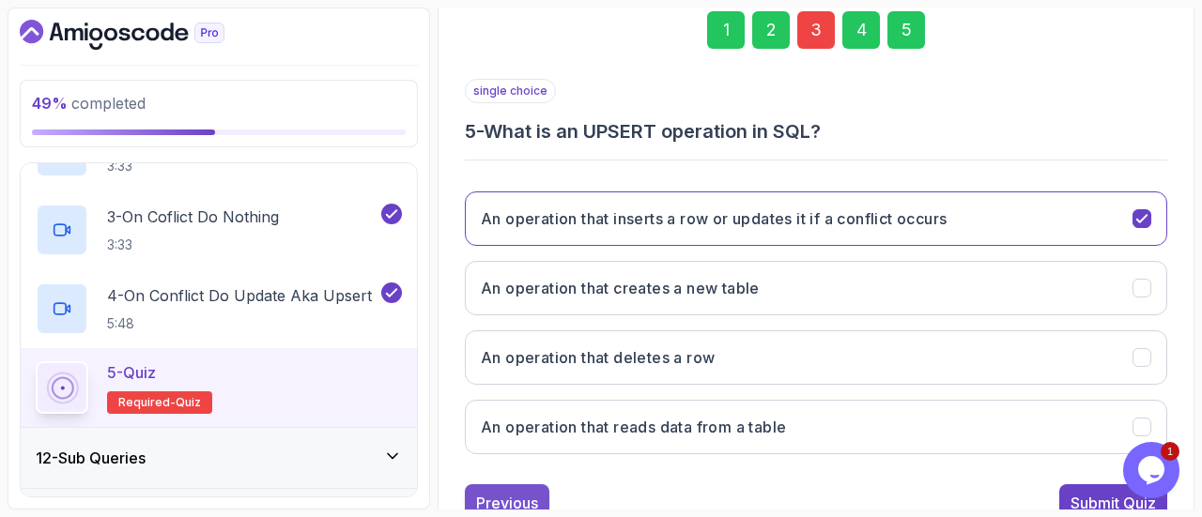
click at [514, 492] on div "Previous" at bounding box center [507, 503] width 62 height 23
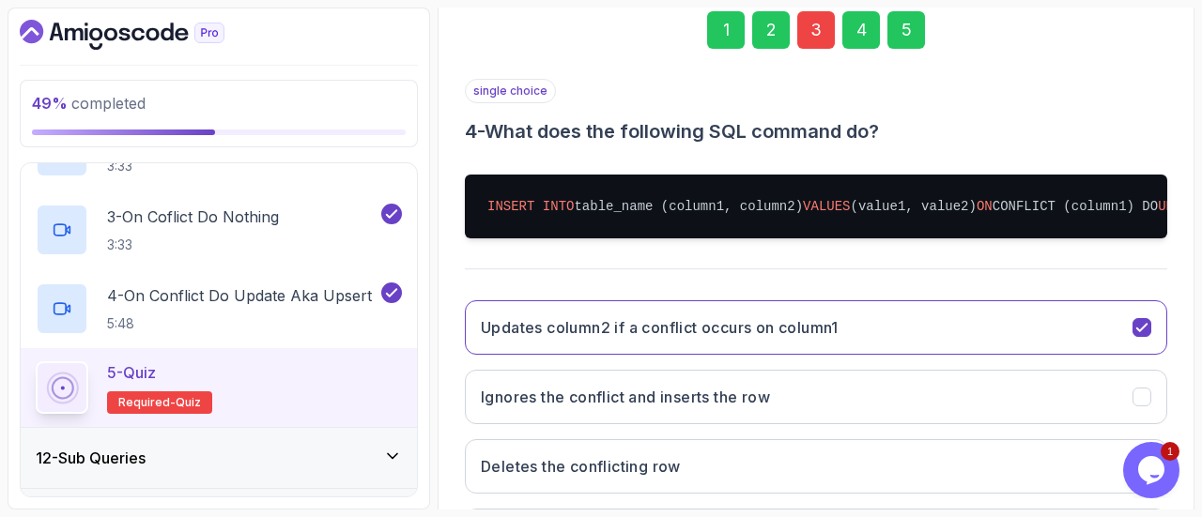
click at [820, 25] on div "3" at bounding box center [816, 30] width 38 height 38
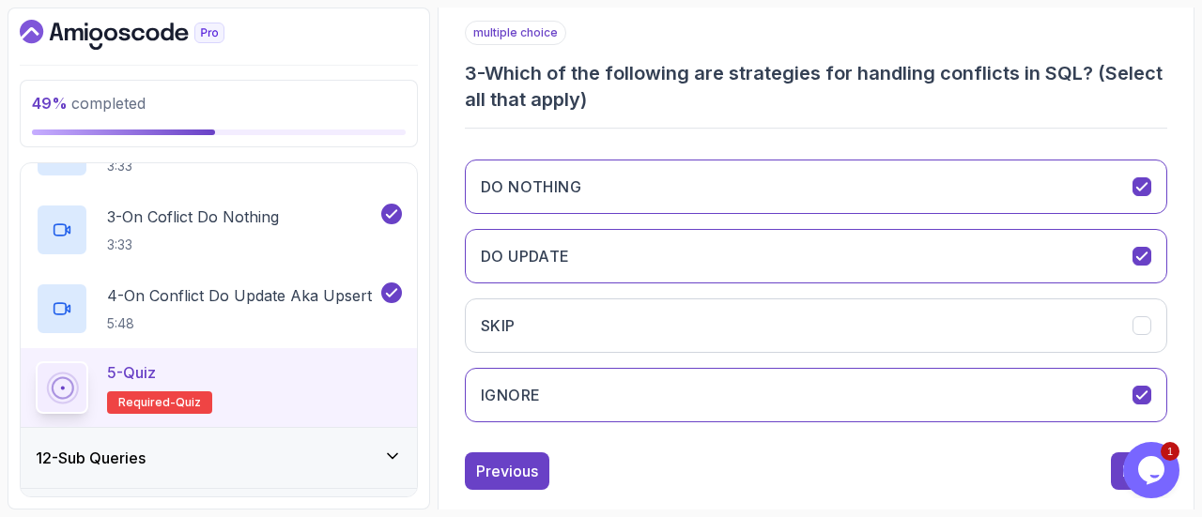
scroll to position [345, 0]
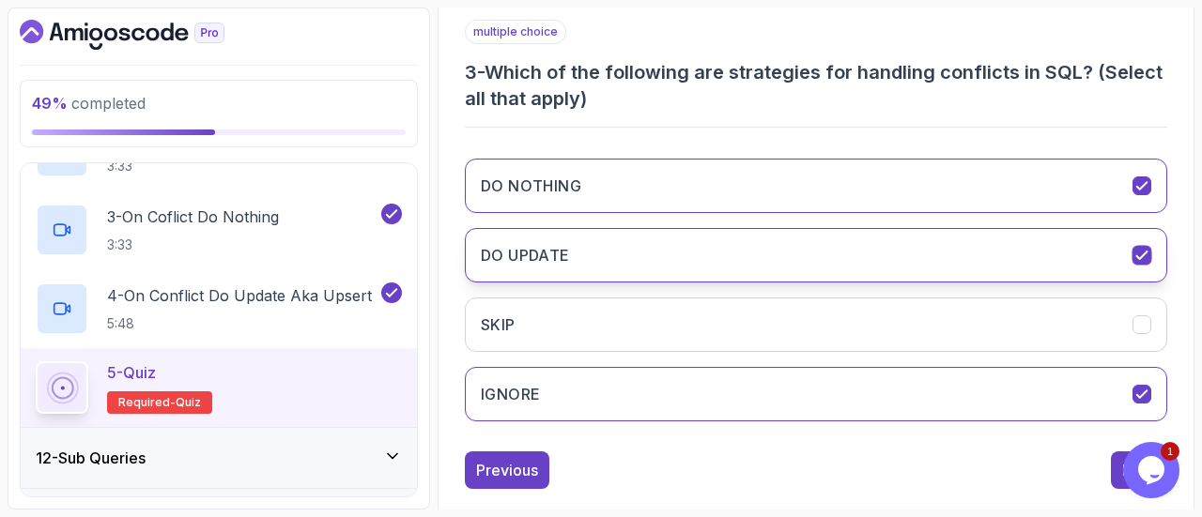
click at [804, 255] on button "DO UPDATE" at bounding box center [816, 255] width 702 height 54
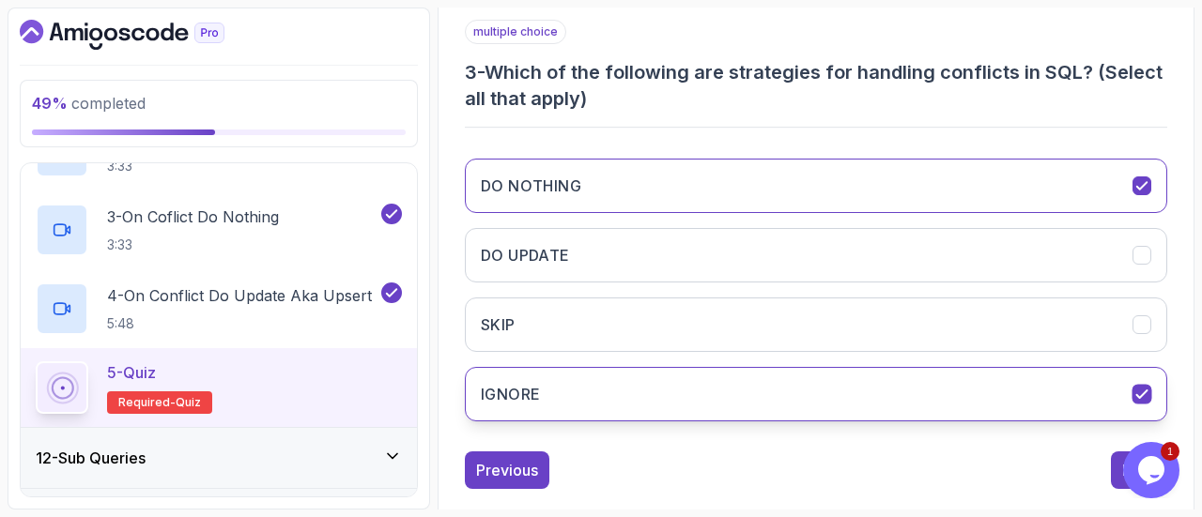
scroll to position [373, 0]
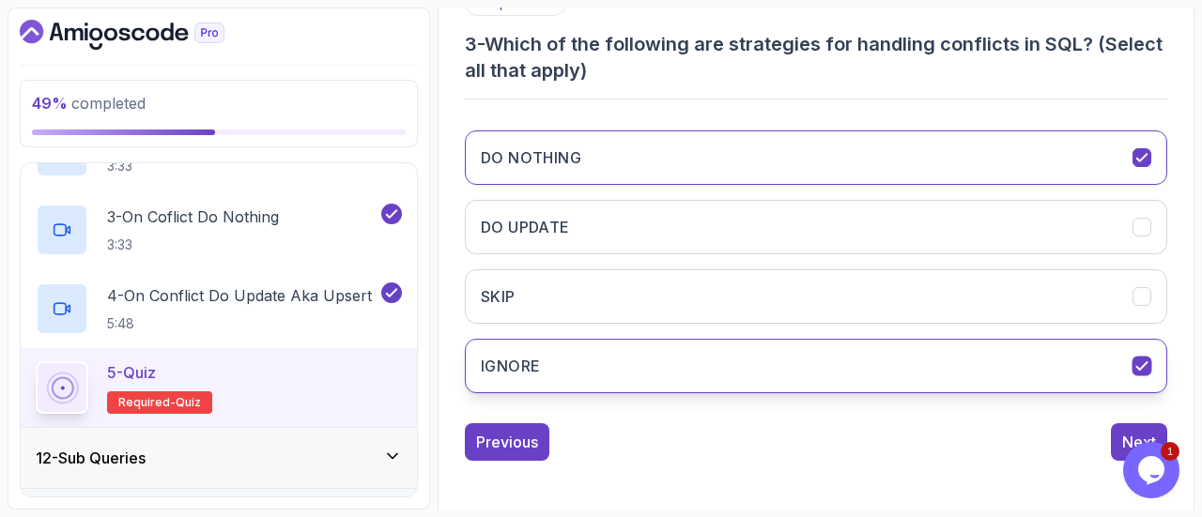
click at [1070, 386] on button "IGNORE" at bounding box center [816, 366] width 702 height 54
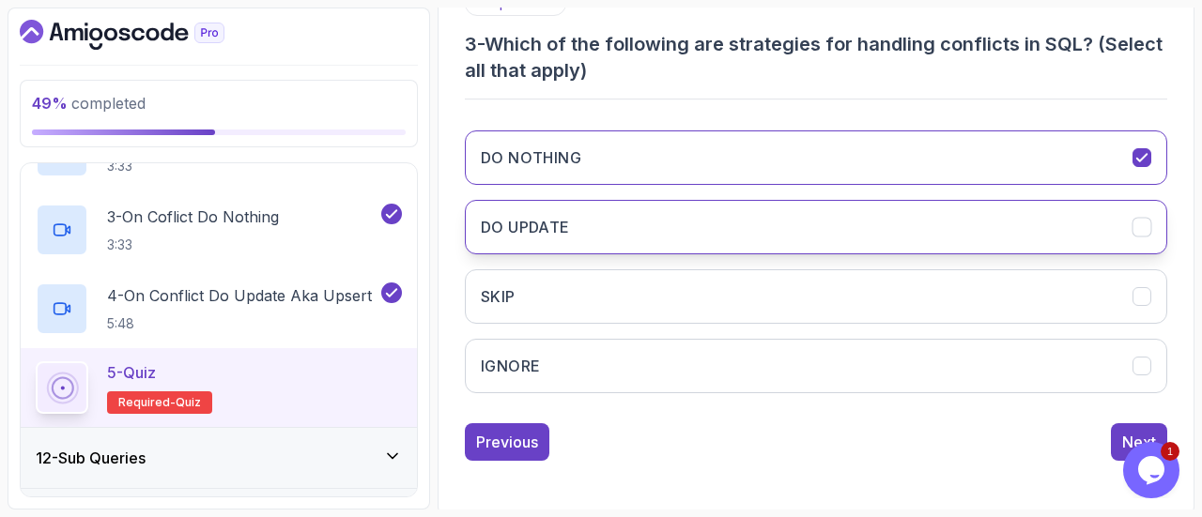
click at [1105, 221] on button "DO UPDATE" at bounding box center [816, 227] width 702 height 54
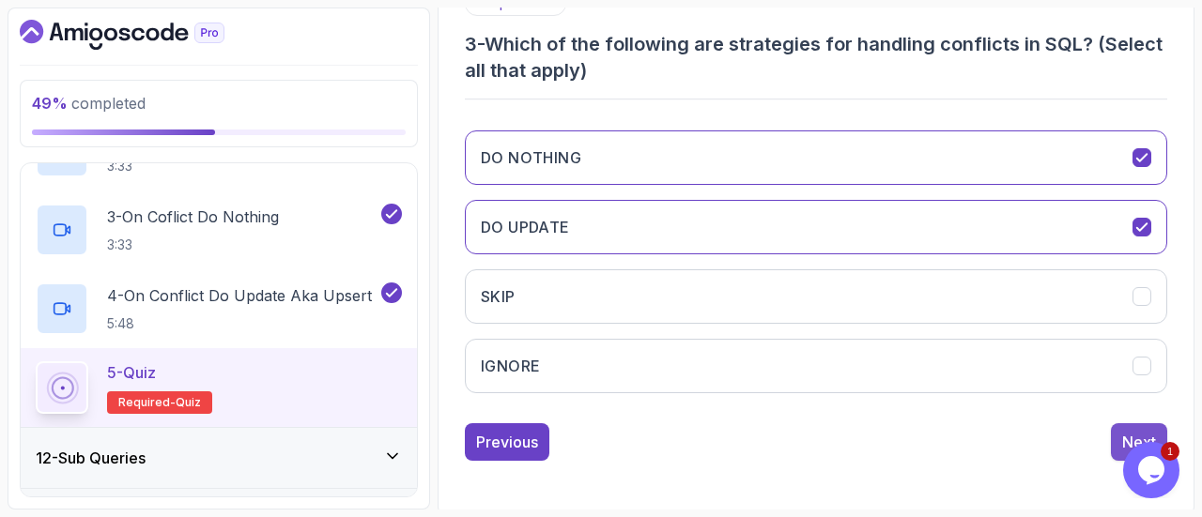
click at [1120, 435] on button "Next" at bounding box center [1138, 442] width 56 height 38
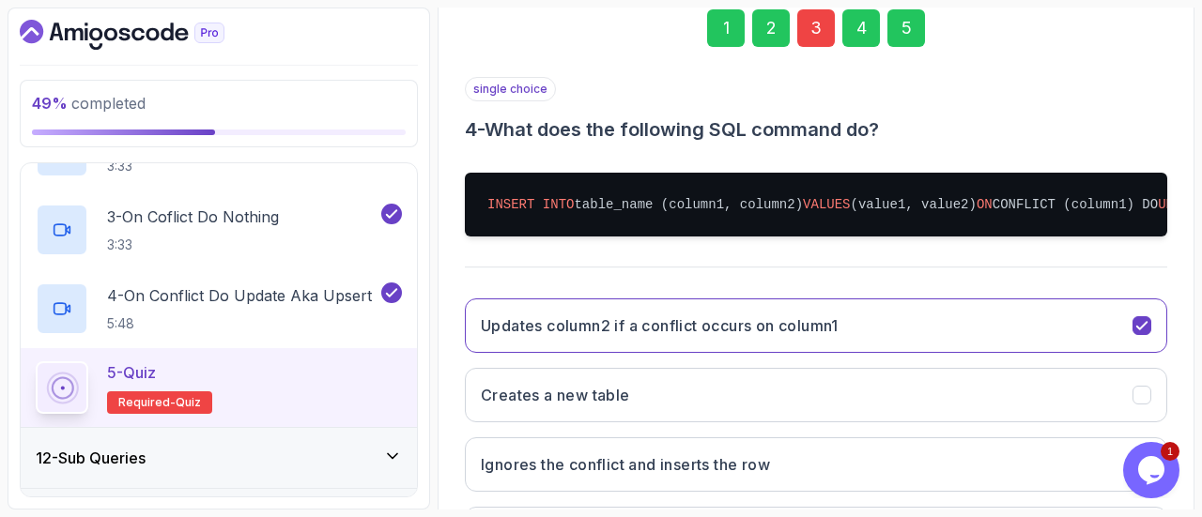
click at [911, 26] on div "5" at bounding box center [906, 28] width 38 height 38
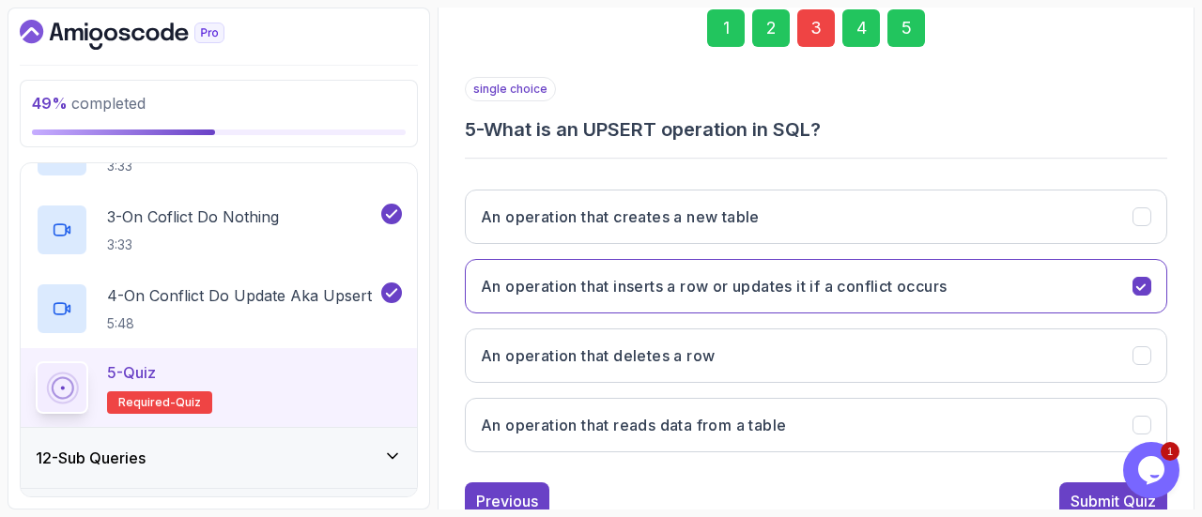
scroll to position [346, 0]
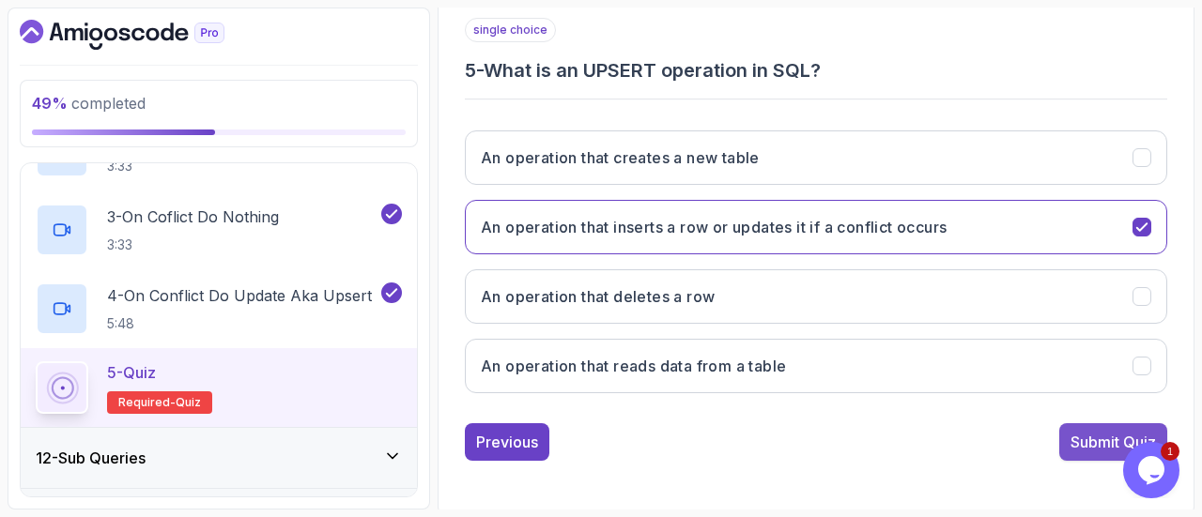
click at [1078, 435] on div "Submit Quiz" at bounding box center [1112, 442] width 85 height 23
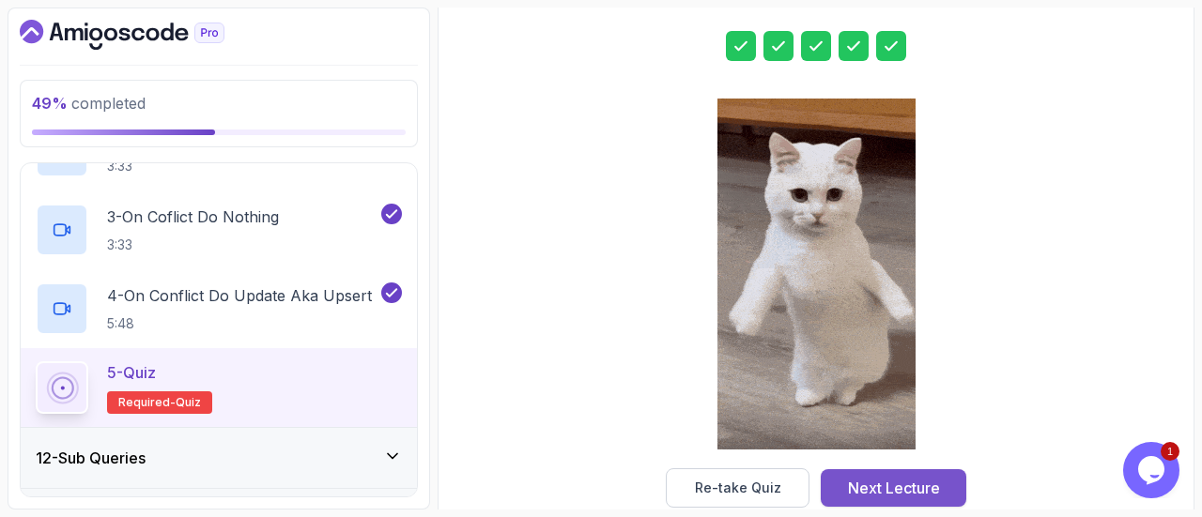
click at [867, 485] on div "Next Lecture" at bounding box center [894, 488] width 92 height 23
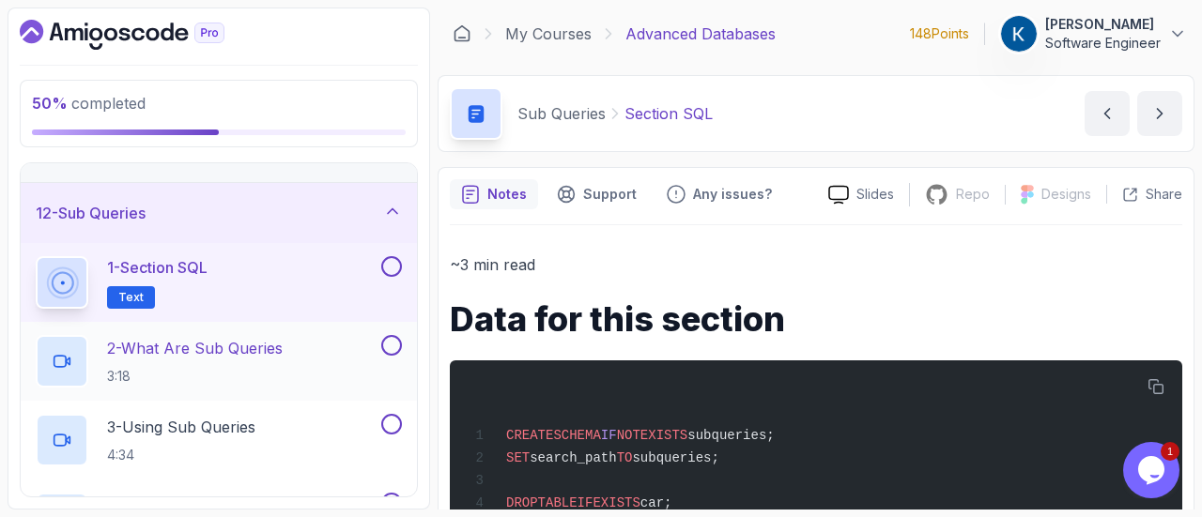
scroll to position [683, 0]
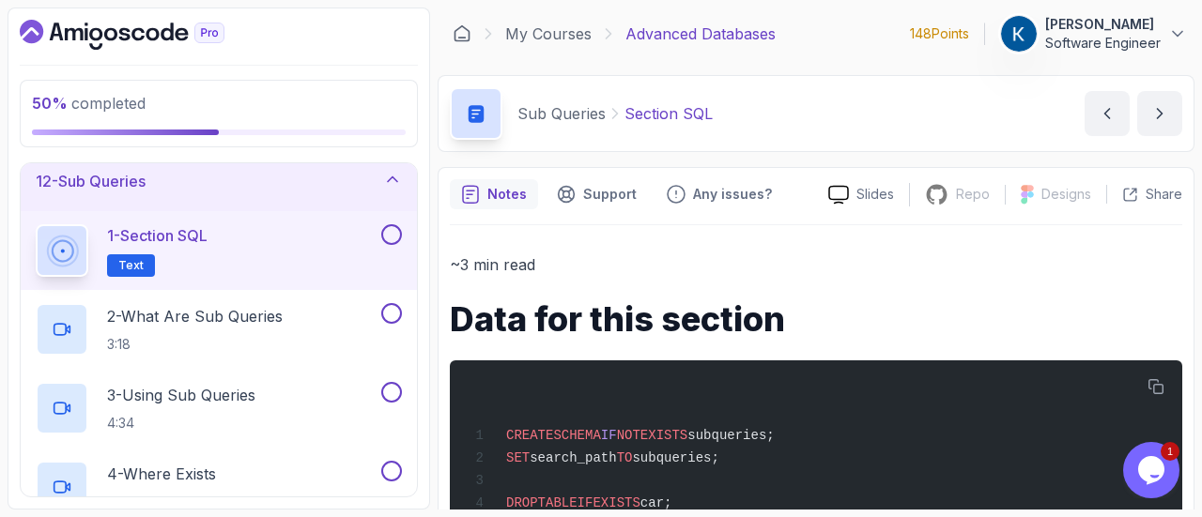
click at [397, 226] on button at bounding box center [391, 234] width 21 height 21
click at [312, 313] on div "2 - What Are Sub Queries 3:18" at bounding box center [207, 329] width 342 height 53
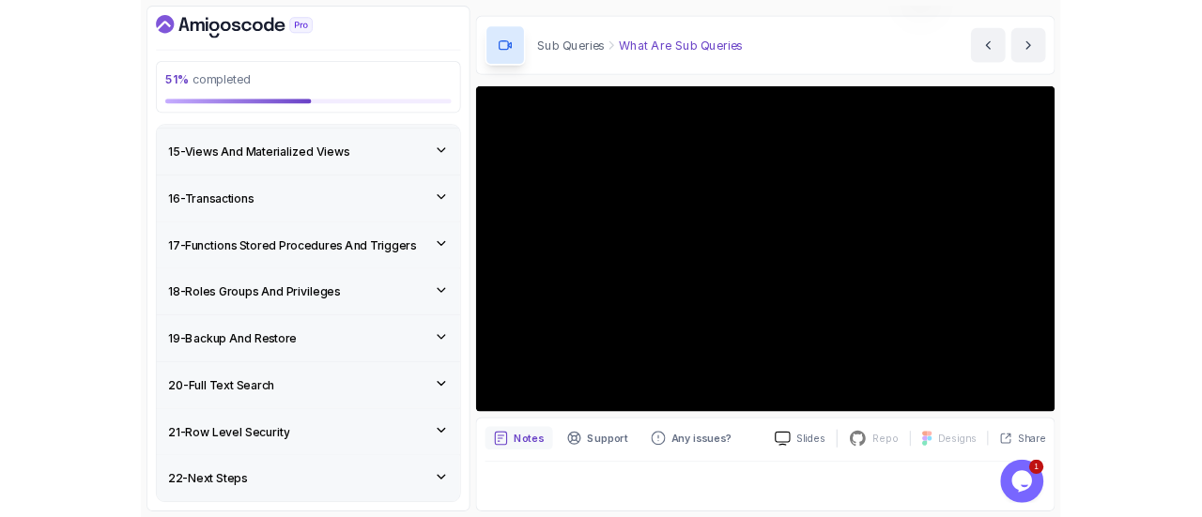
scroll to position [54, 0]
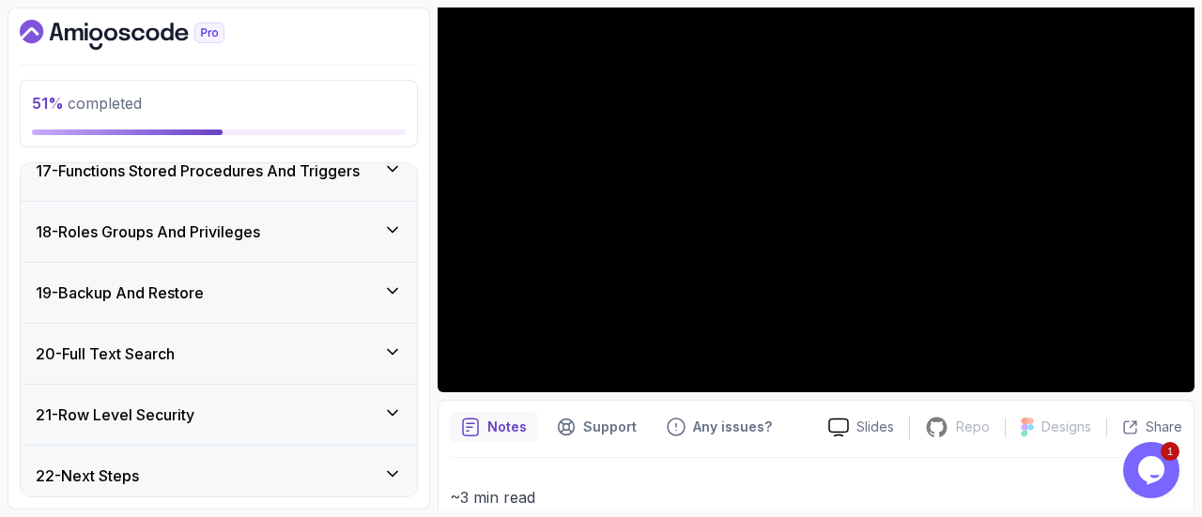
scroll to position [1472, 0]
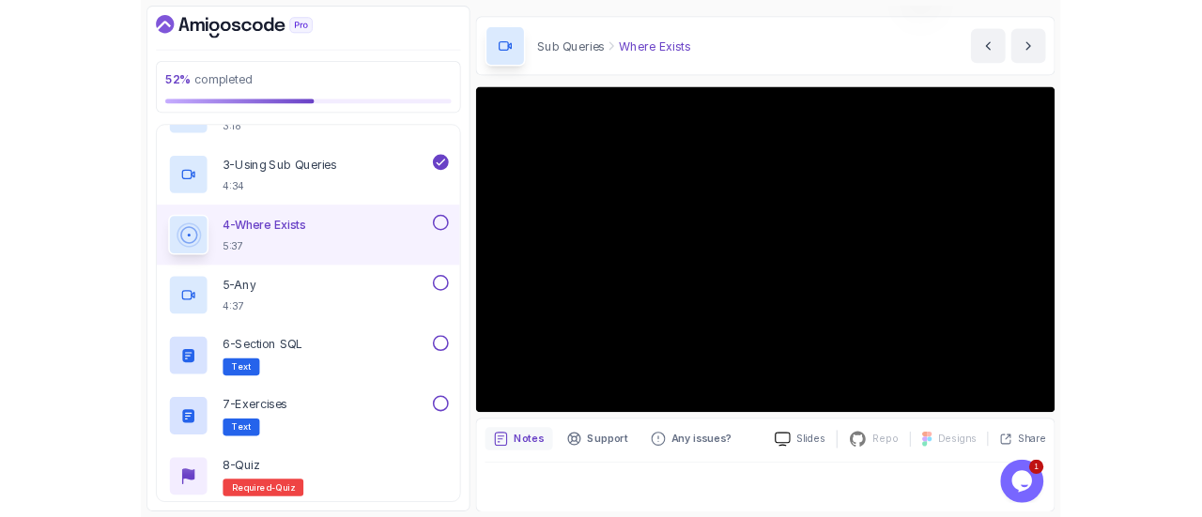
scroll to position [200, 0]
